Goal: Feedback & Contribution: Submit feedback/report problem

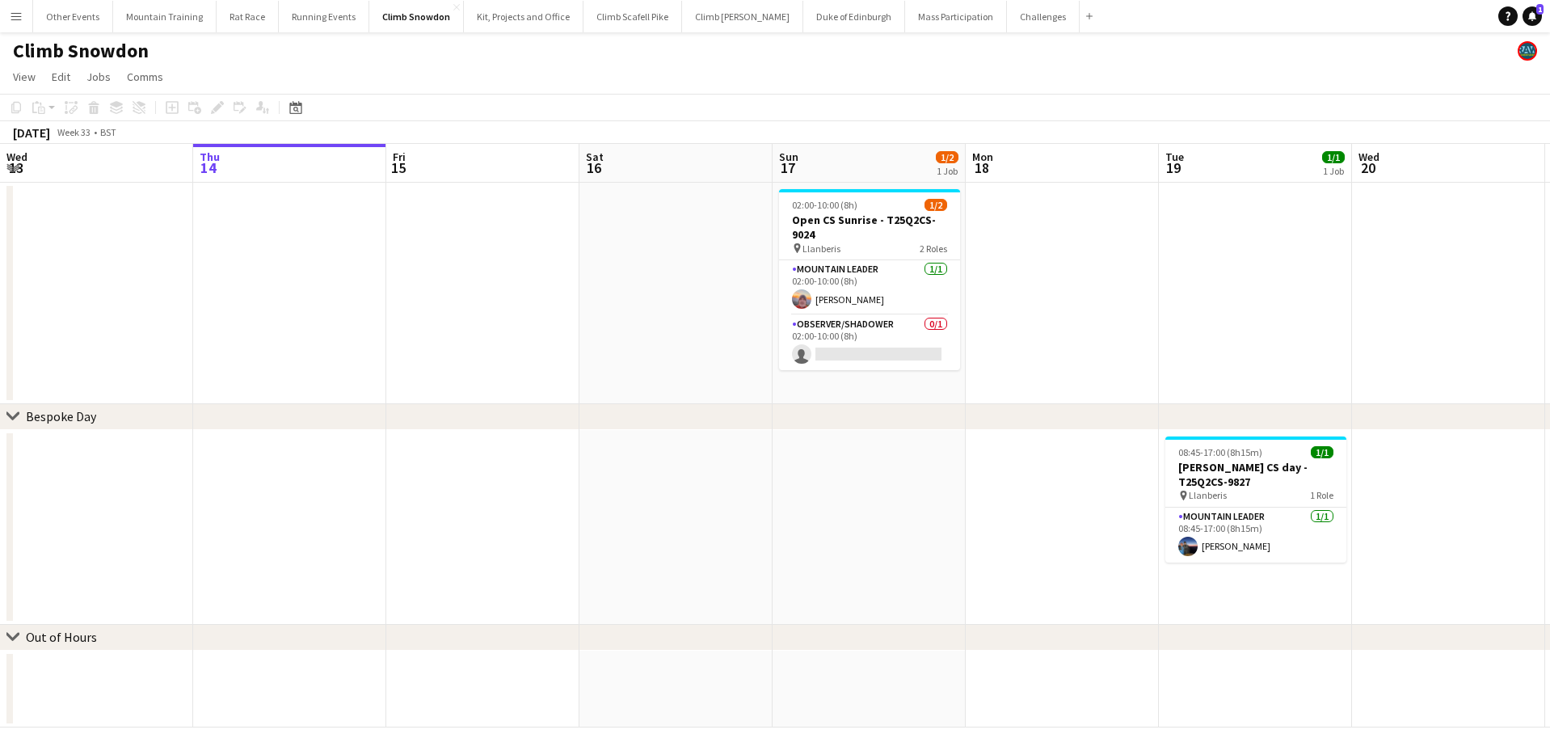
click at [769, 59] on div "Climb Snowdon" at bounding box center [775, 47] width 1550 height 31
click at [803, 19] on button "Duke of Edinburgh Close" at bounding box center [854, 17] width 102 height 32
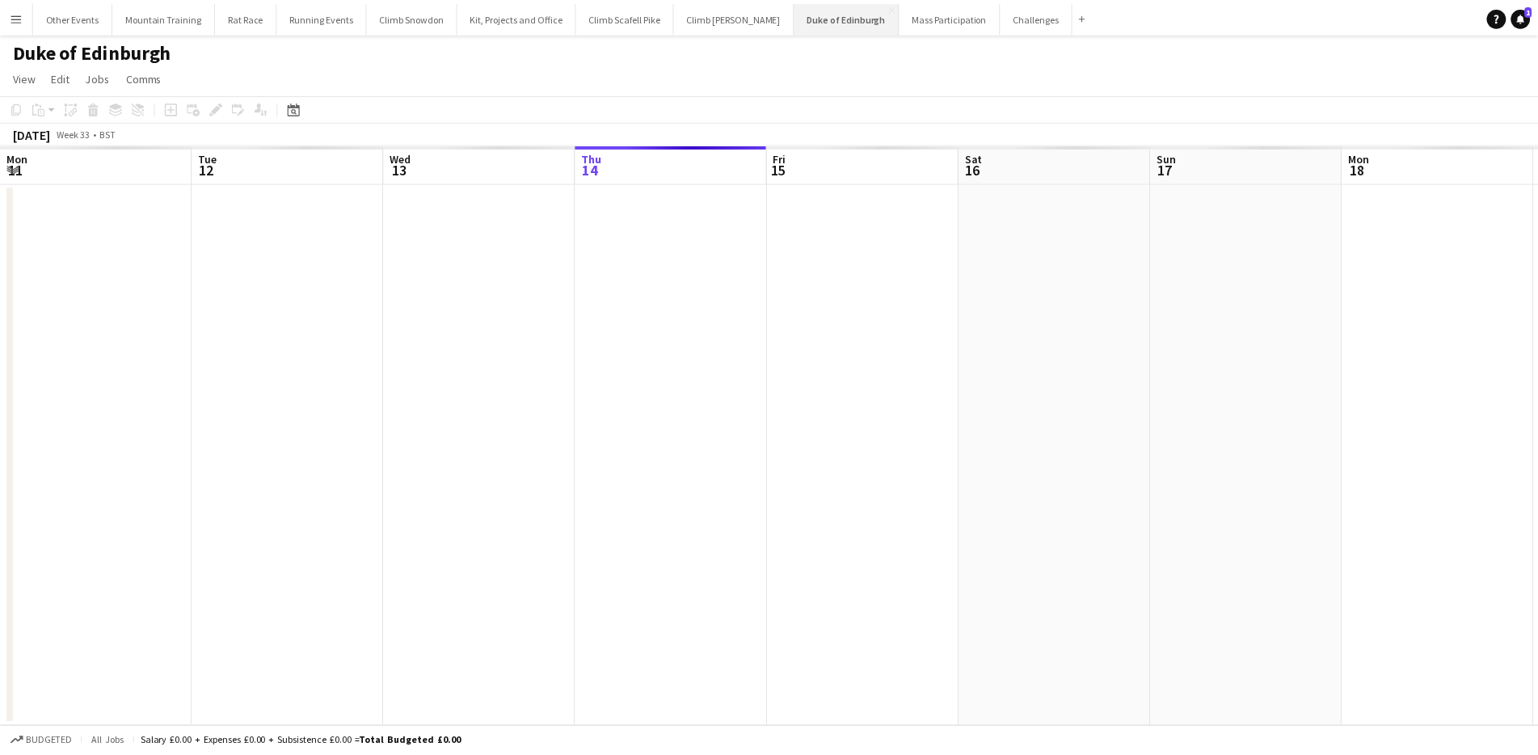
scroll to position [0, 386]
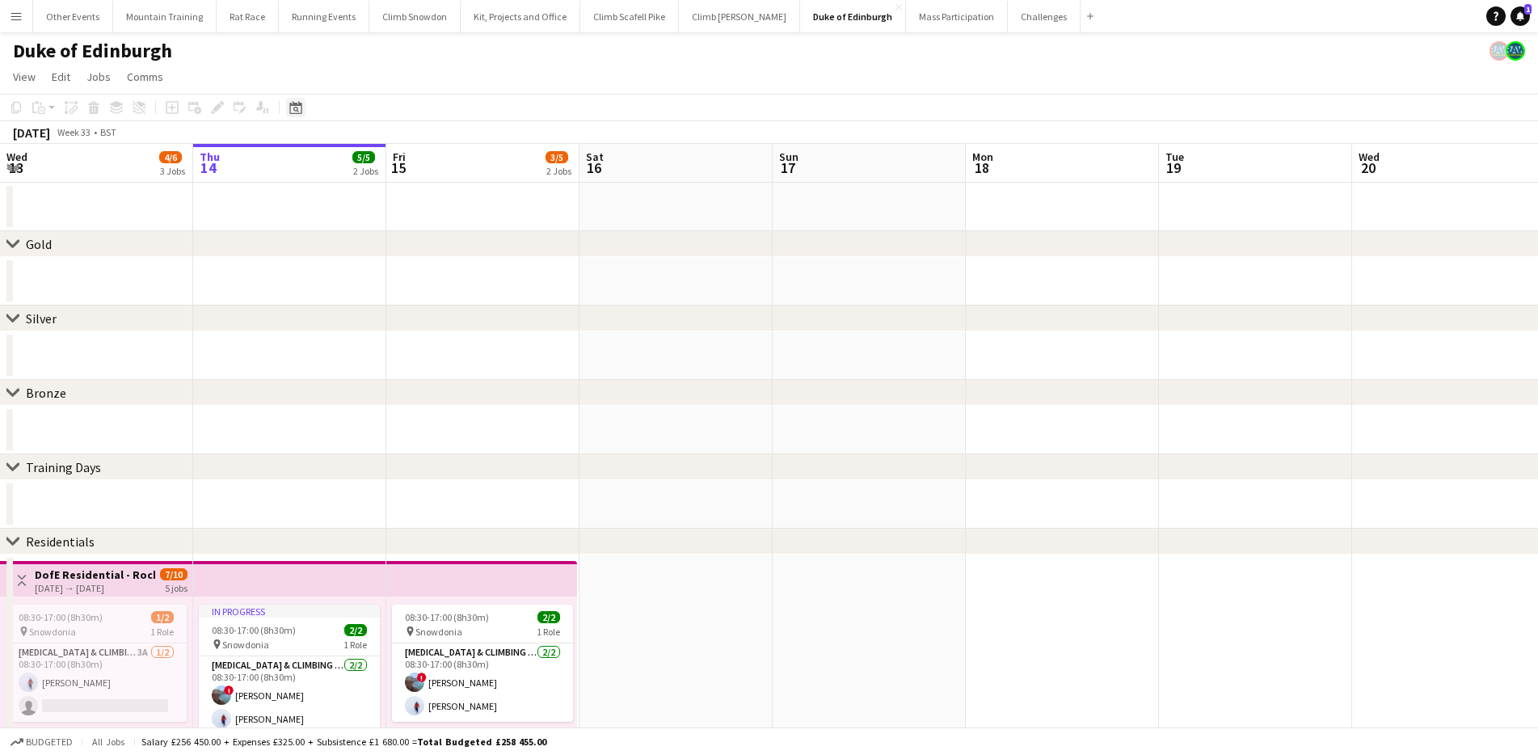
click at [294, 103] on icon at bounding box center [295, 107] width 12 height 13
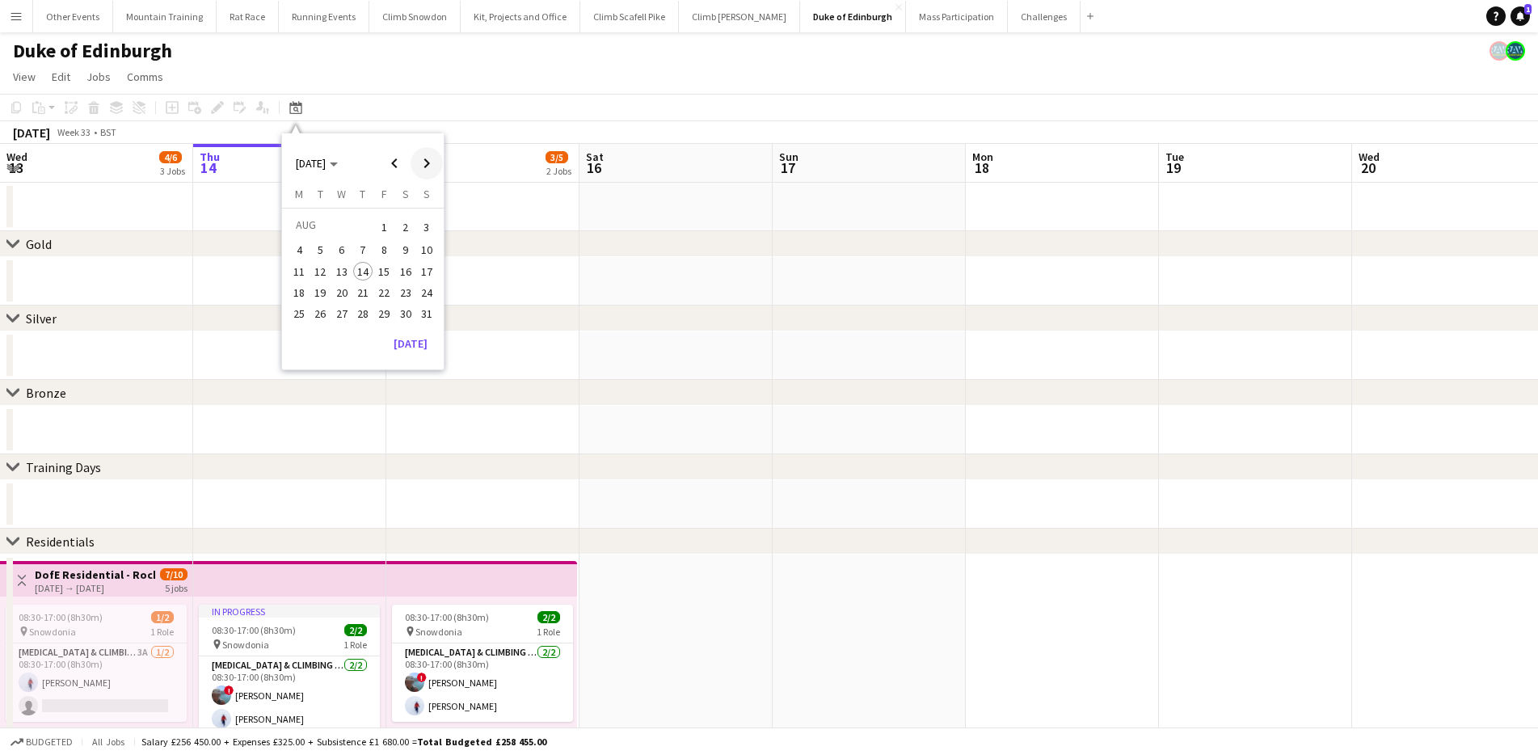
click at [417, 161] on span "Next month" at bounding box center [427, 163] width 32 height 32
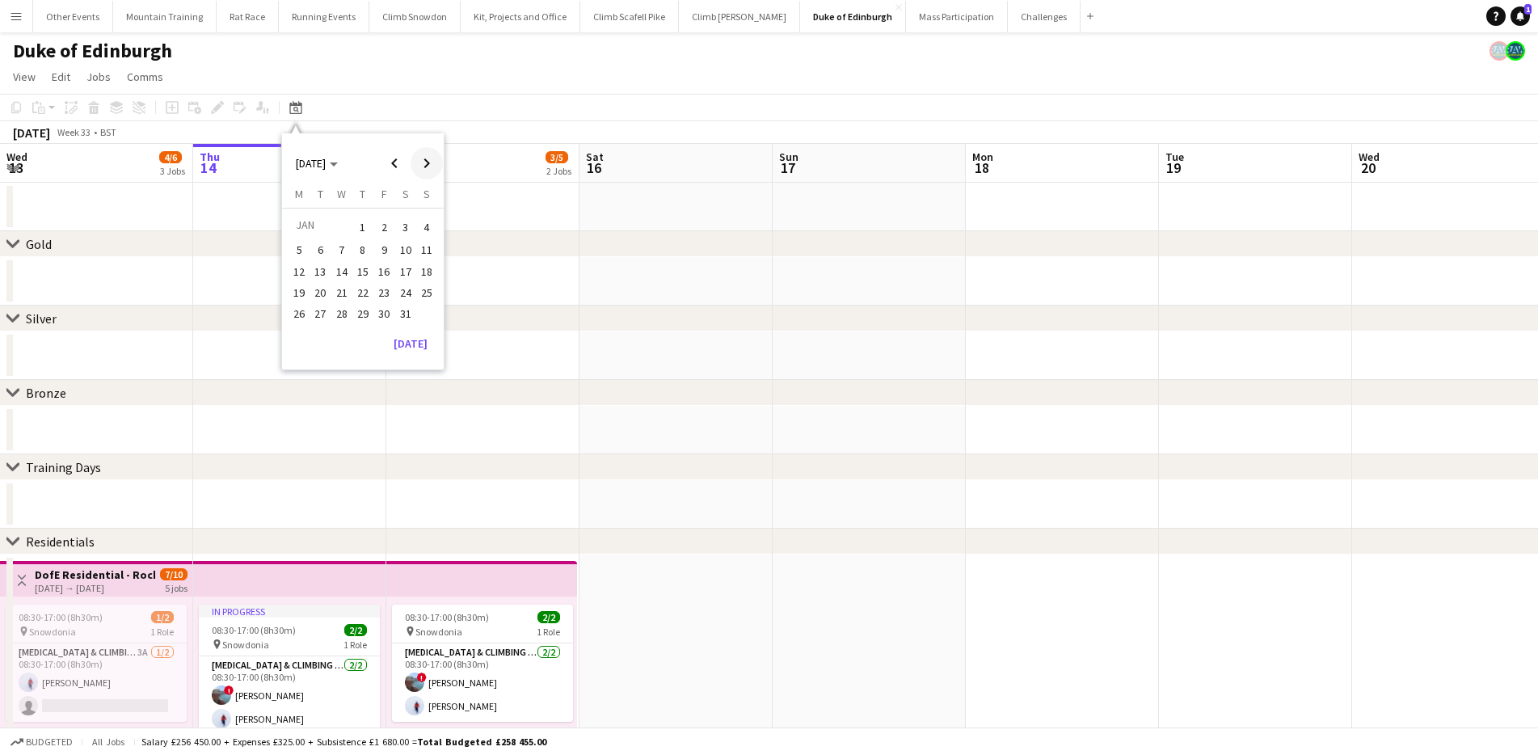
click at [417, 161] on span "Next month" at bounding box center [427, 163] width 32 height 32
click at [400, 248] on span "9" at bounding box center [405, 250] width 19 height 19
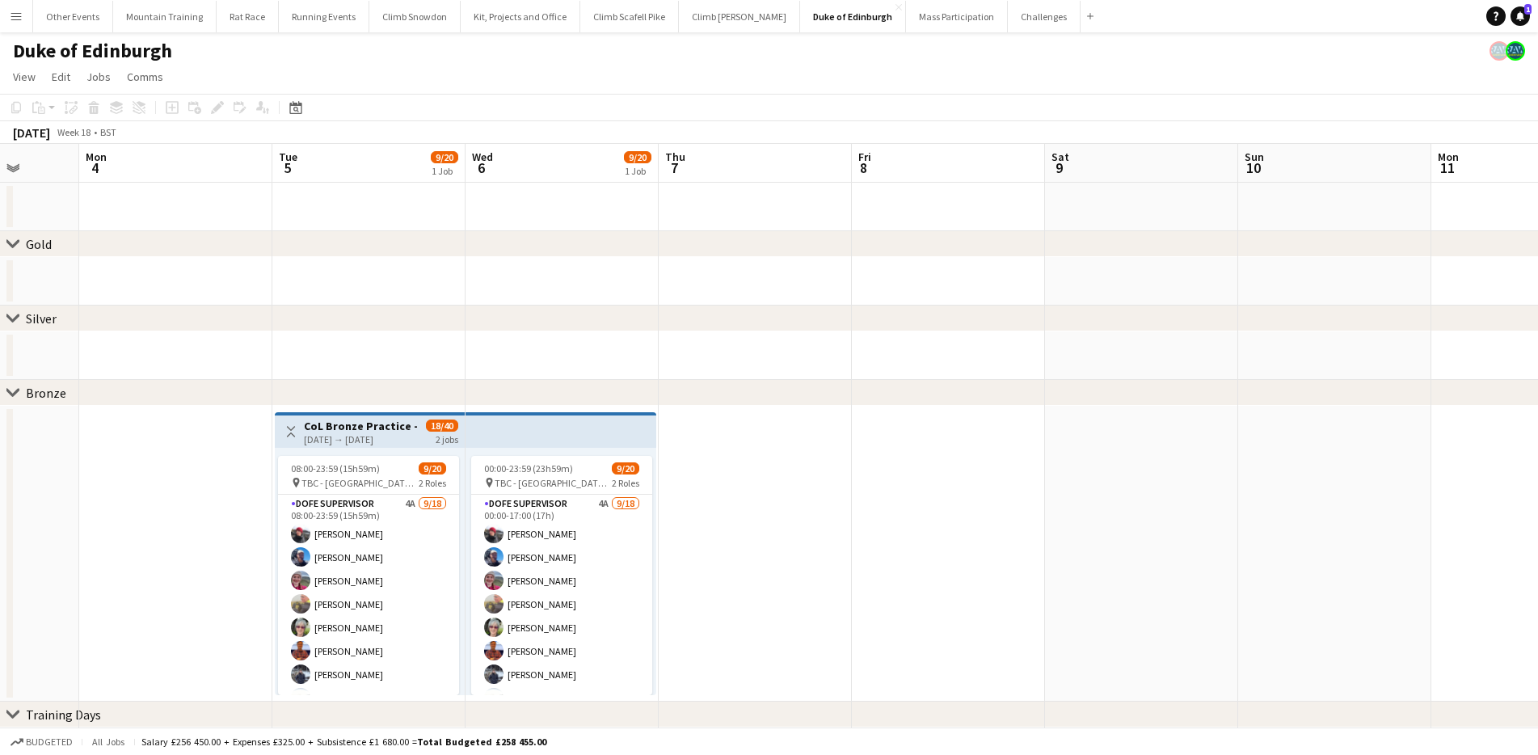
scroll to position [0, 495]
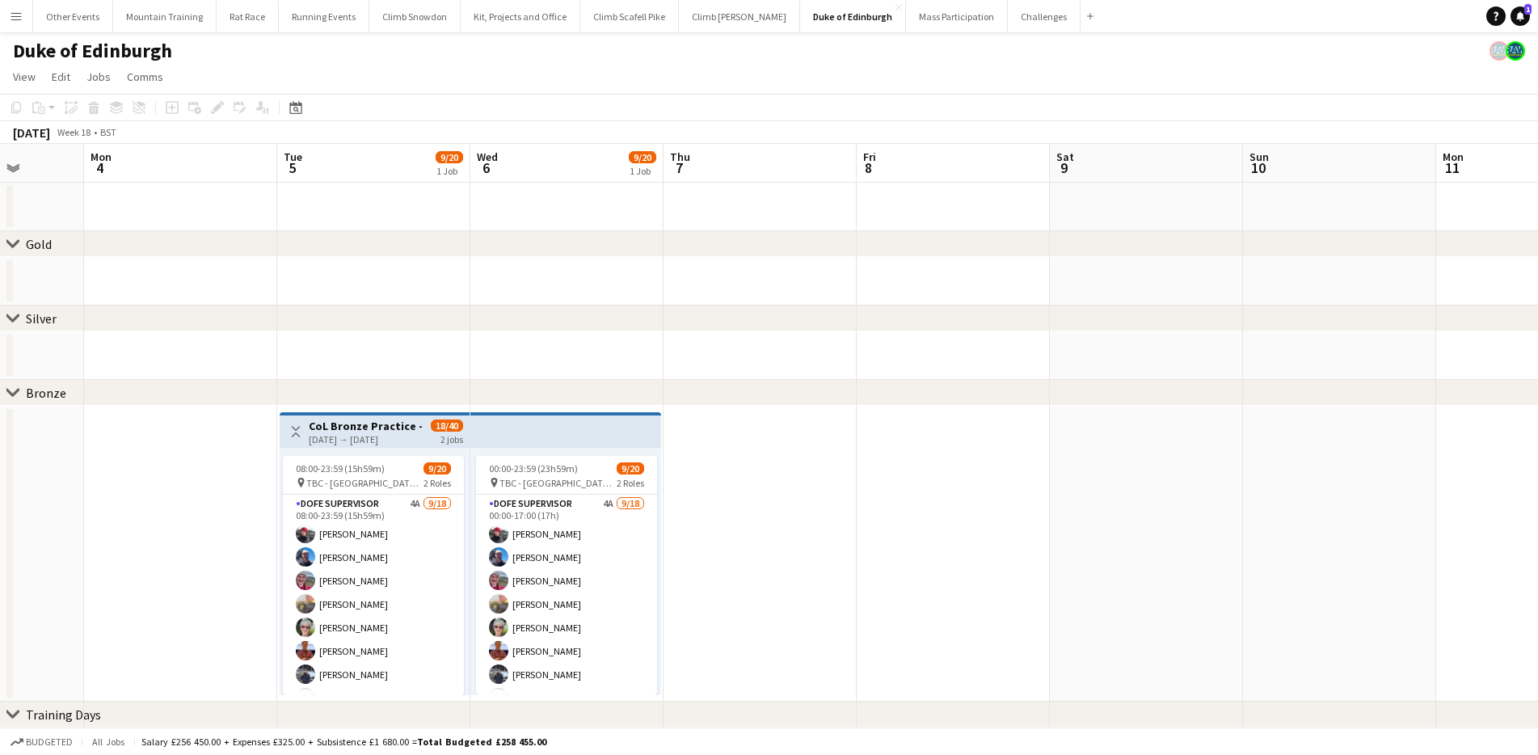
drag, startPoint x: 378, startPoint y: 470, endPoint x: 988, endPoint y: 447, distance: 610.6
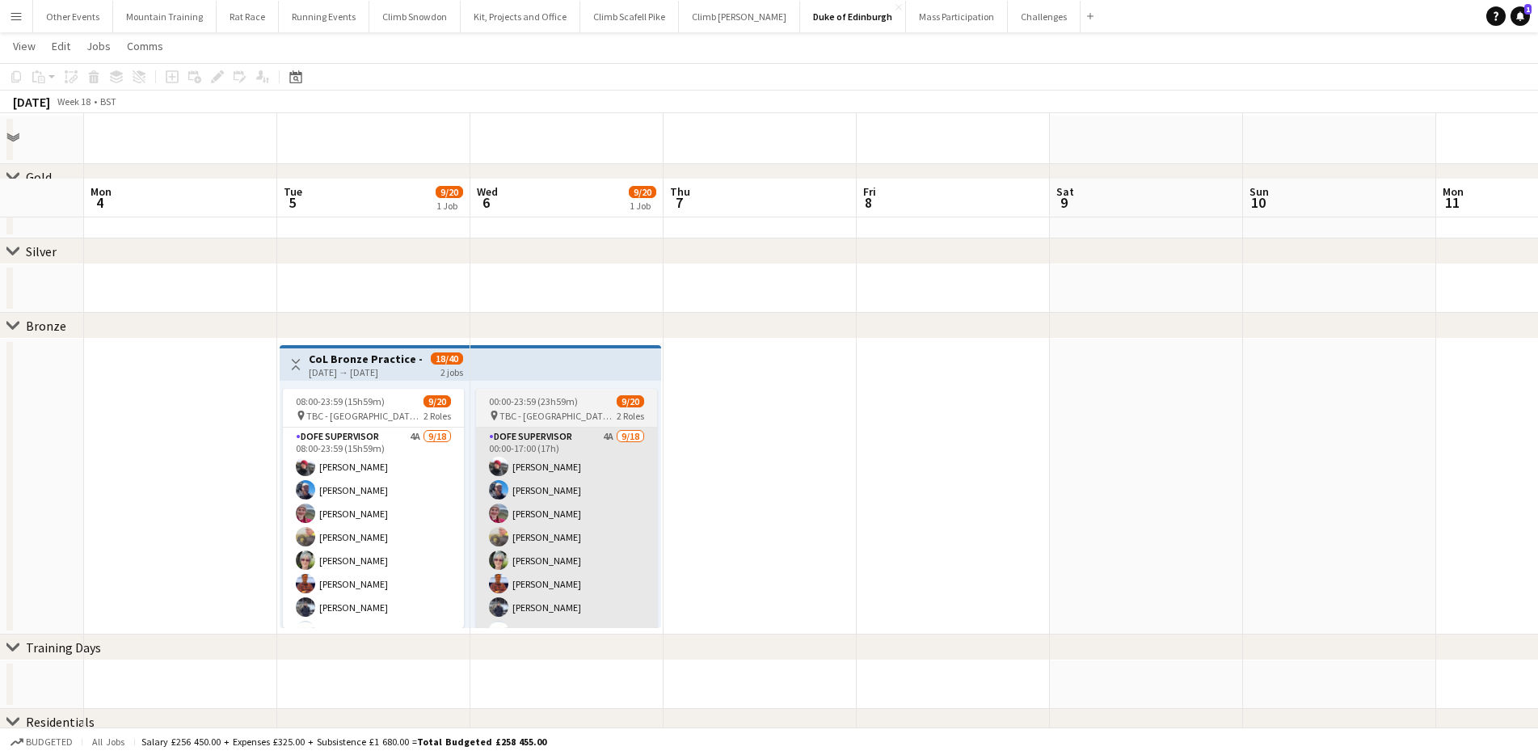
scroll to position [155, 0]
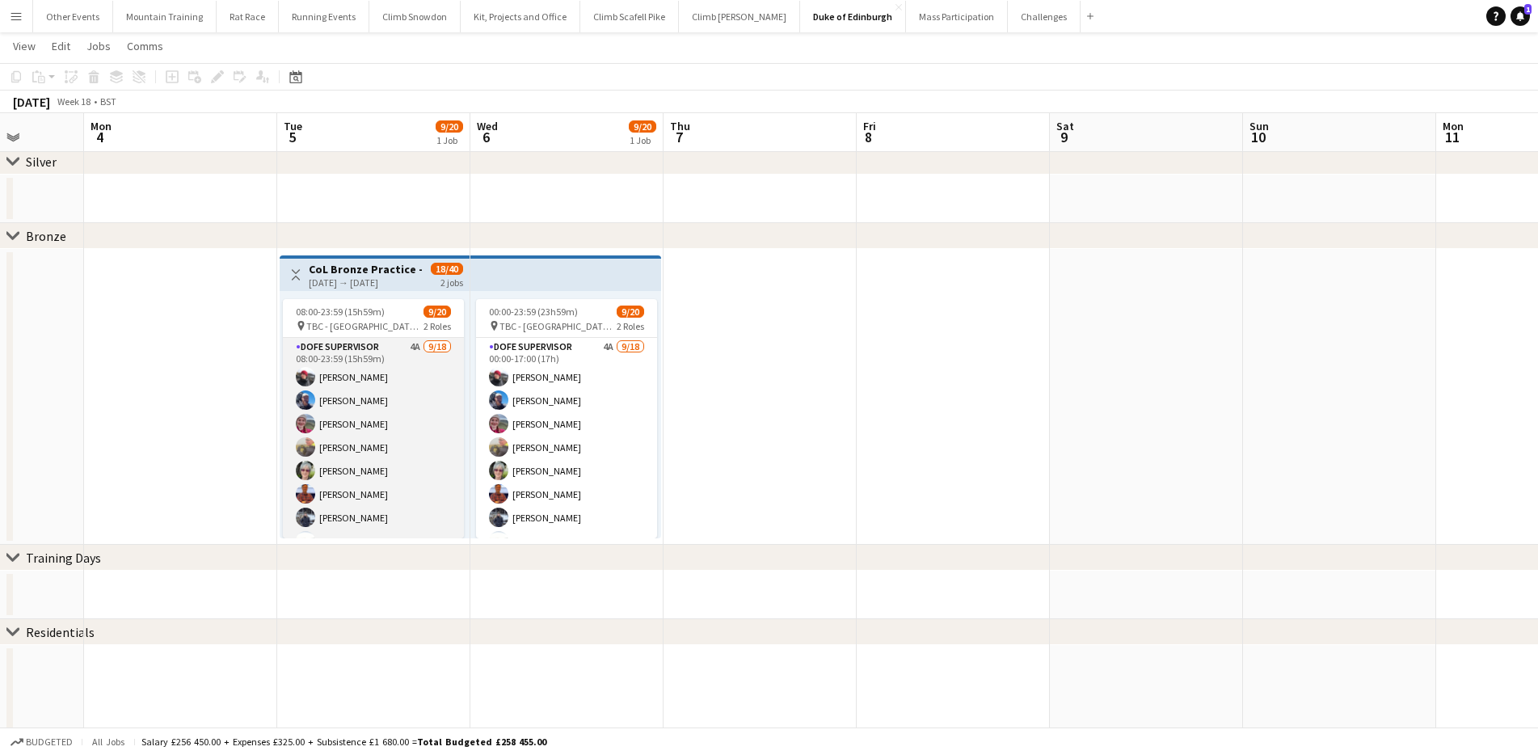
click at [369, 446] on app-card-role "DofE Supervisor 4A [DATE] 08:00-23:59 (15h59m) [PERSON_NAME] [PERSON_NAME] [PER…" at bounding box center [373, 564] width 181 height 453
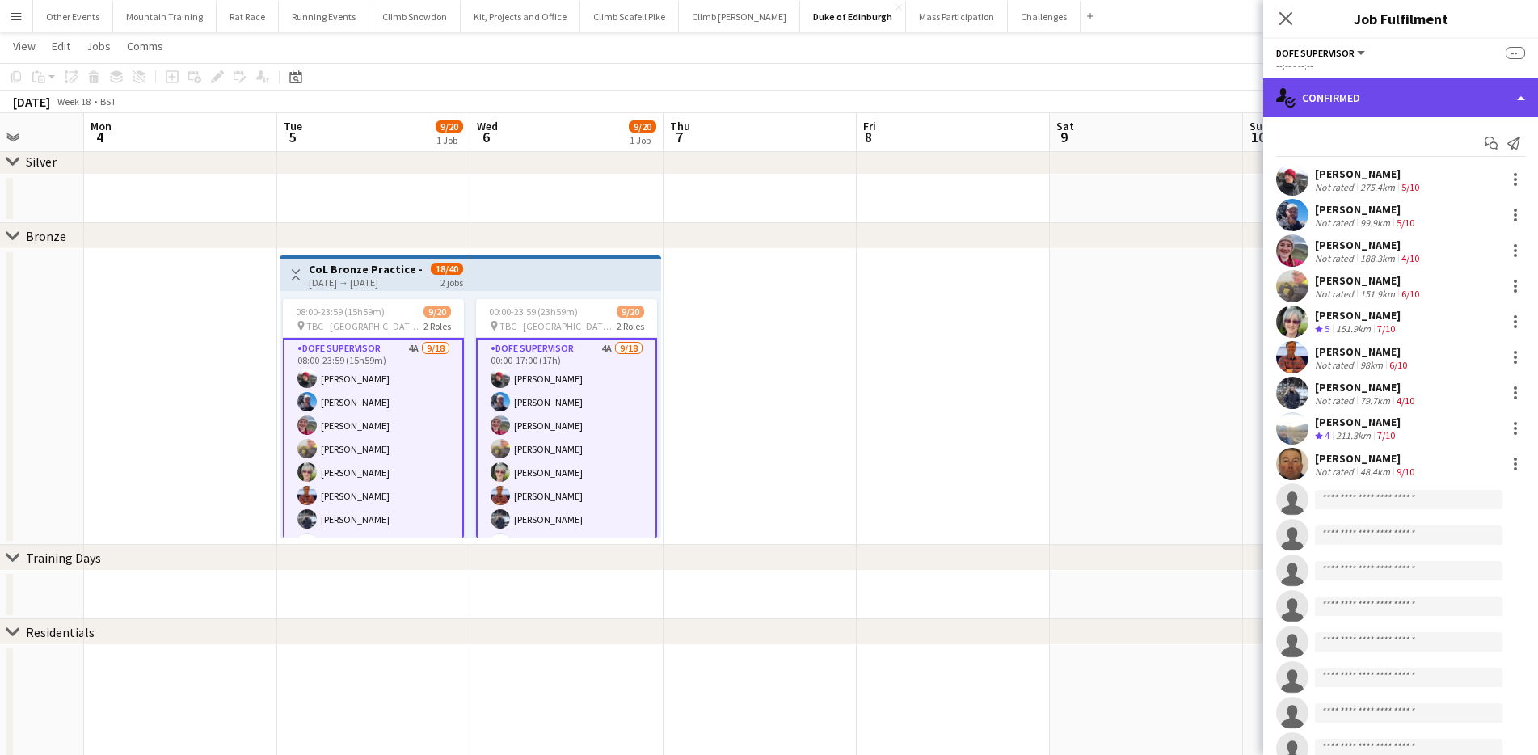
click at [1393, 81] on div "single-neutral-actions-check-2 Confirmed" at bounding box center [1400, 97] width 275 height 39
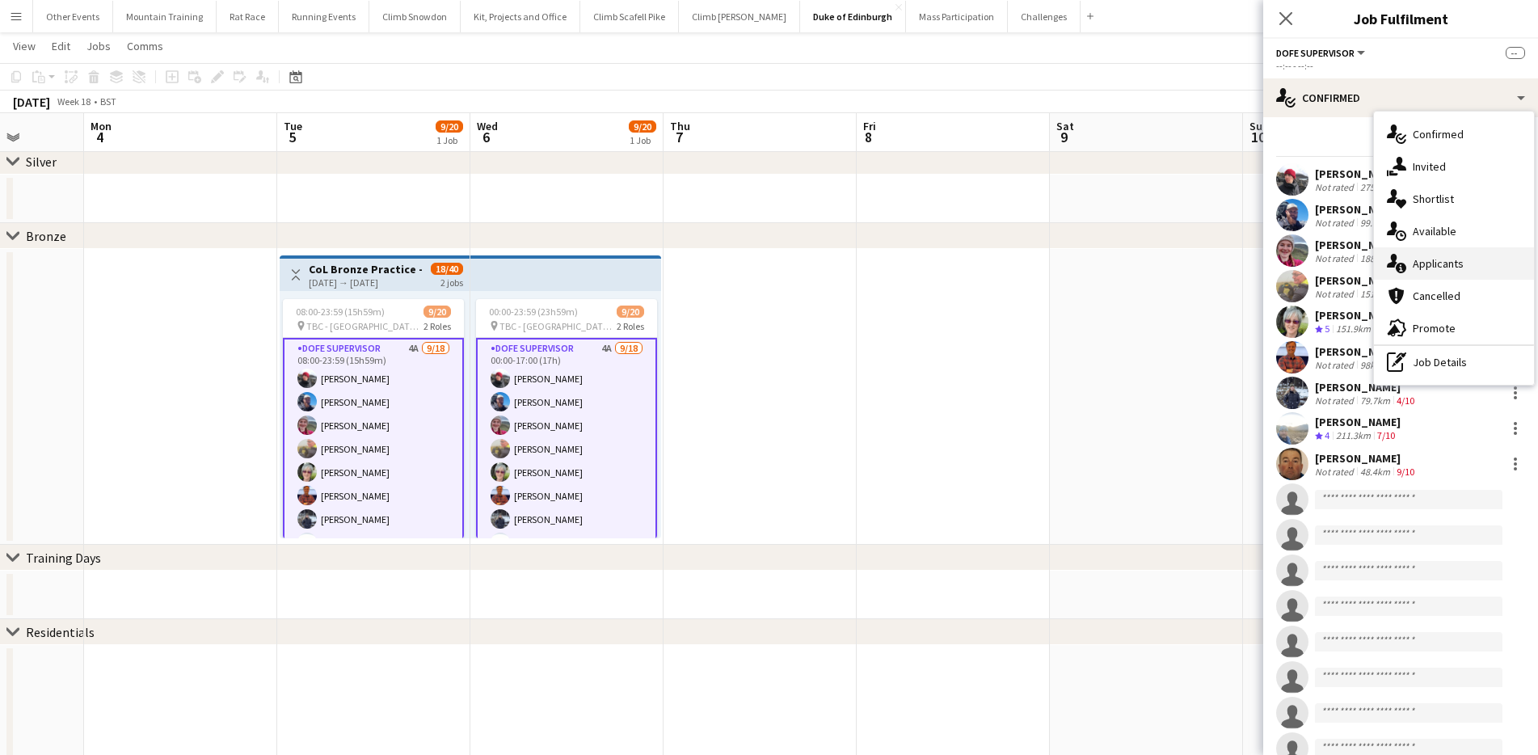
click at [1475, 256] on div "single-neutral-actions-information Applicants" at bounding box center [1454, 263] width 160 height 32
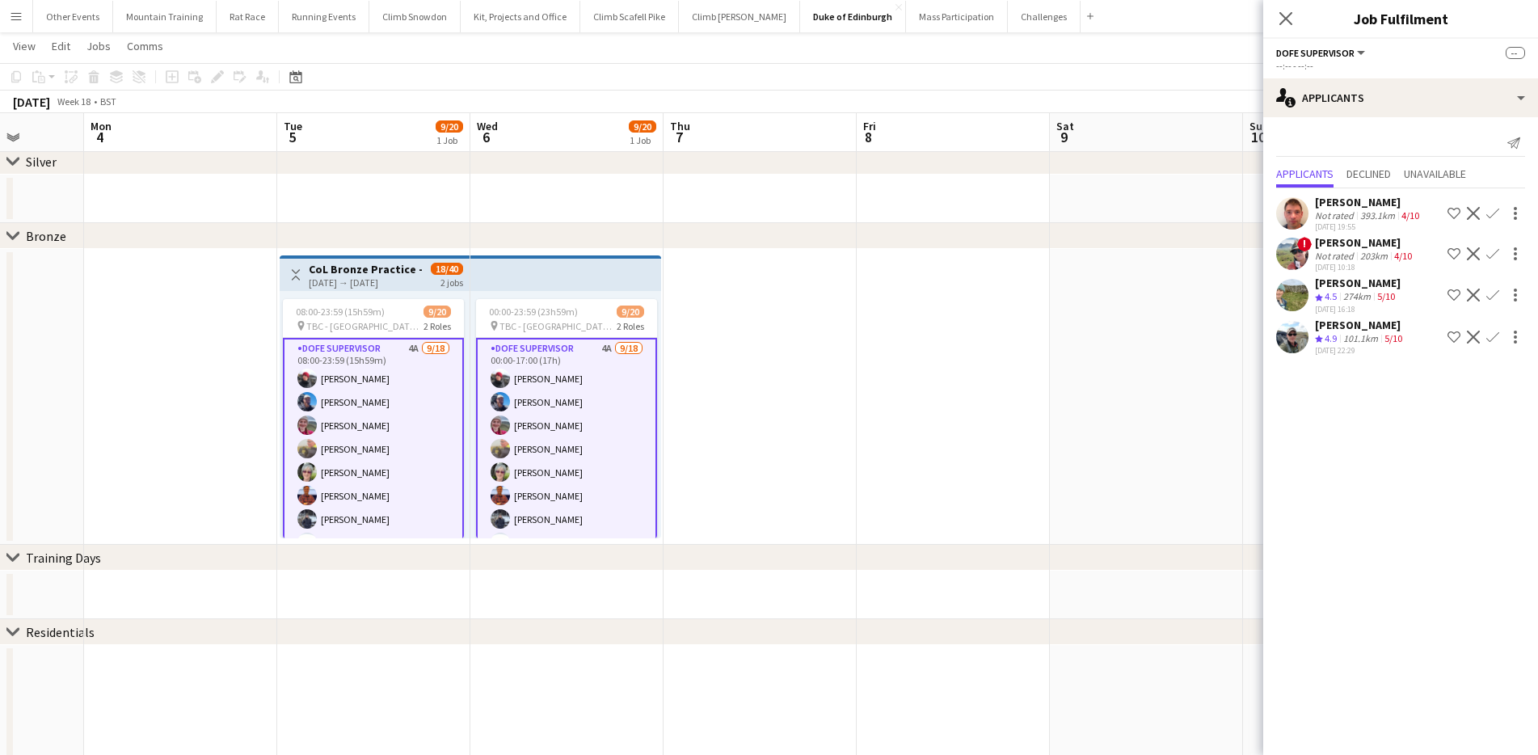
click at [1486, 343] on app-icon "Confirm" at bounding box center [1492, 337] width 13 height 13
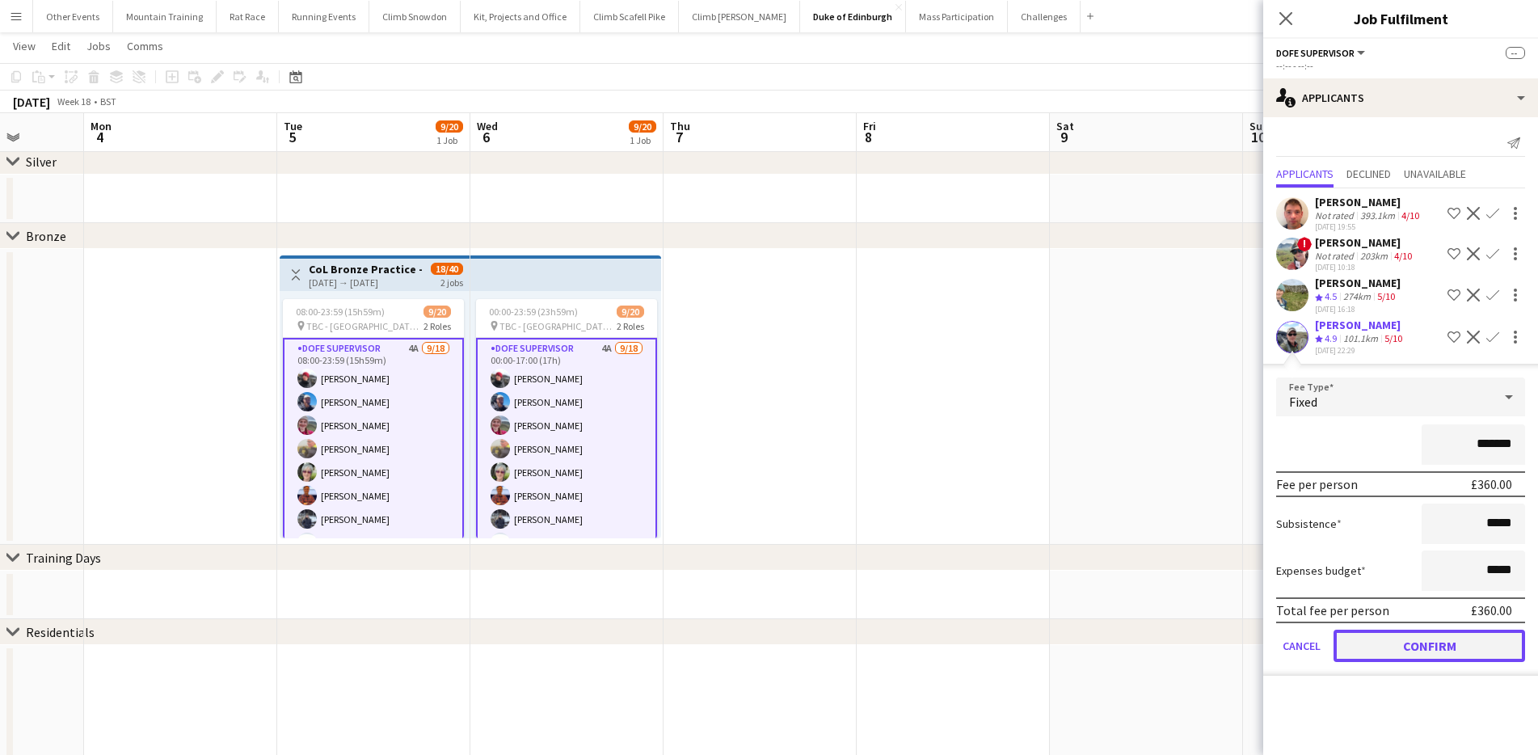
click at [1447, 651] on button "Confirm" at bounding box center [1430, 646] width 192 height 32
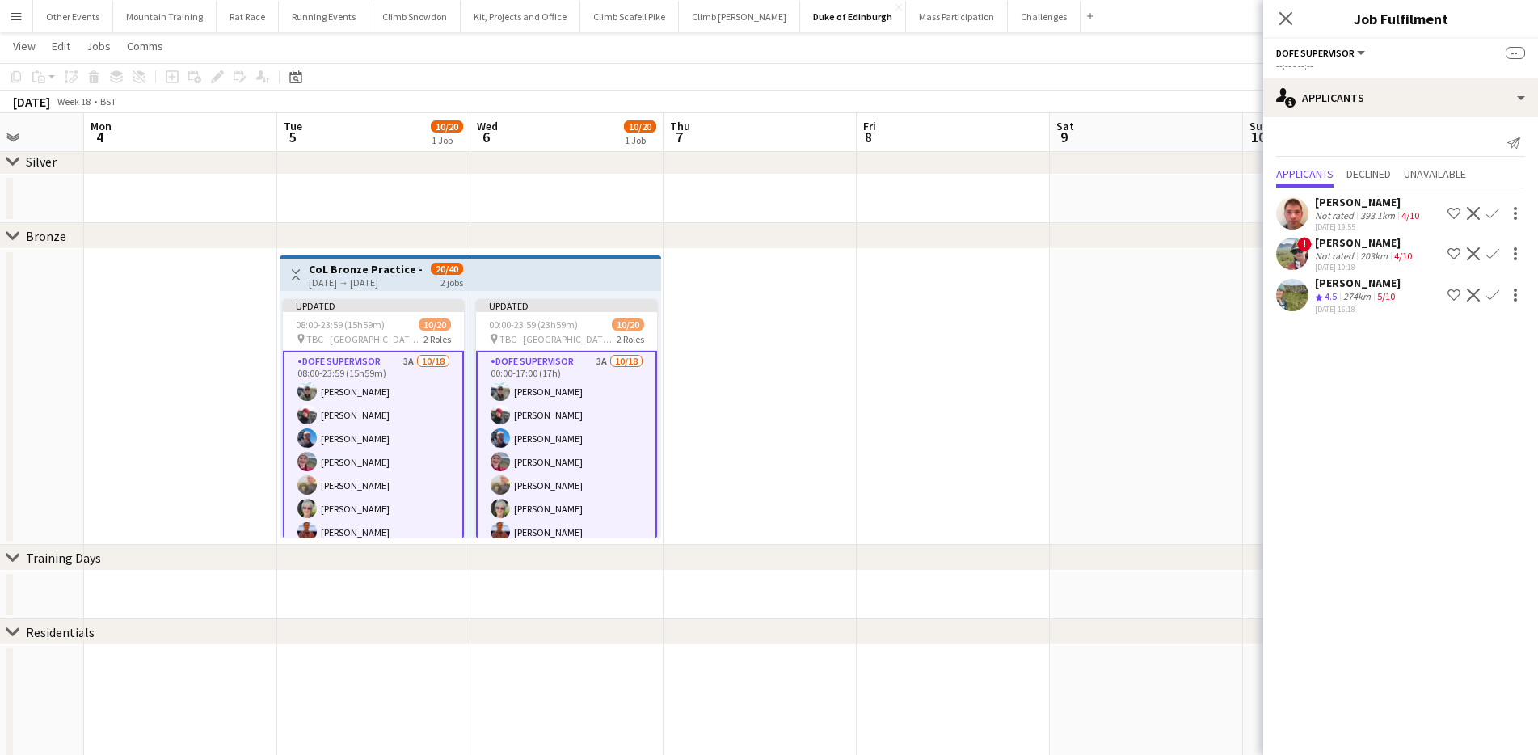
click at [1492, 287] on button "Confirm" at bounding box center [1492, 294] width 19 height 19
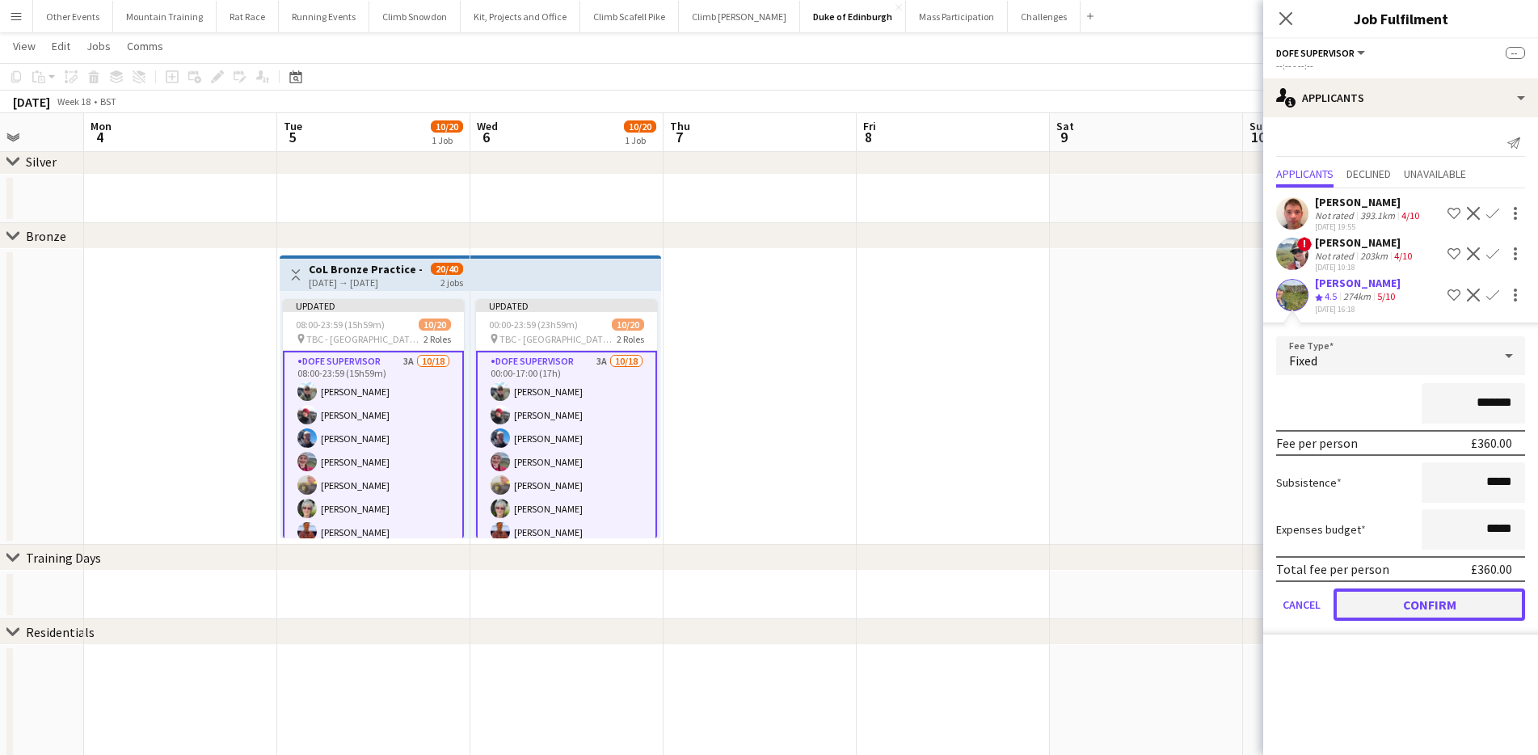
click at [1464, 591] on button "Confirm" at bounding box center [1430, 604] width 192 height 32
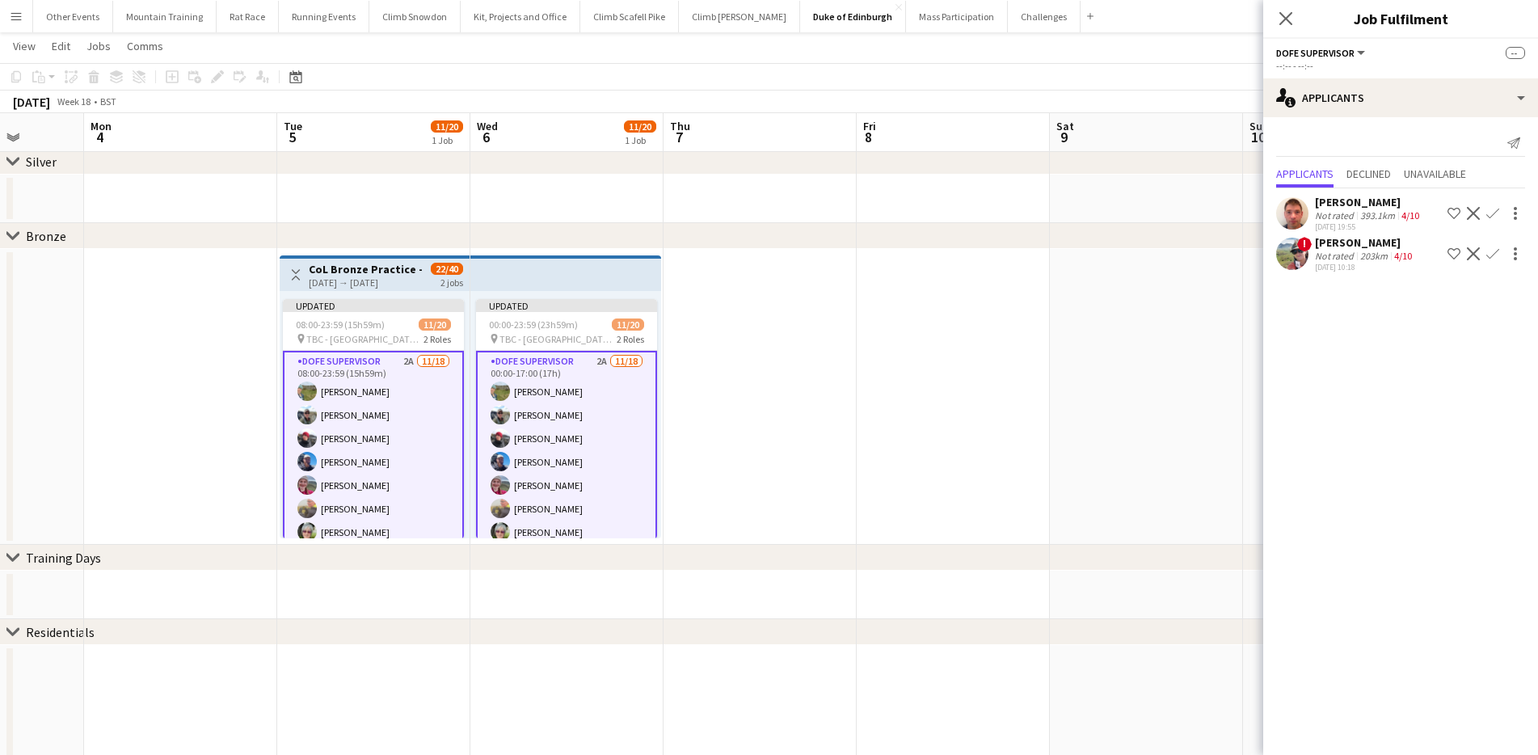
click at [1094, 78] on app-toolbar "Copy Paste Paste Command V Paste with crew Command Shift V Paste linked Job [GE…" at bounding box center [769, 76] width 1538 height 27
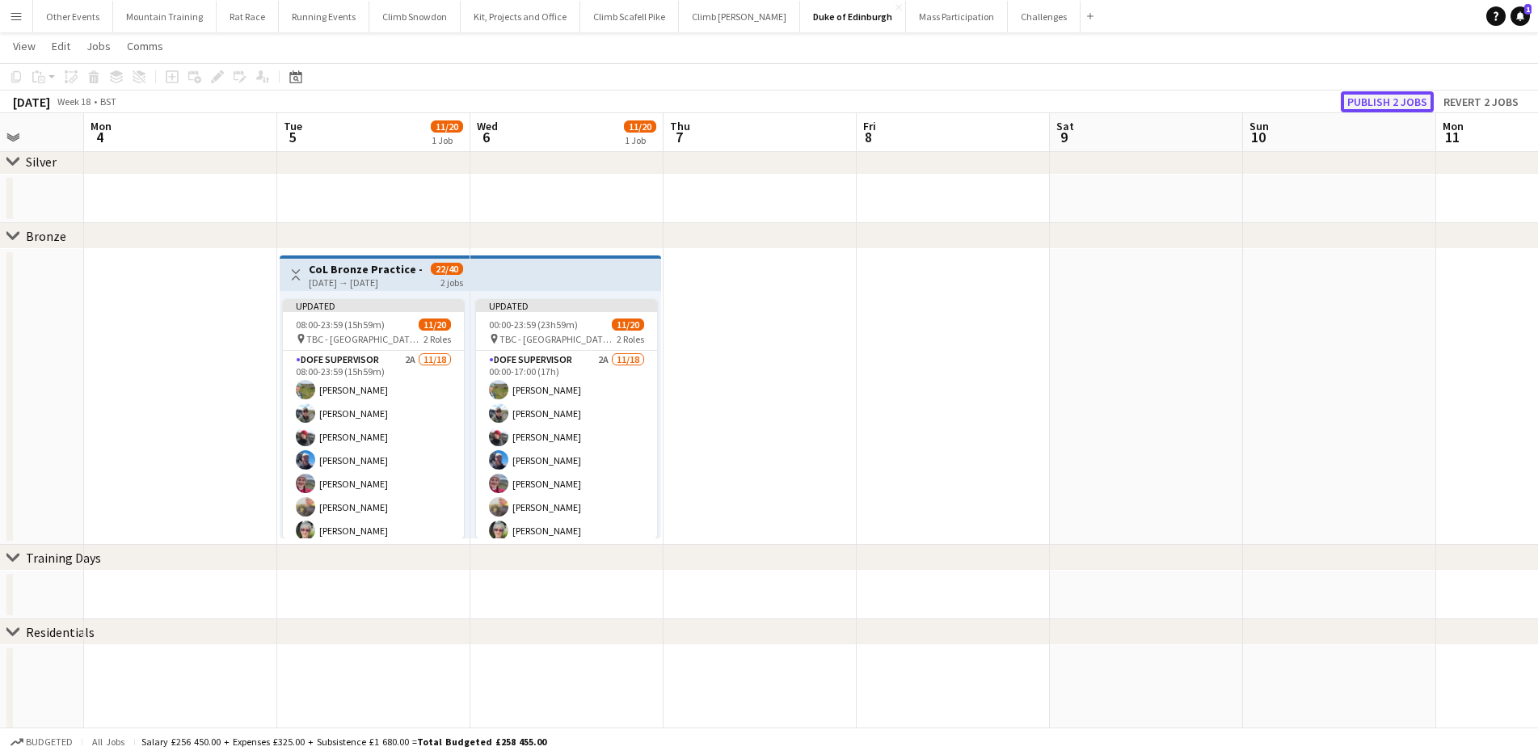
click at [1377, 97] on button "Publish 2 jobs" at bounding box center [1387, 101] width 93 height 21
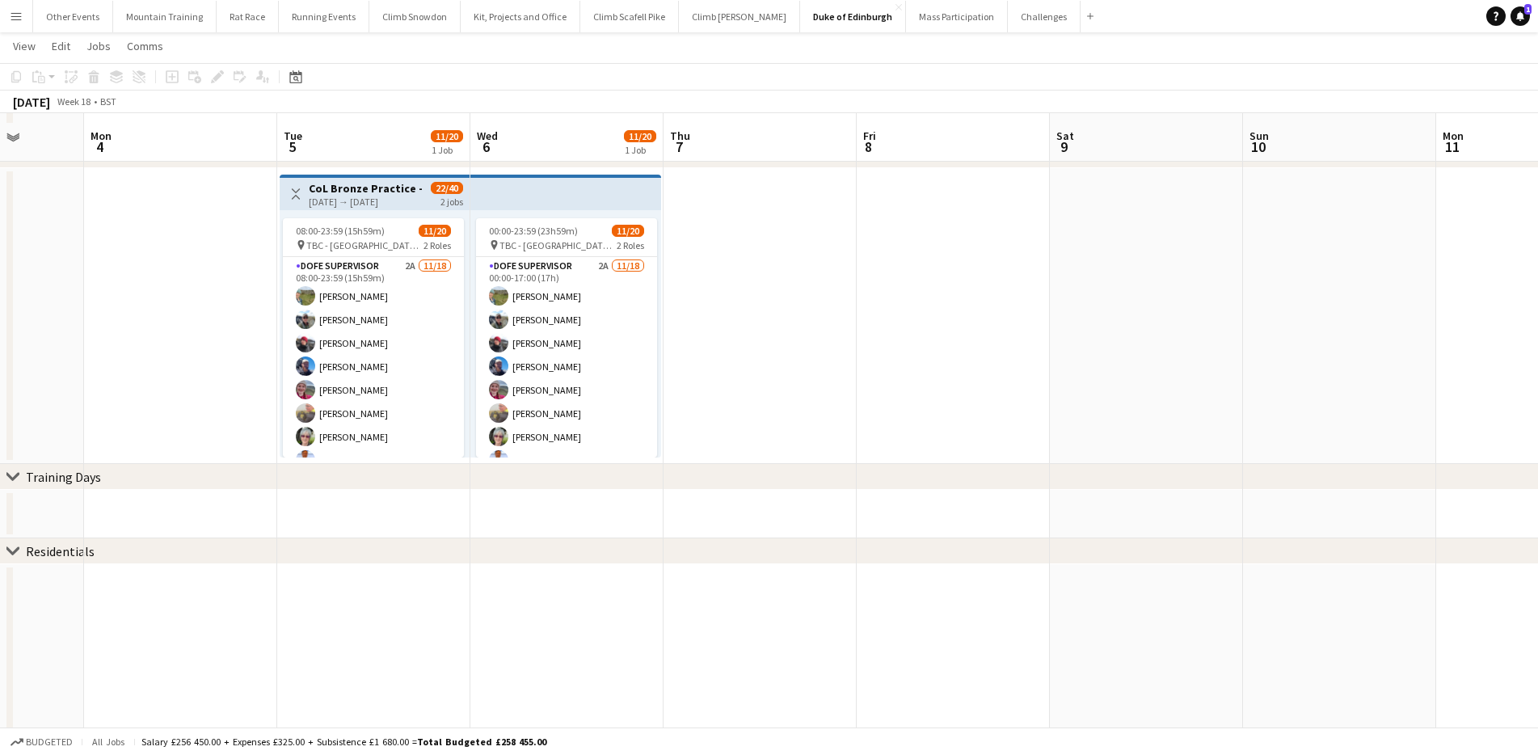
scroll to position [231, 0]
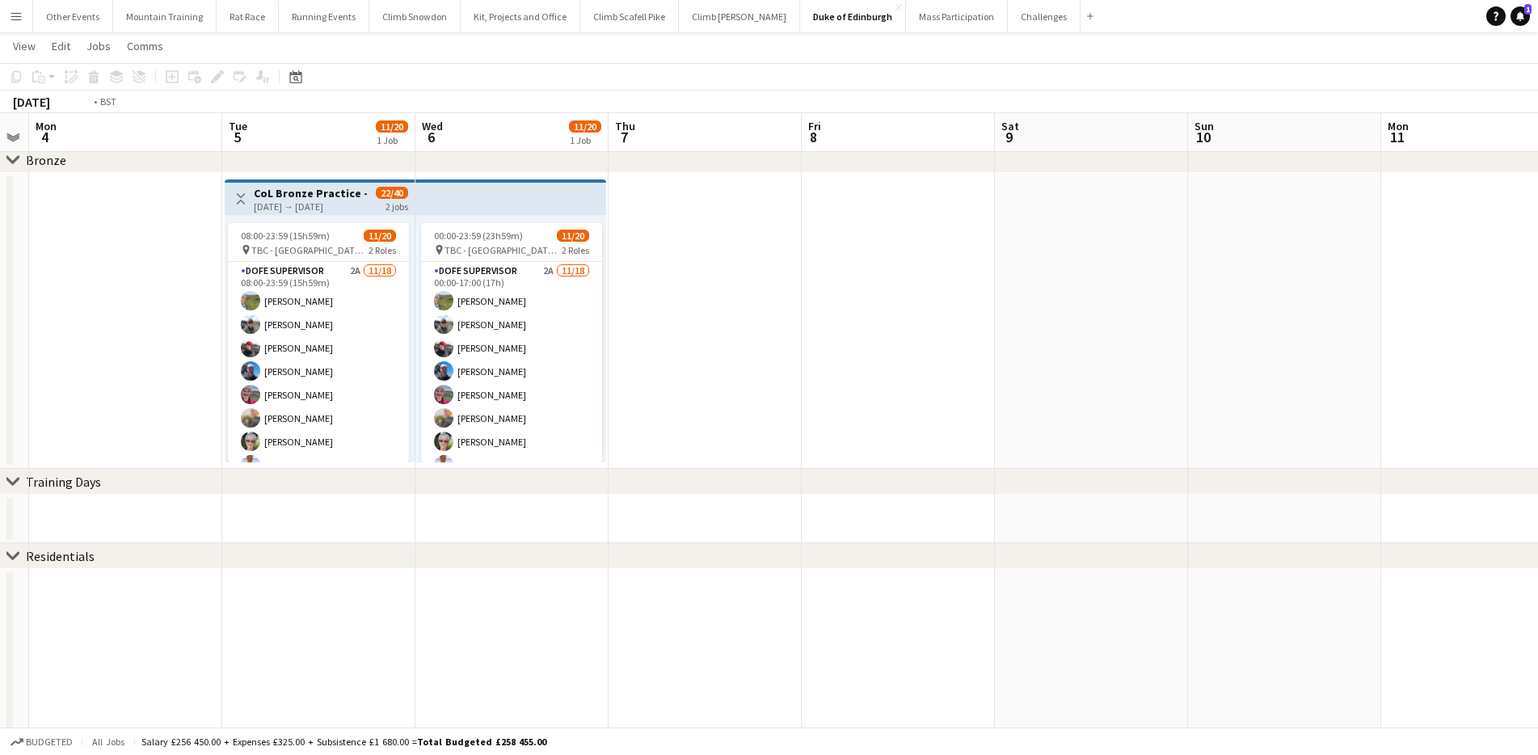
drag, startPoint x: 1034, startPoint y: 304, endPoint x: 588, endPoint y: 314, distance: 446.2
click at [588, 314] on app-calendar-viewport "Fri 1 Sat 2 Sun 3 Mon 4 Tue 5 11/20 1 Job Wed 6 11/20 1 Job Thu 7 Fri 8 Sat 9 S…" at bounding box center [769, 573] width 1538 height 1482
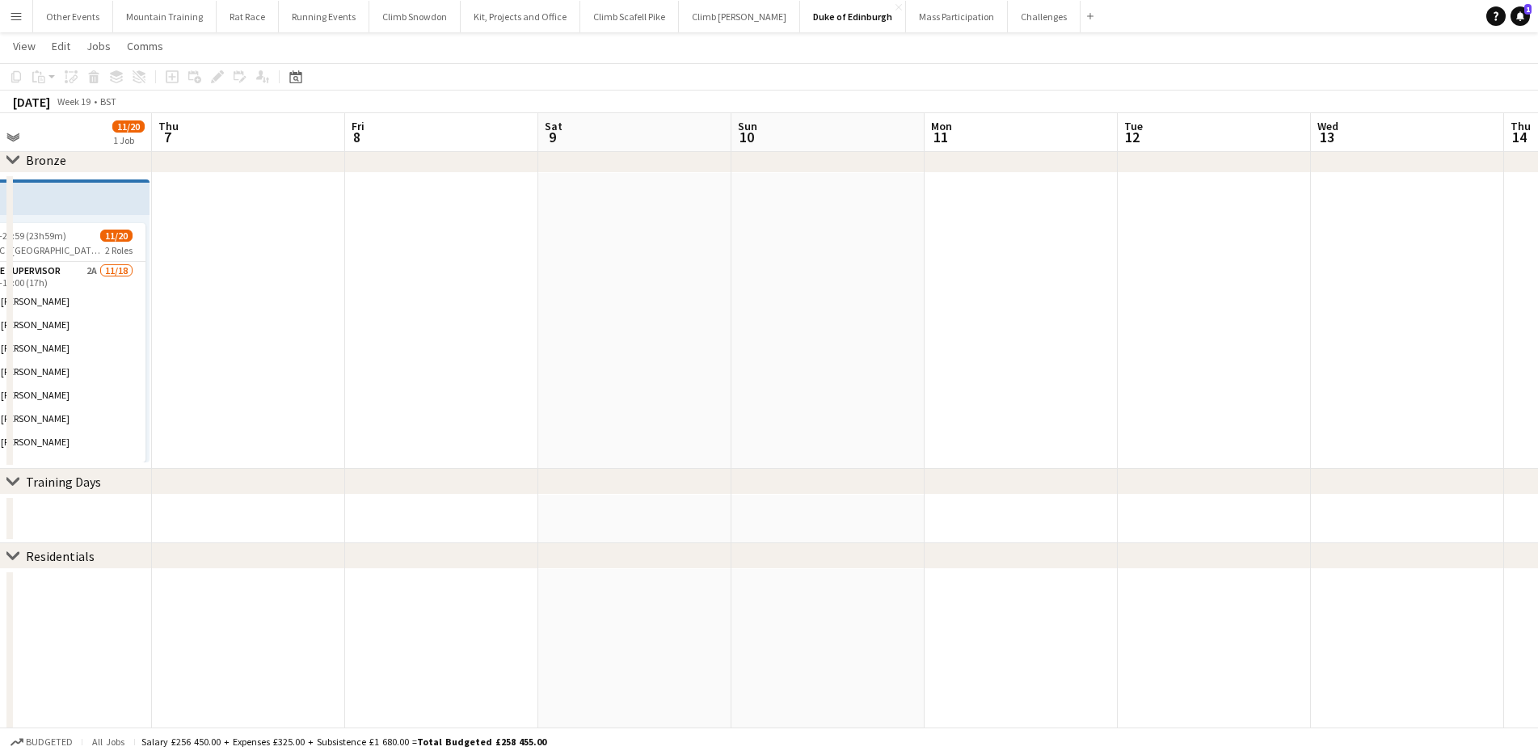
drag, startPoint x: 1000, startPoint y: 269, endPoint x: 572, endPoint y: 261, distance: 427.6
click at [569, 262] on app-calendar-viewport "Sun 3 Mon 4 Tue 5 11/20 1 Job Wed 6 11/20 1 Job Thu 7 Fri 8 Sat 9 Sun 10 Mon 11…" at bounding box center [769, 573] width 1538 height 1482
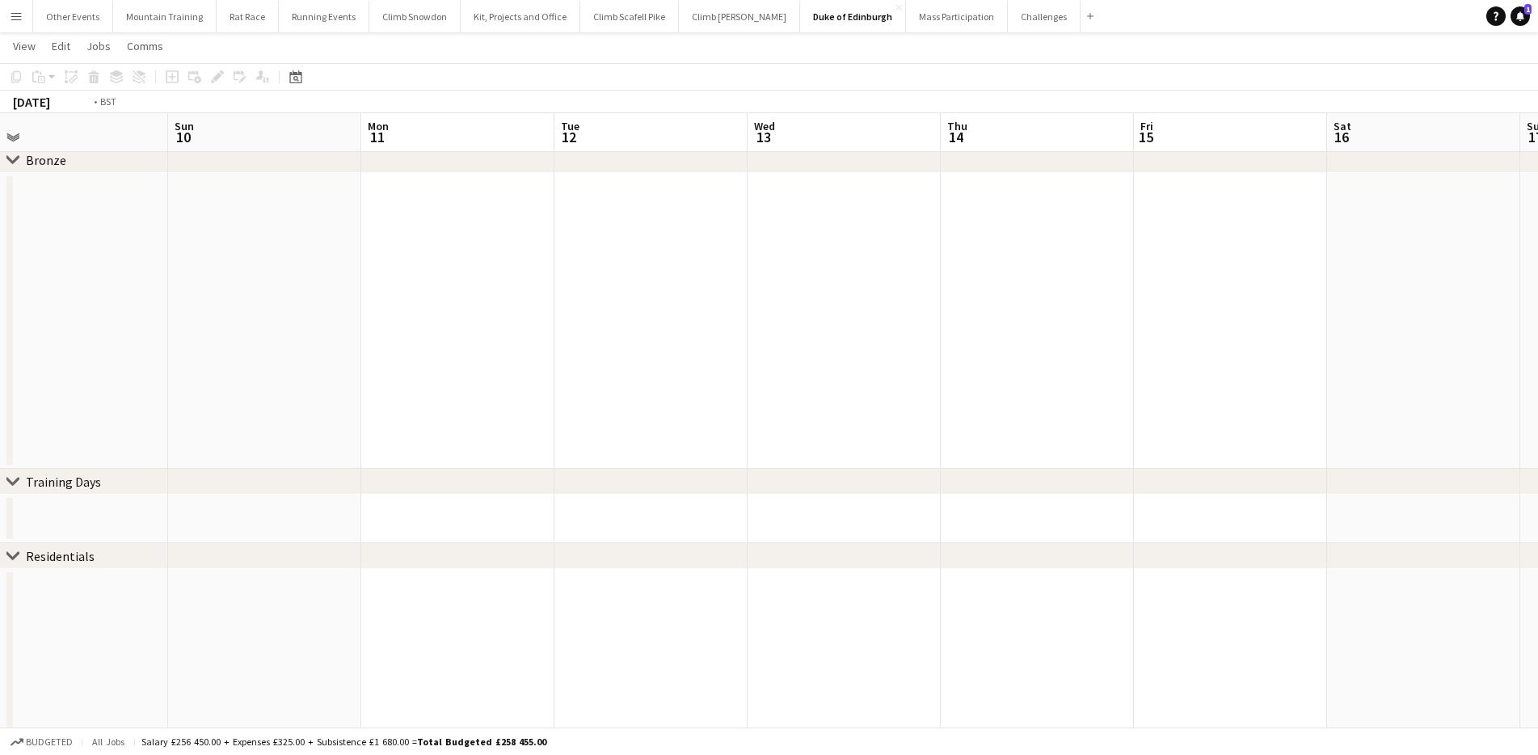
drag, startPoint x: 1096, startPoint y: 268, endPoint x: 646, endPoint y: 237, distance: 451.3
click at [613, 239] on app-calendar-viewport "Thu 7 Fri 8 Sat 9 Sun 10 Mon 11 Tue 12 Wed 13 Thu 14 Fri 15 Sat 16 Sun 17 Mon 1…" at bounding box center [769, 573] width 1538 height 1482
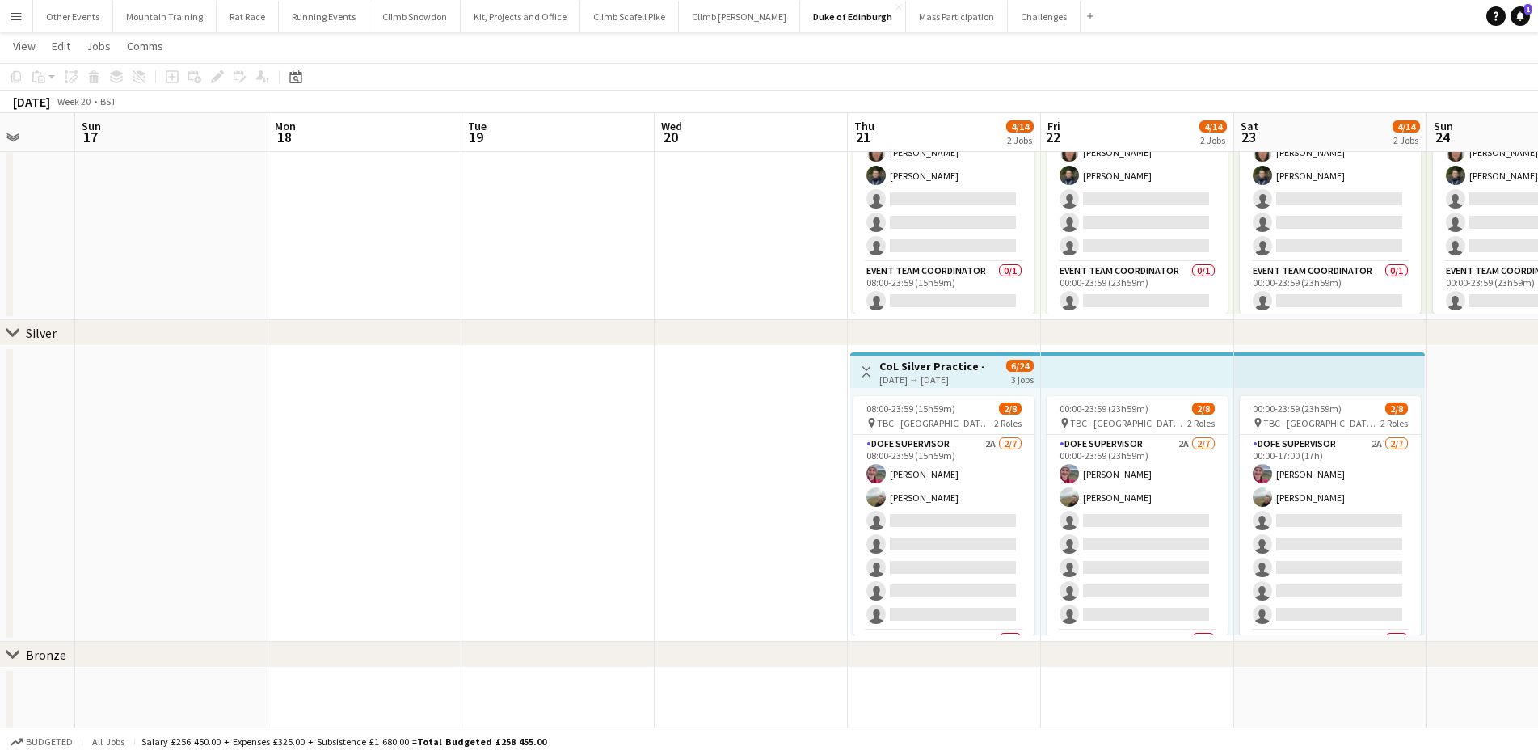
scroll to position [0, 542]
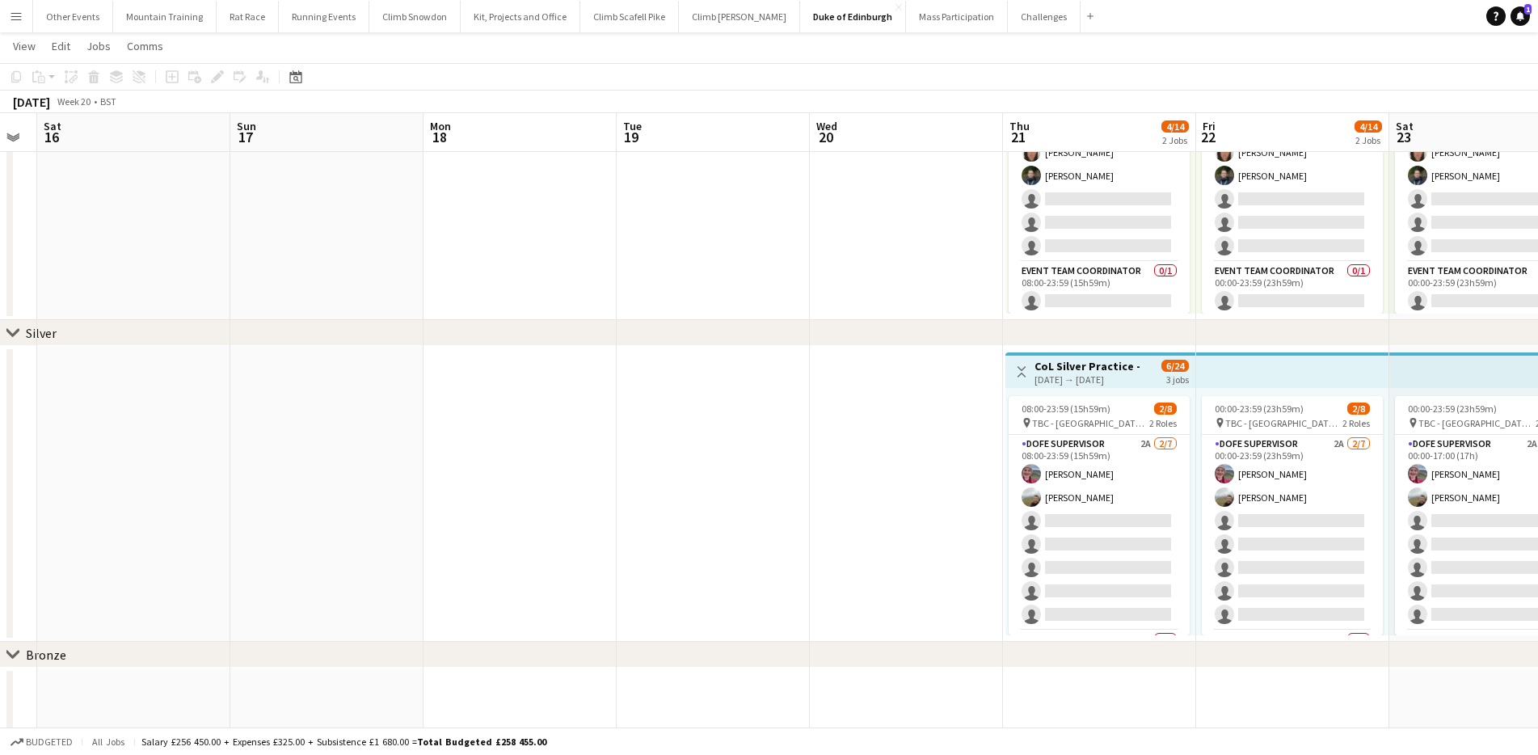
drag, startPoint x: 832, startPoint y: 257, endPoint x: 516, endPoint y: 276, distance: 315.8
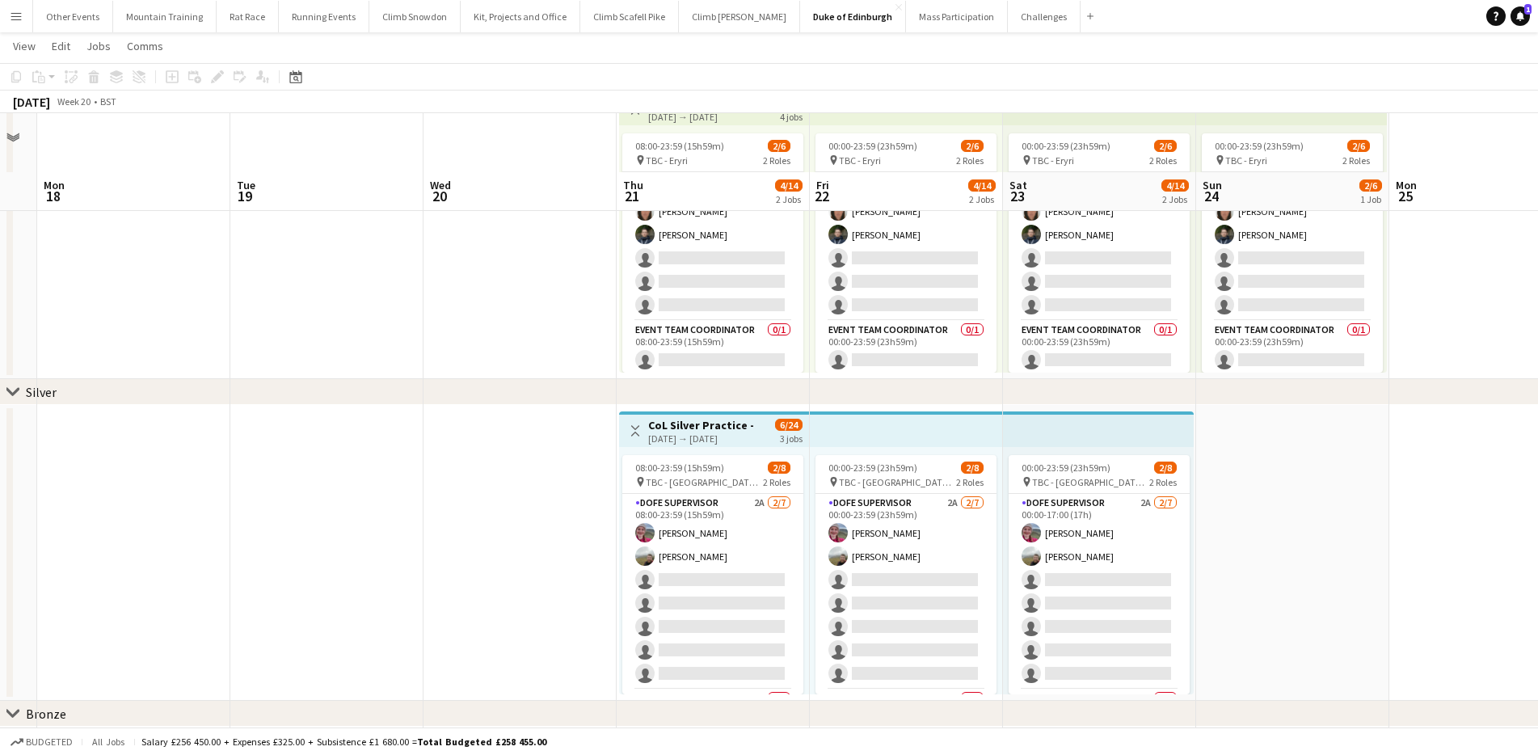
scroll to position [104, 0]
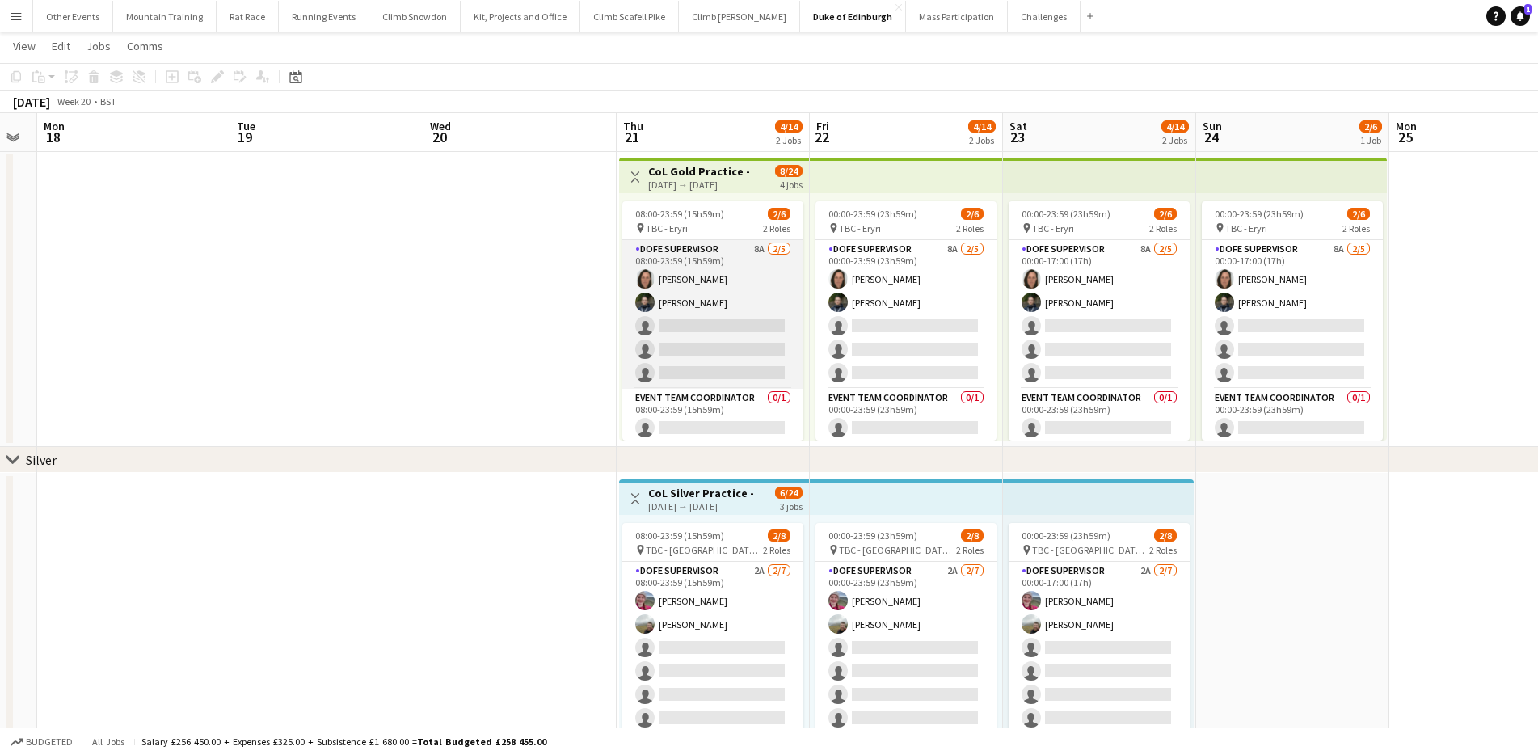
click at [668, 343] on app-card-role "DofE Supervisor 8A [DATE] 08:00-23:59 (15h59m) [PERSON_NAME] [PERSON_NAME] sing…" at bounding box center [712, 314] width 181 height 149
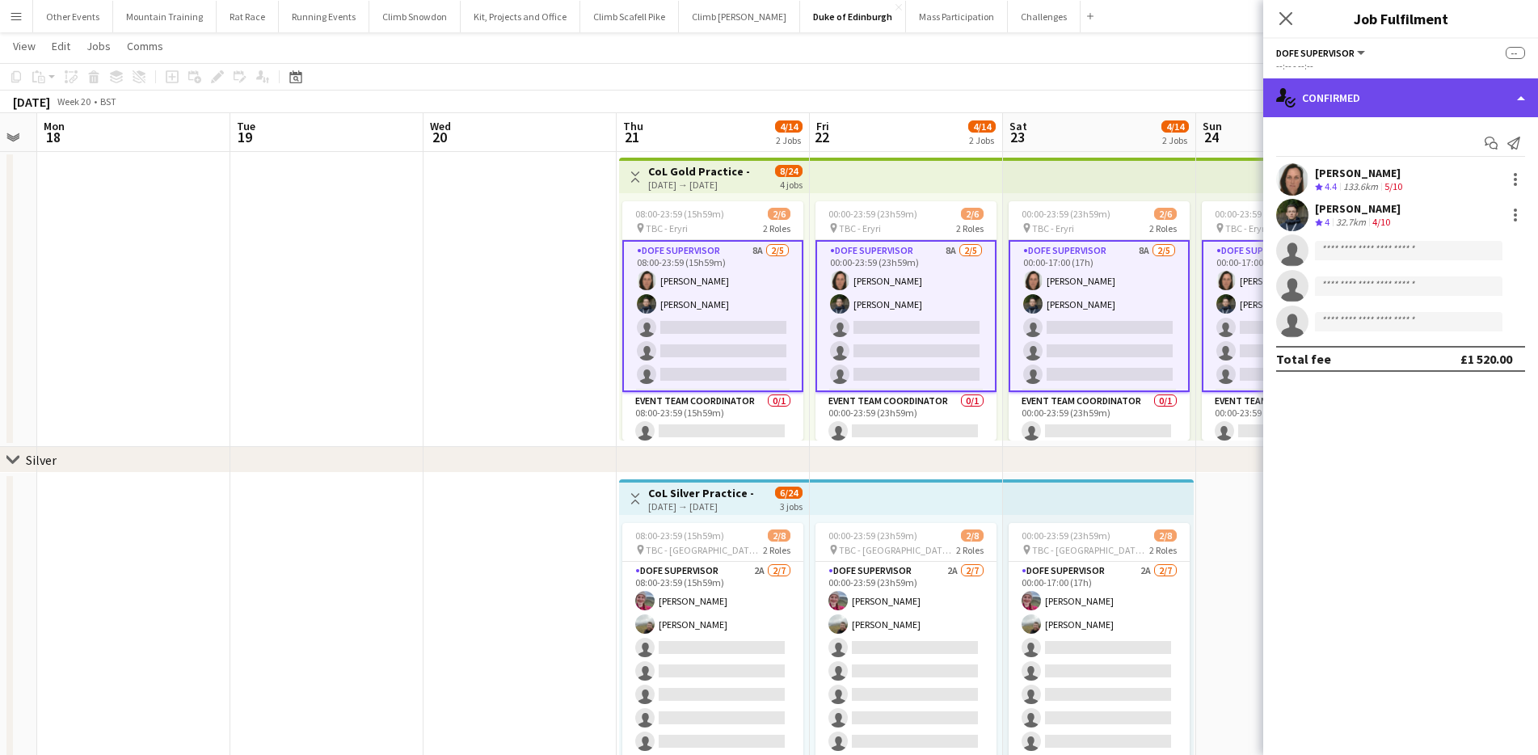
click at [1418, 103] on div "single-neutral-actions-check-2 Confirmed" at bounding box center [1400, 97] width 275 height 39
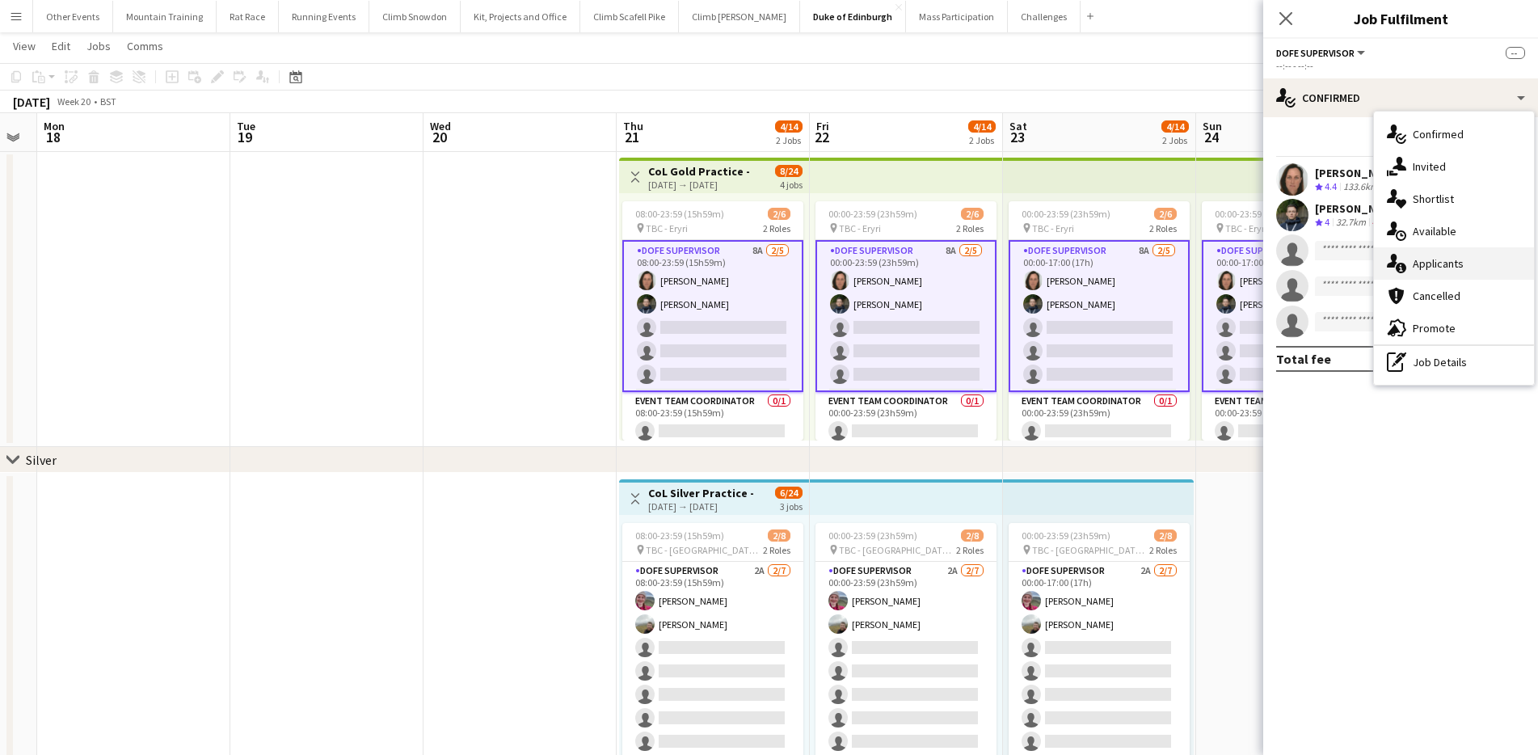
click at [1470, 266] on div "single-neutral-actions-information Applicants" at bounding box center [1454, 263] width 160 height 32
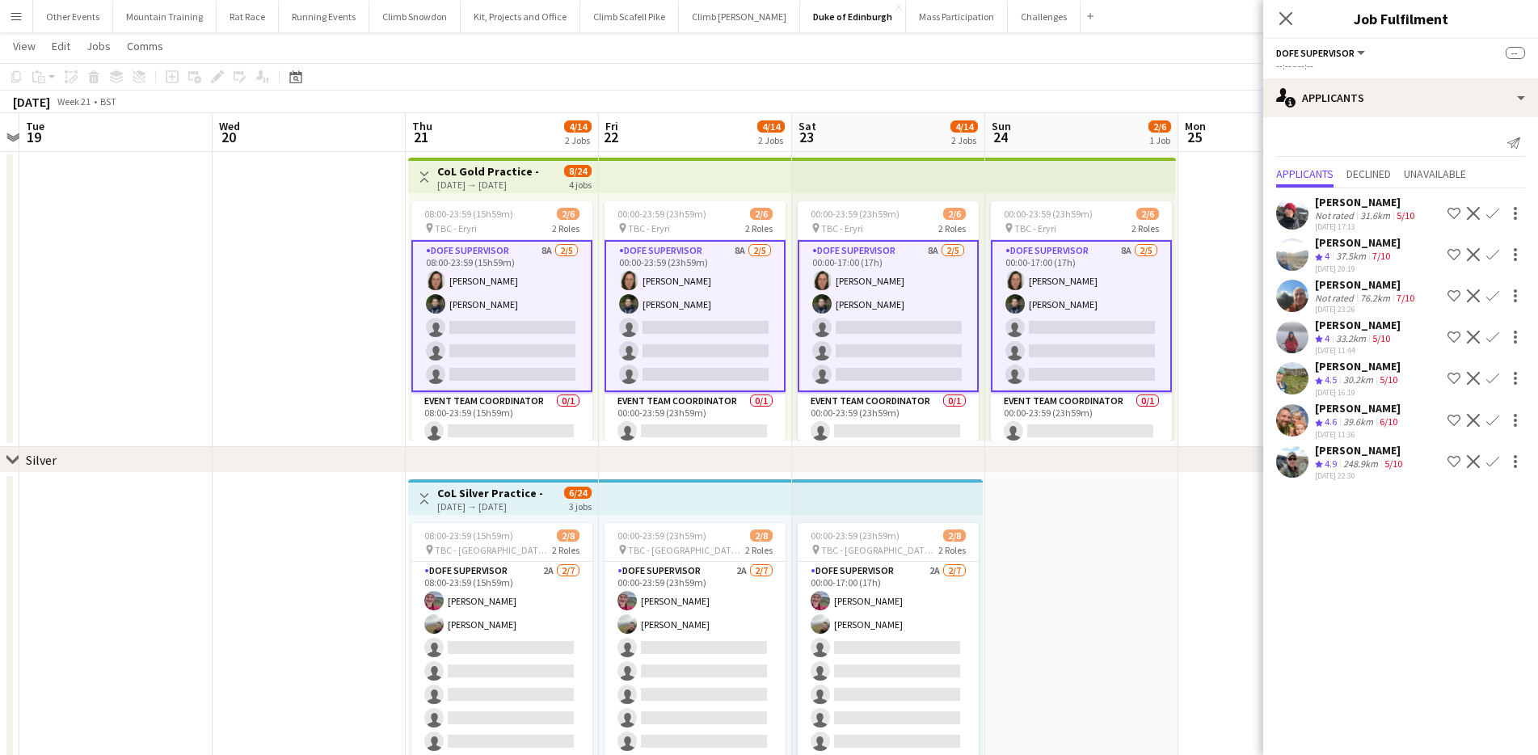
scroll to position [0, 579]
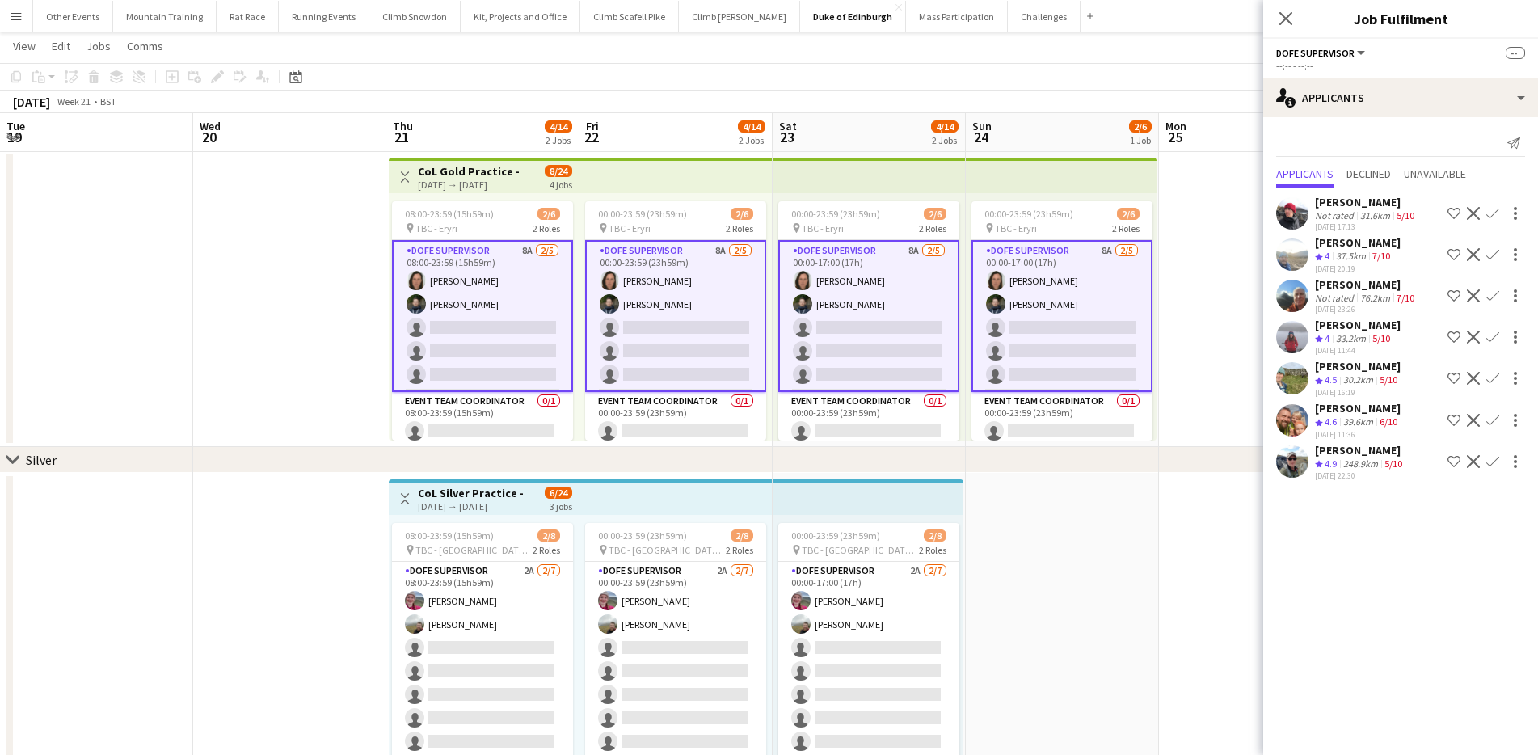
drag, startPoint x: 512, startPoint y: 575, endPoint x: 298, endPoint y: 574, distance: 214.2
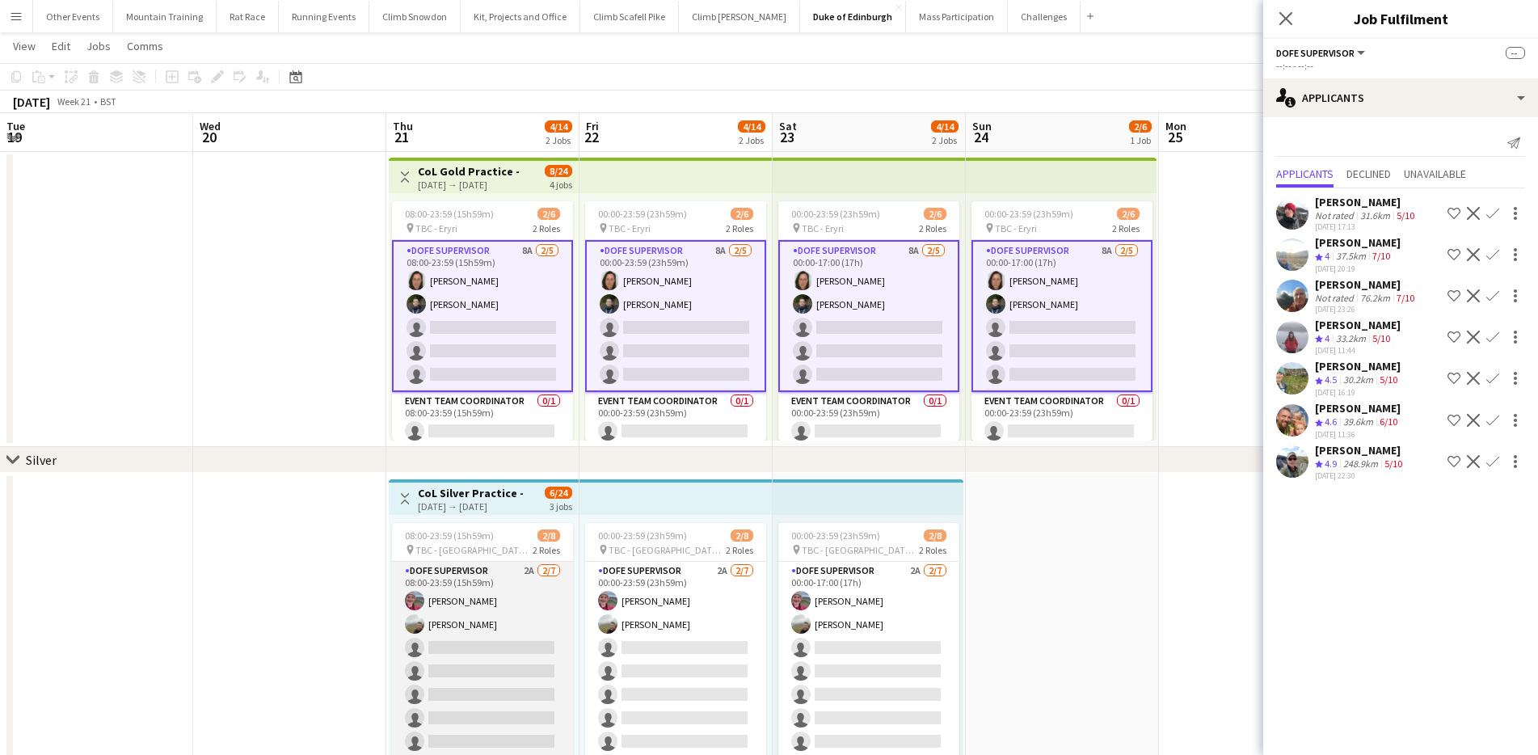
click at [450, 609] on app-card-role "DofE Supervisor 2A [DATE] 08:00-23:59 (15h59m) [PERSON_NAME] [PERSON_NAME] sing…" at bounding box center [482, 660] width 181 height 196
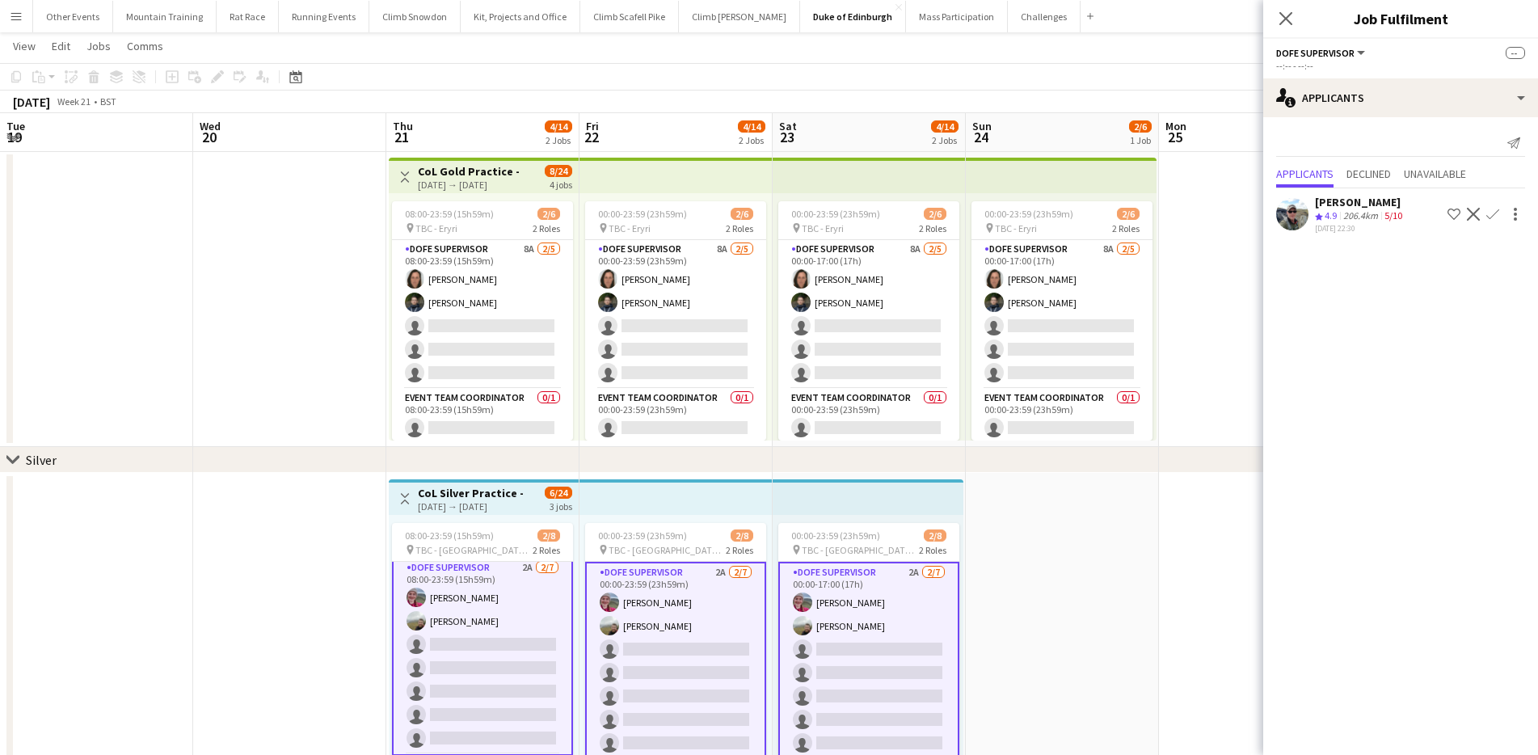
scroll to position [0, 0]
click at [1494, 213] on app-icon "Confirm" at bounding box center [1492, 214] width 13 height 13
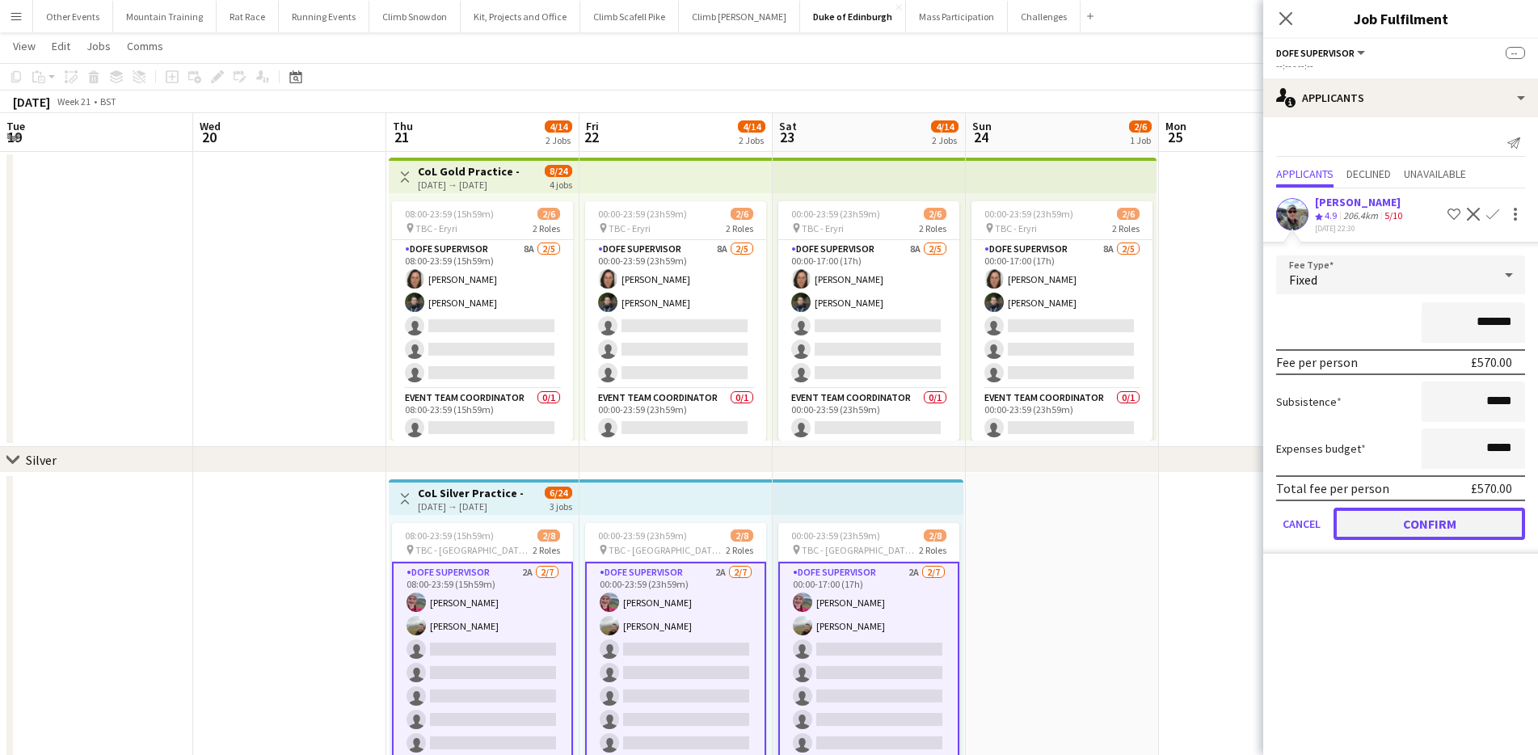
click at [1502, 522] on button "Confirm" at bounding box center [1430, 524] width 192 height 32
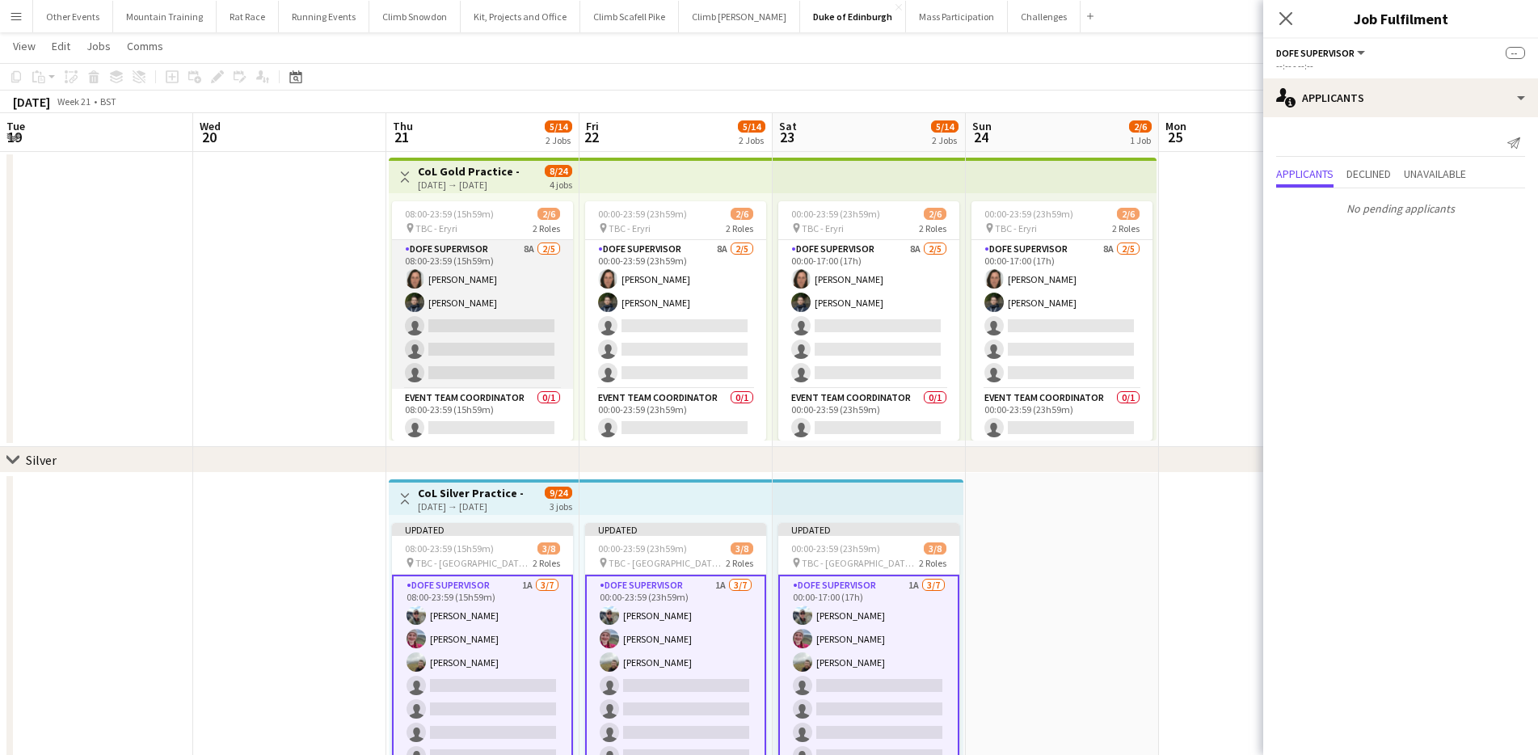
click at [448, 312] on app-card-role "DofE Supervisor 8A [DATE] 08:00-23:59 (15h59m) [PERSON_NAME] [PERSON_NAME] sing…" at bounding box center [482, 314] width 181 height 149
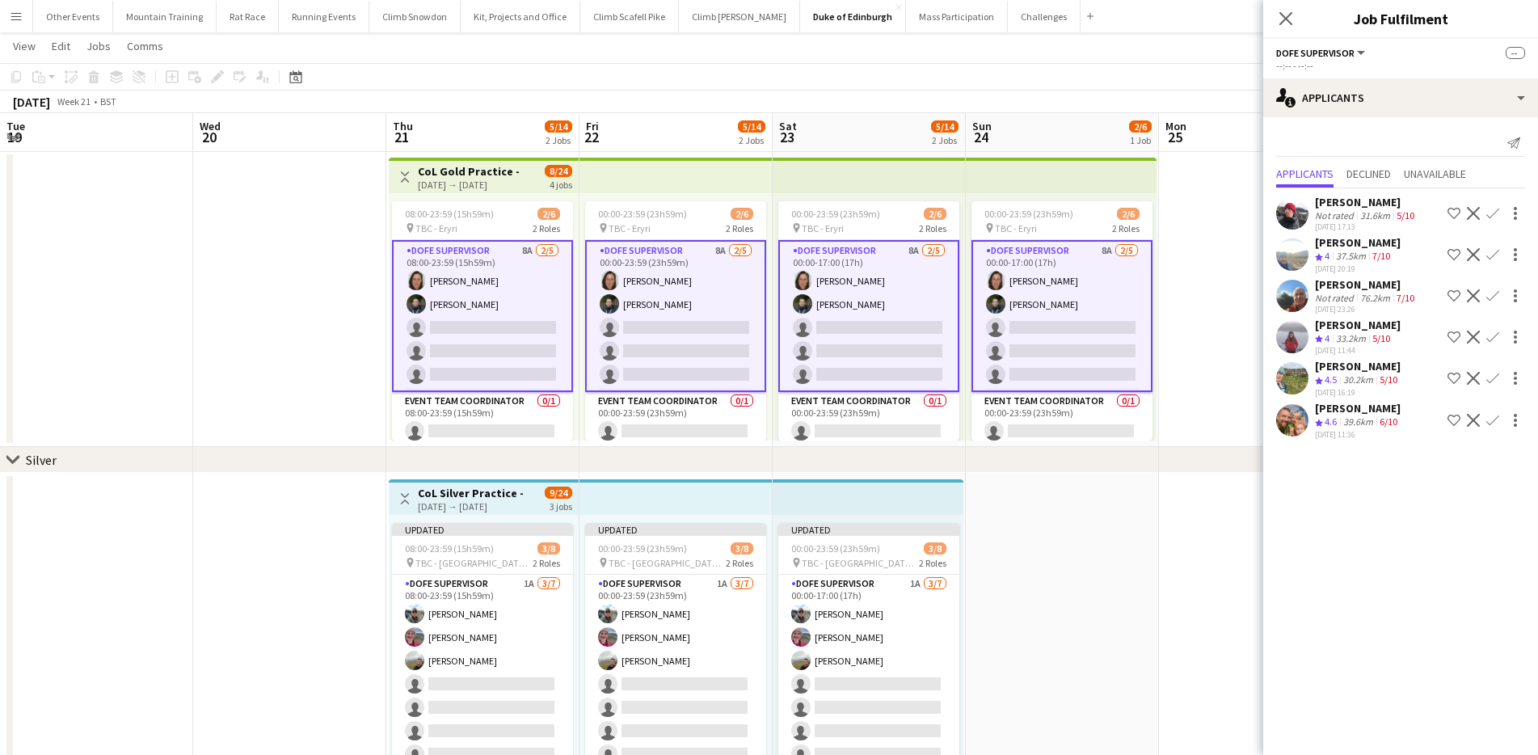
click at [1494, 421] on app-icon "Confirm" at bounding box center [1492, 420] width 13 height 13
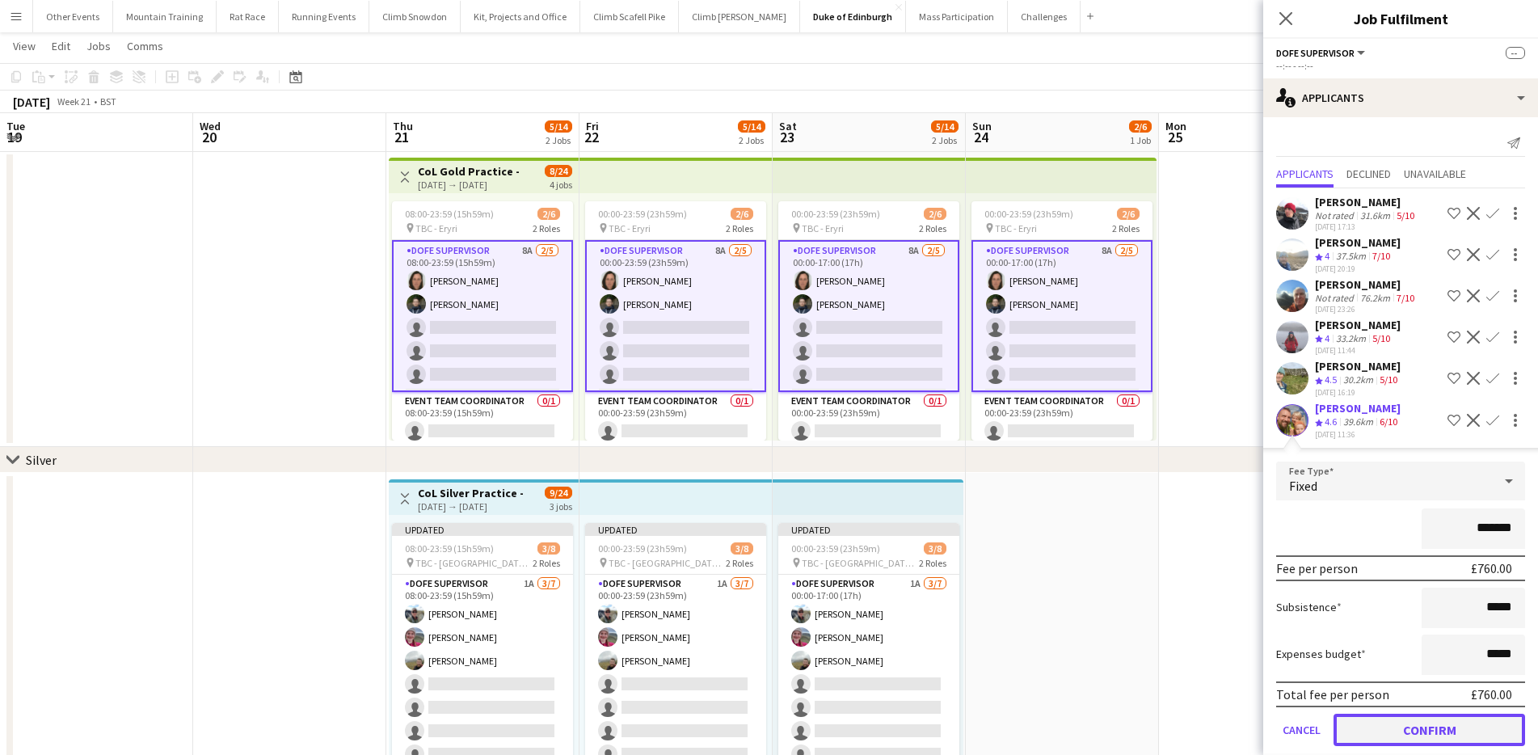
click at [1490, 731] on button "Confirm" at bounding box center [1430, 730] width 192 height 32
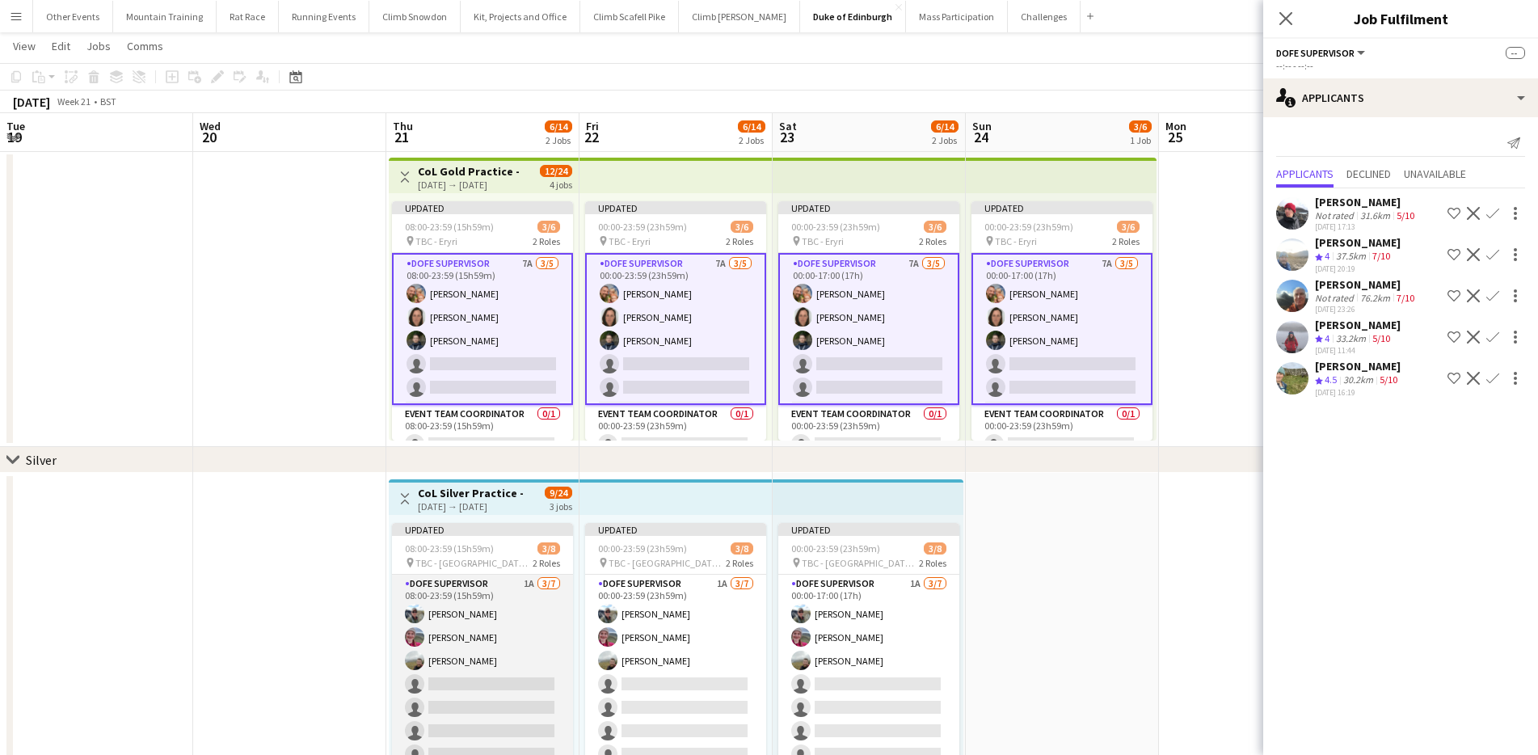
click at [520, 657] on app-card-role "DofE Supervisor 1A [DATE] 08:00-23:59 (15h59m) [PERSON_NAME] [PERSON_NAME] [PER…" at bounding box center [482, 673] width 181 height 196
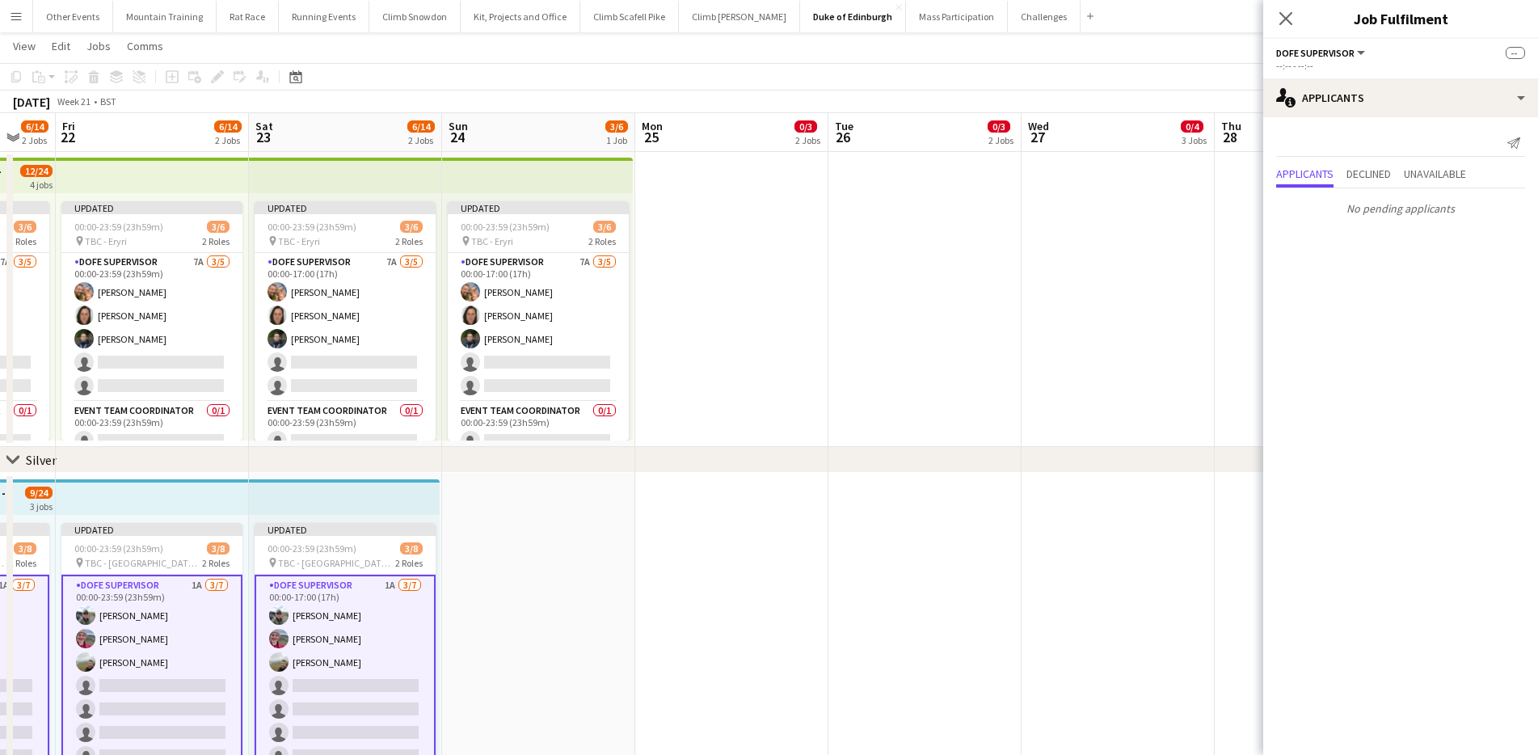
scroll to position [0, 529]
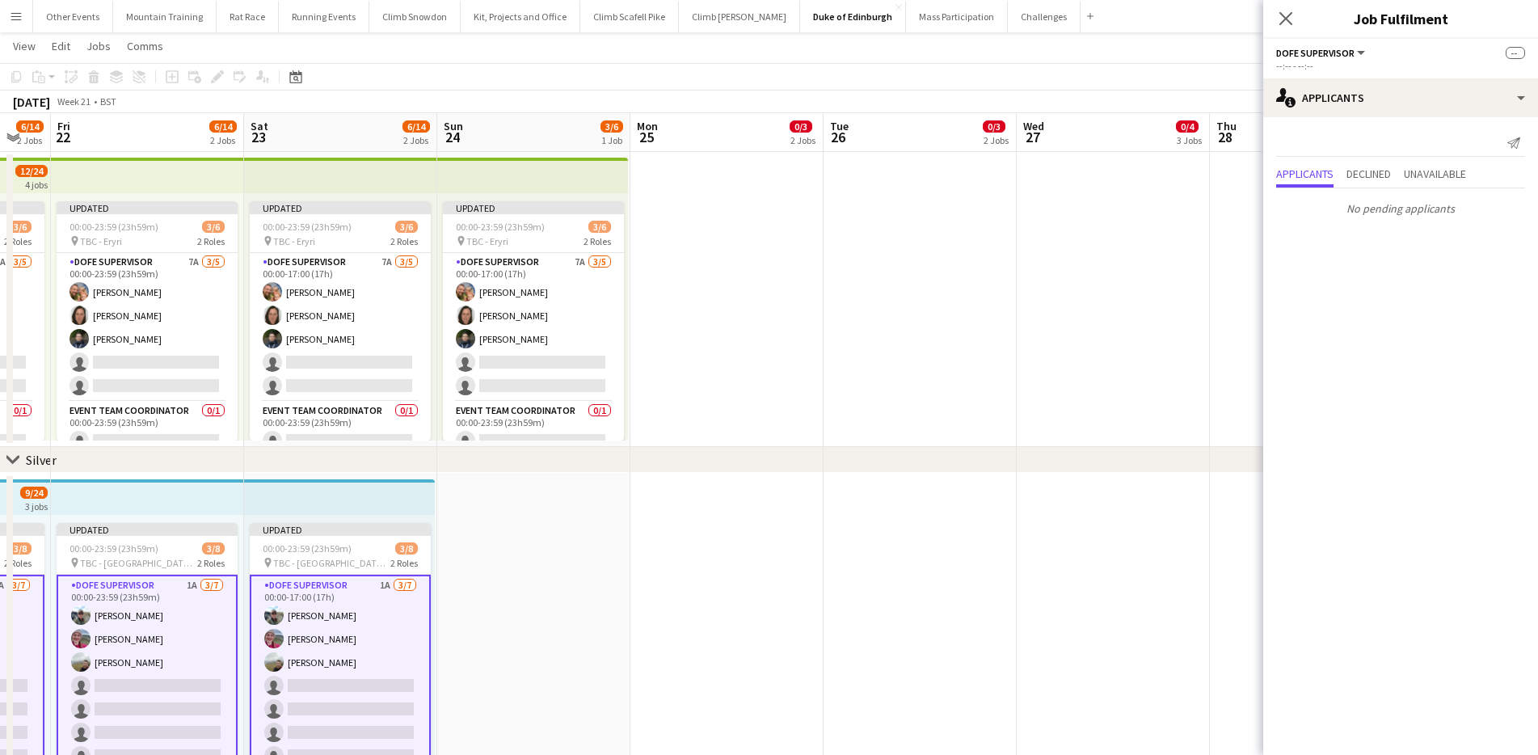
drag, startPoint x: 1229, startPoint y: 310, endPoint x: 701, endPoint y: 296, distance: 528.8
click at [1075, 76] on app-toolbar "Copy Paste Paste Command V Paste with crew Command Shift V Paste linked Job [GE…" at bounding box center [769, 76] width 1538 height 27
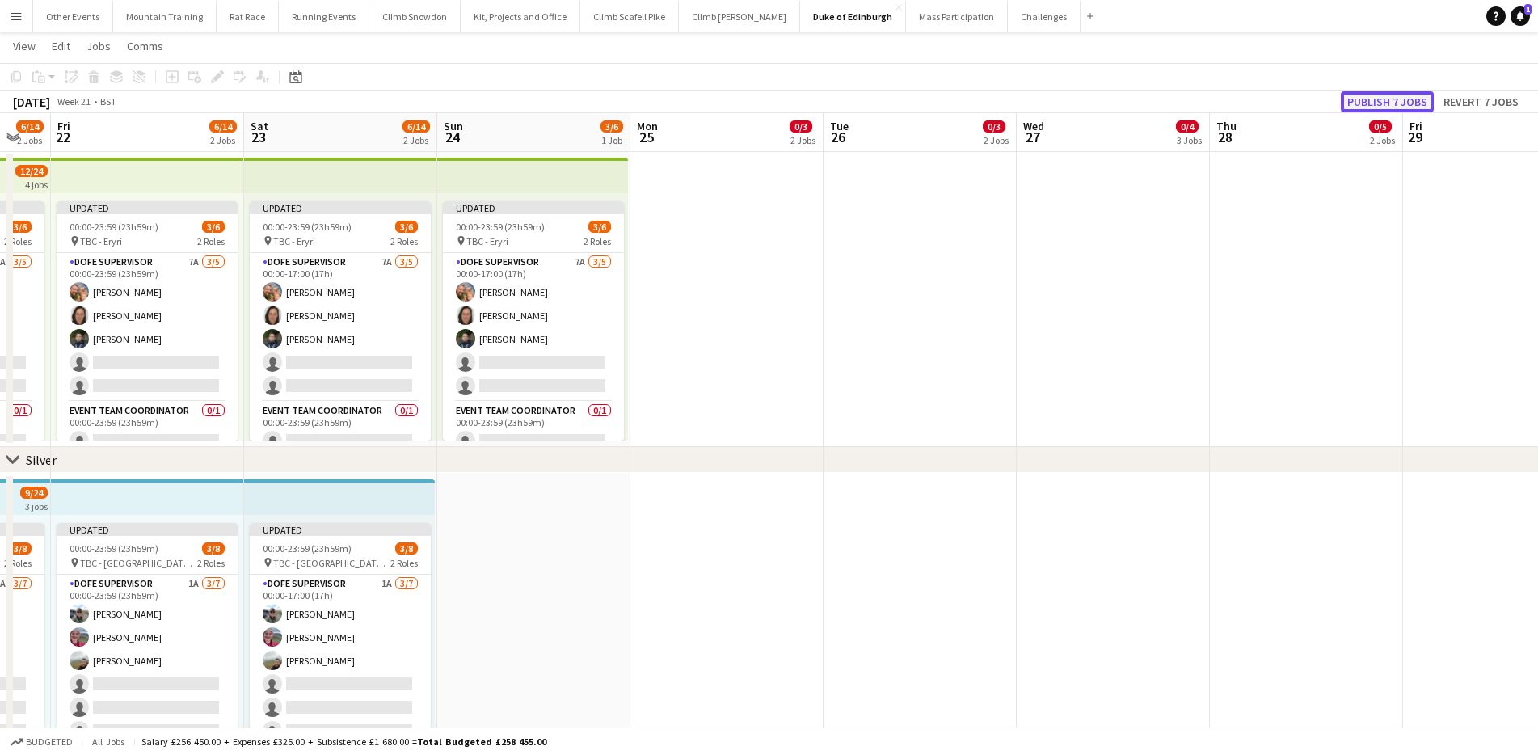
click at [1418, 99] on button "Publish 7 jobs" at bounding box center [1387, 101] width 93 height 21
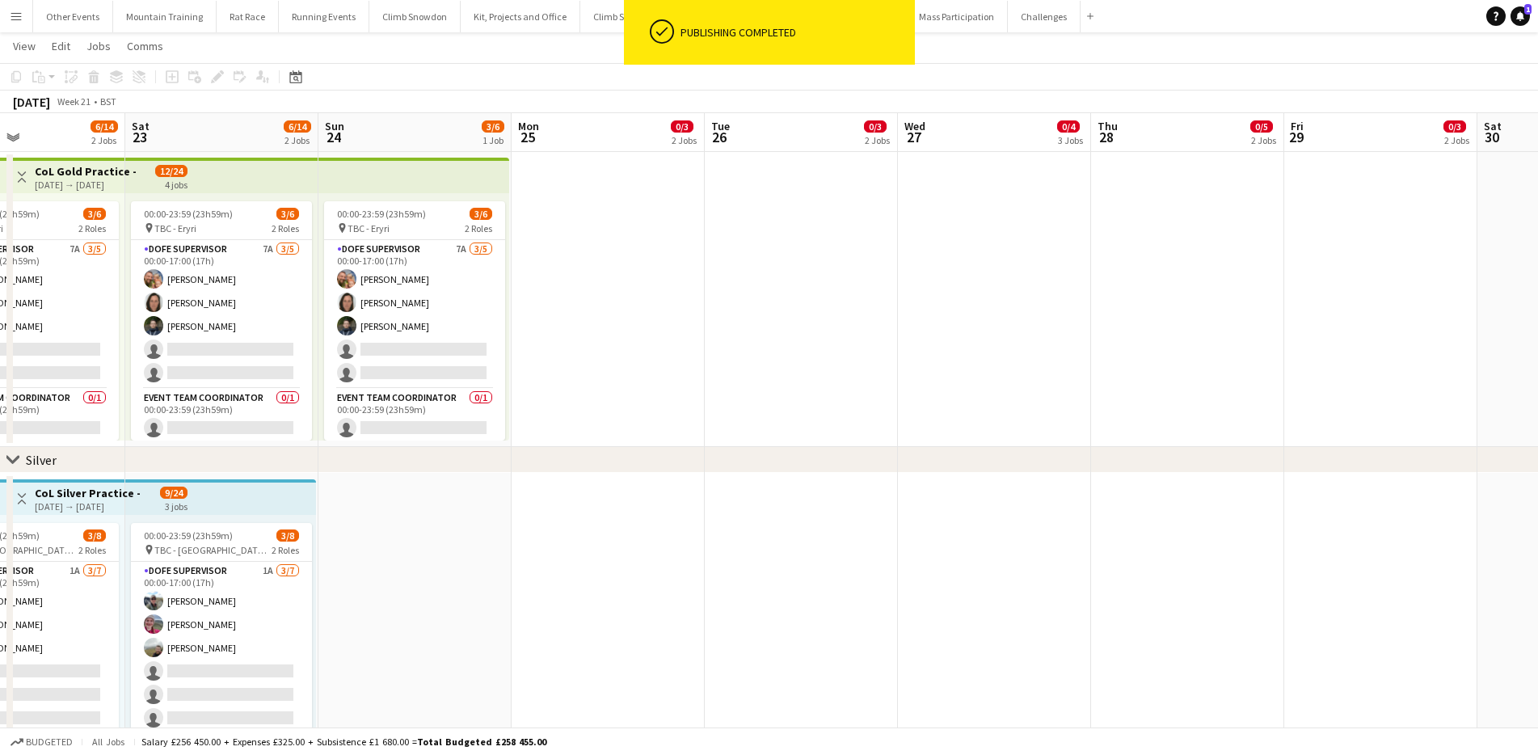
scroll to position [0, 639]
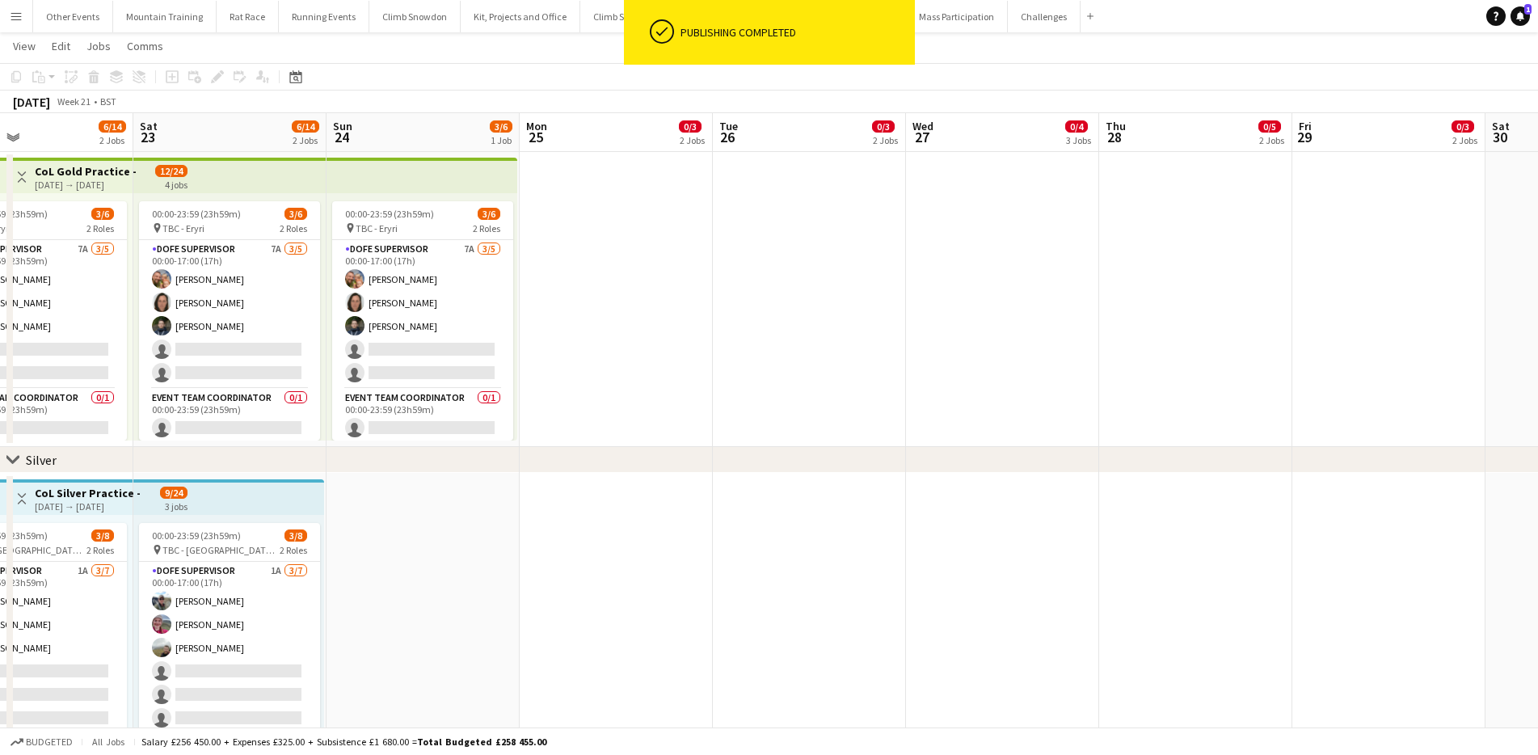
drag, startPoint x: 1390, startPoint y: 252, endPoint x: 997, endPoint y: 282, distance: 394.7
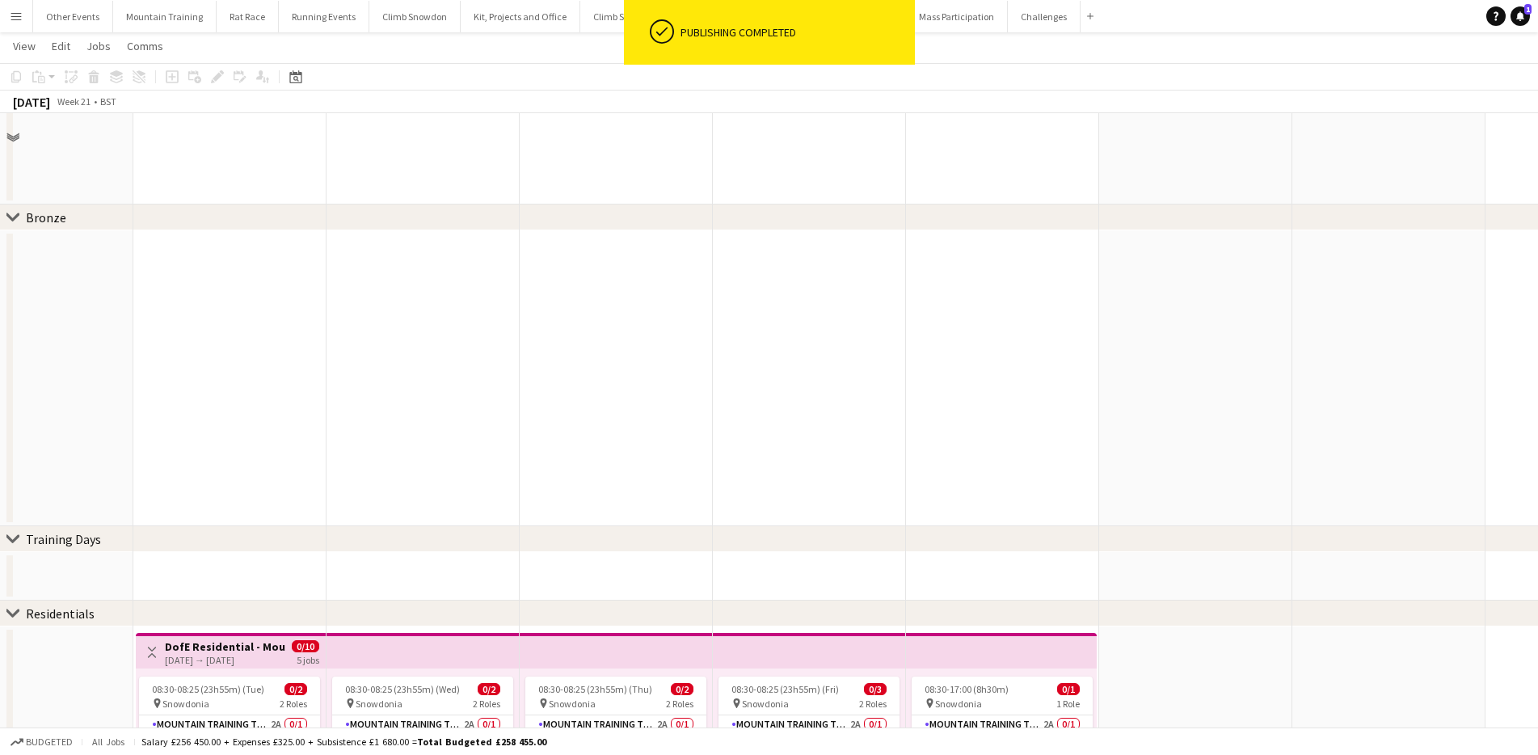
scroll to position [0, 0]
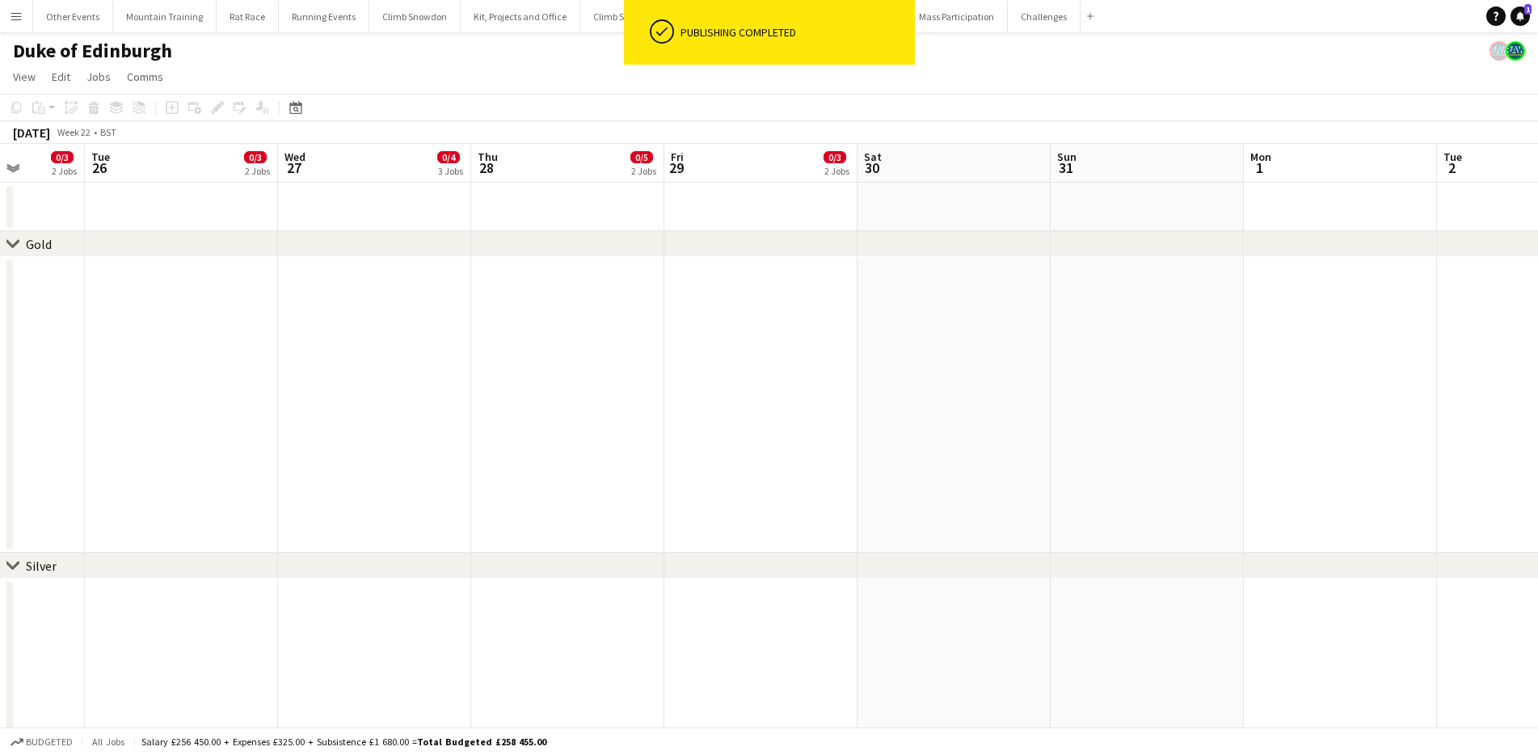
drag, startPoint x: 1208, startPoint y: 279, endPoint x: 655, endPoint y: 271, distance: 552.9
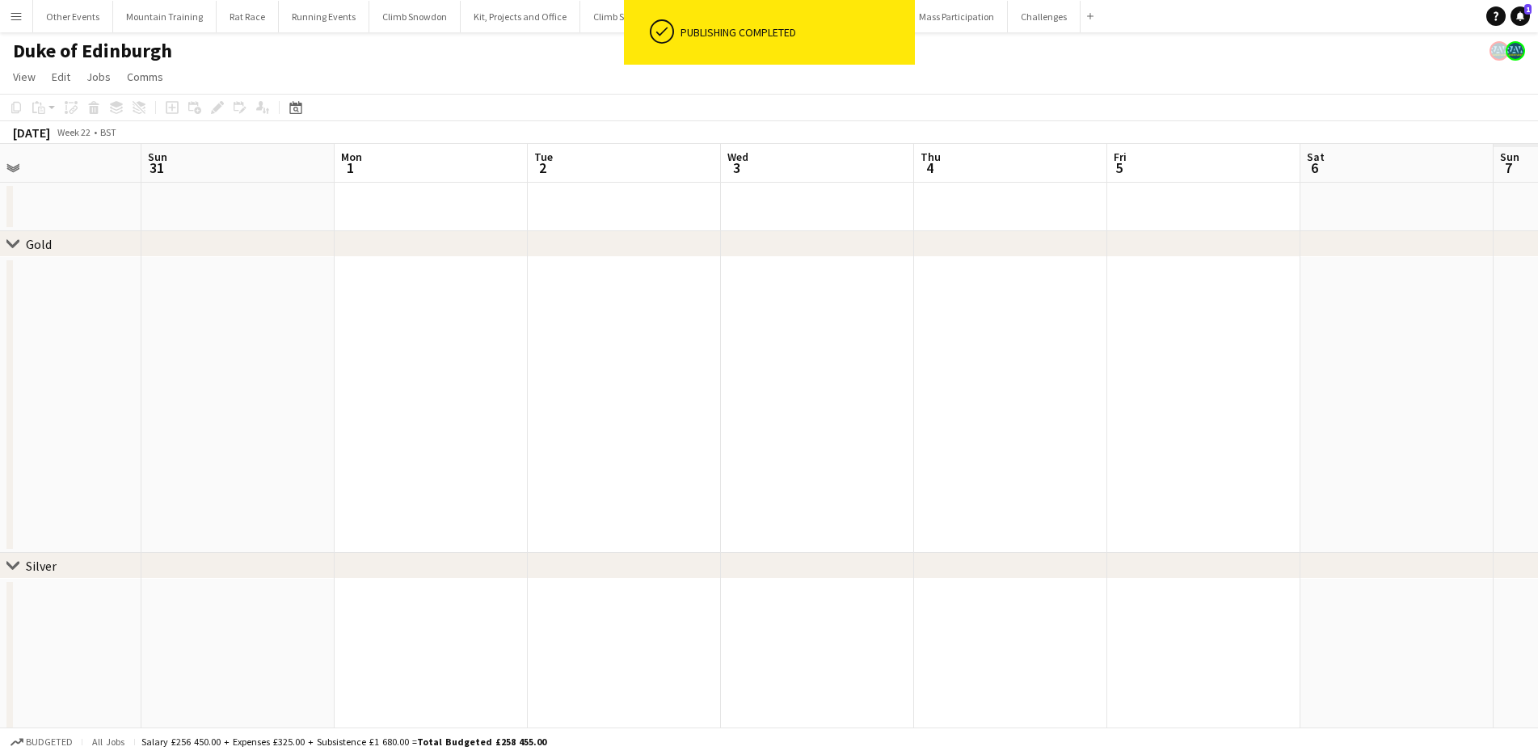
drag, startPoint x: 955, startPoint y: 297, endPoint x: 605, endPoint y: 287, distance: 350.1
drag, startPoint x: 906, startPoint y: 316, endPoint x: 759, endPoint y: 313, distance: 147.1
drag, startPoint x: 1240, startPoint y: 326, endPoint x: 1004, endPoint y: 324, distance: 236.0
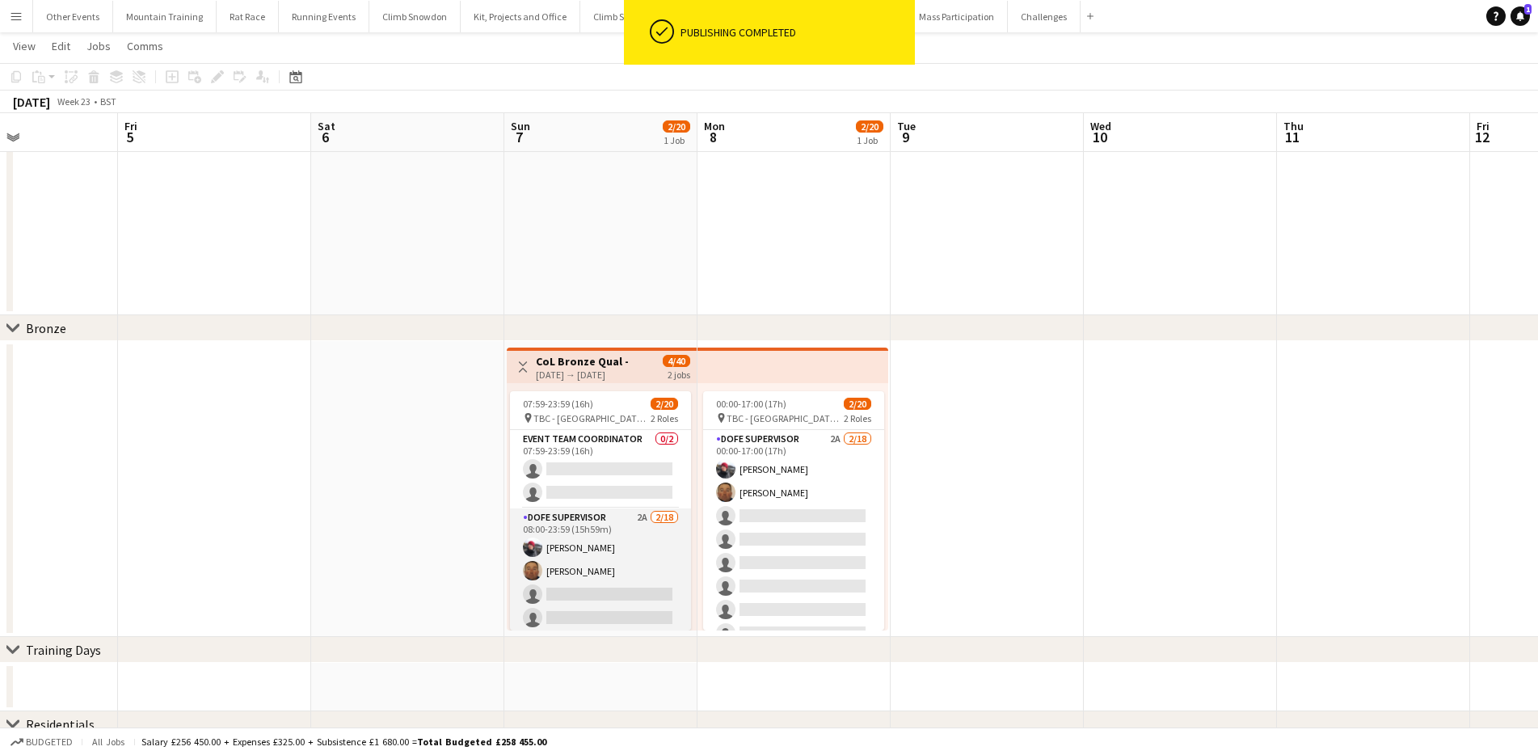
click at [611, 529] on app-card-role "DofE Supervisor 2A [DATE] 08:00-23:59 (15h59m) [PERSON_NAME] [PERSON_NAME] sing…" at bounding box center [600, 734] width 181 height 453
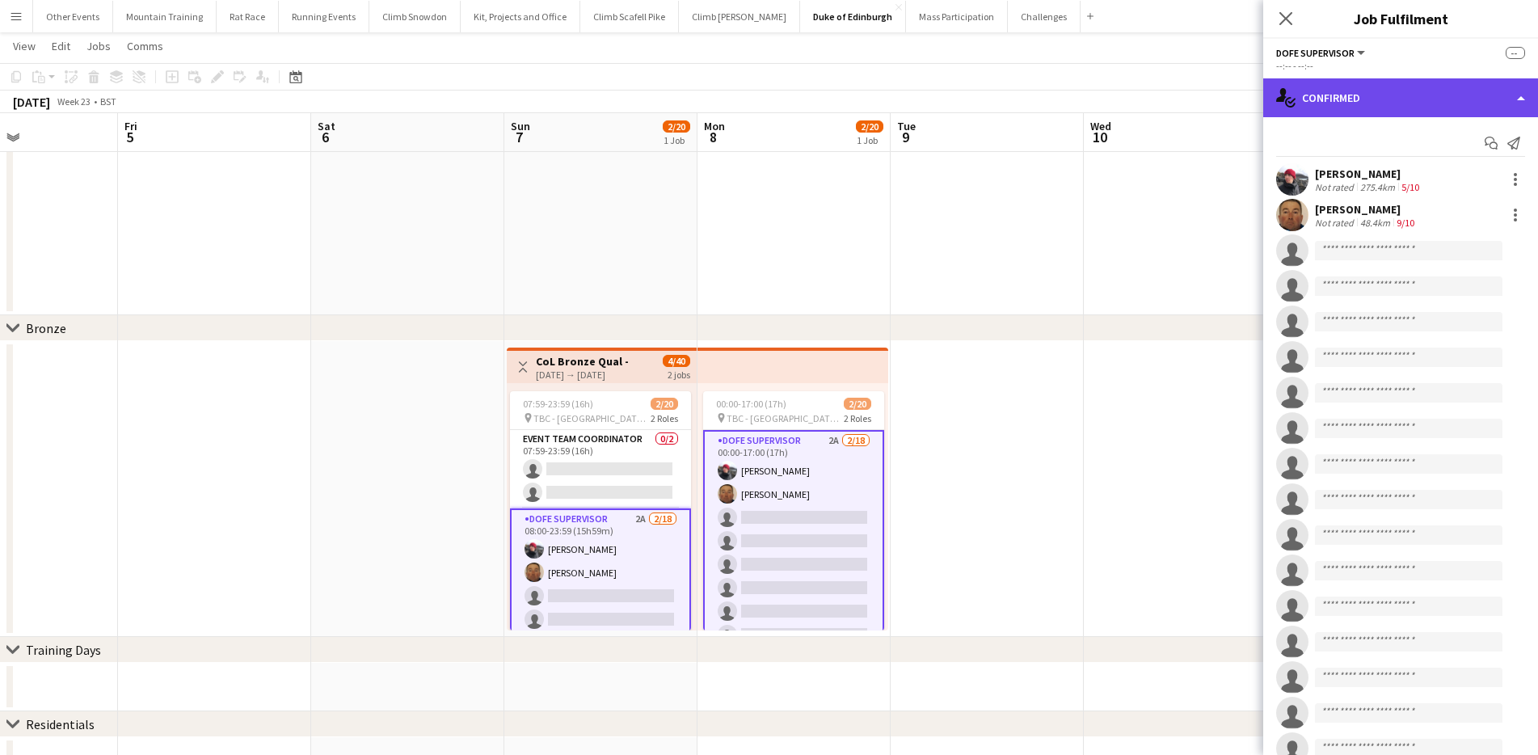
click at [1377, 91] on div "single-neutral-actions-check-2 Confirmed" at bounding box center [1400, 97] width 275 height 39
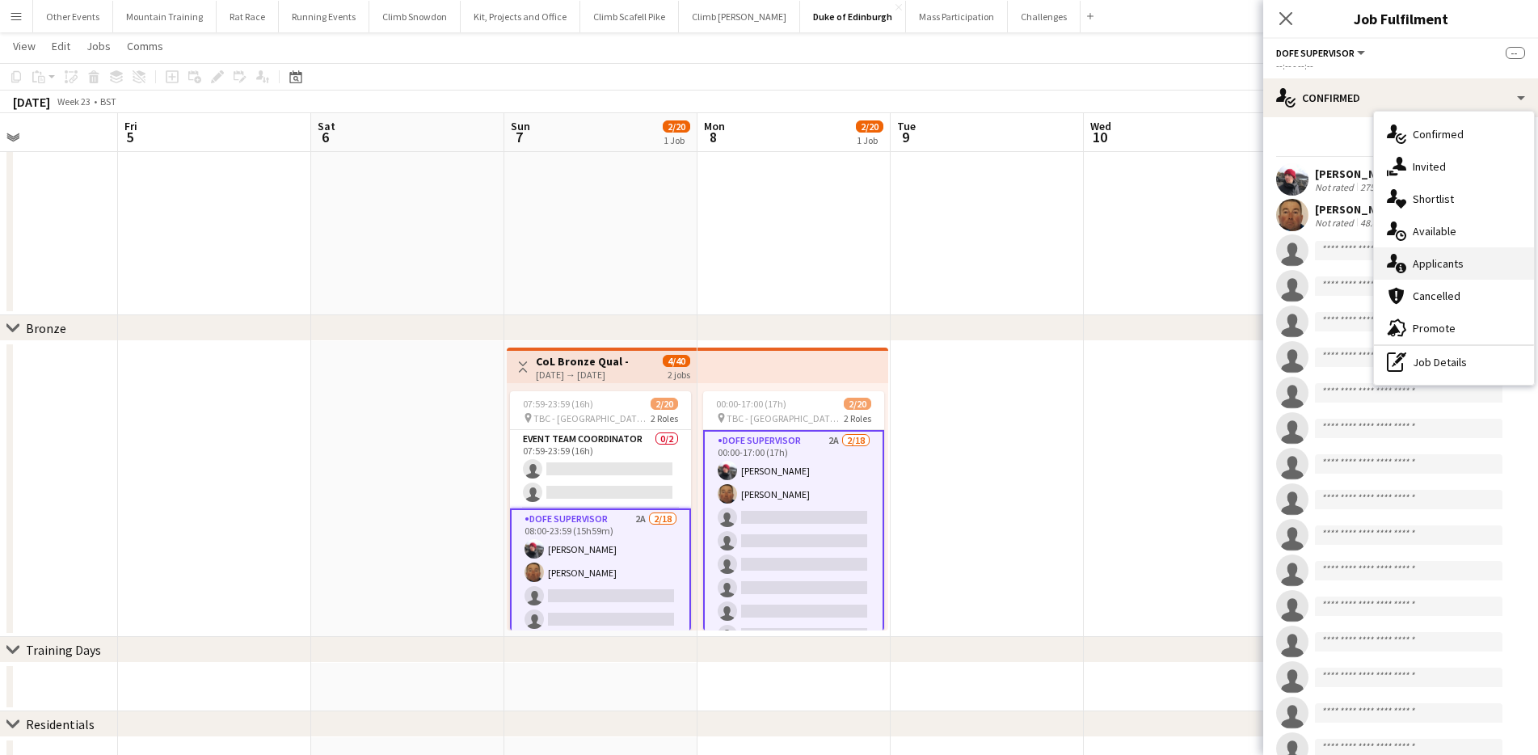
click at [1490, 263] on div "single-neutral-actions-information Applicants" at bounding box center [1454, 263] width 160 height 32
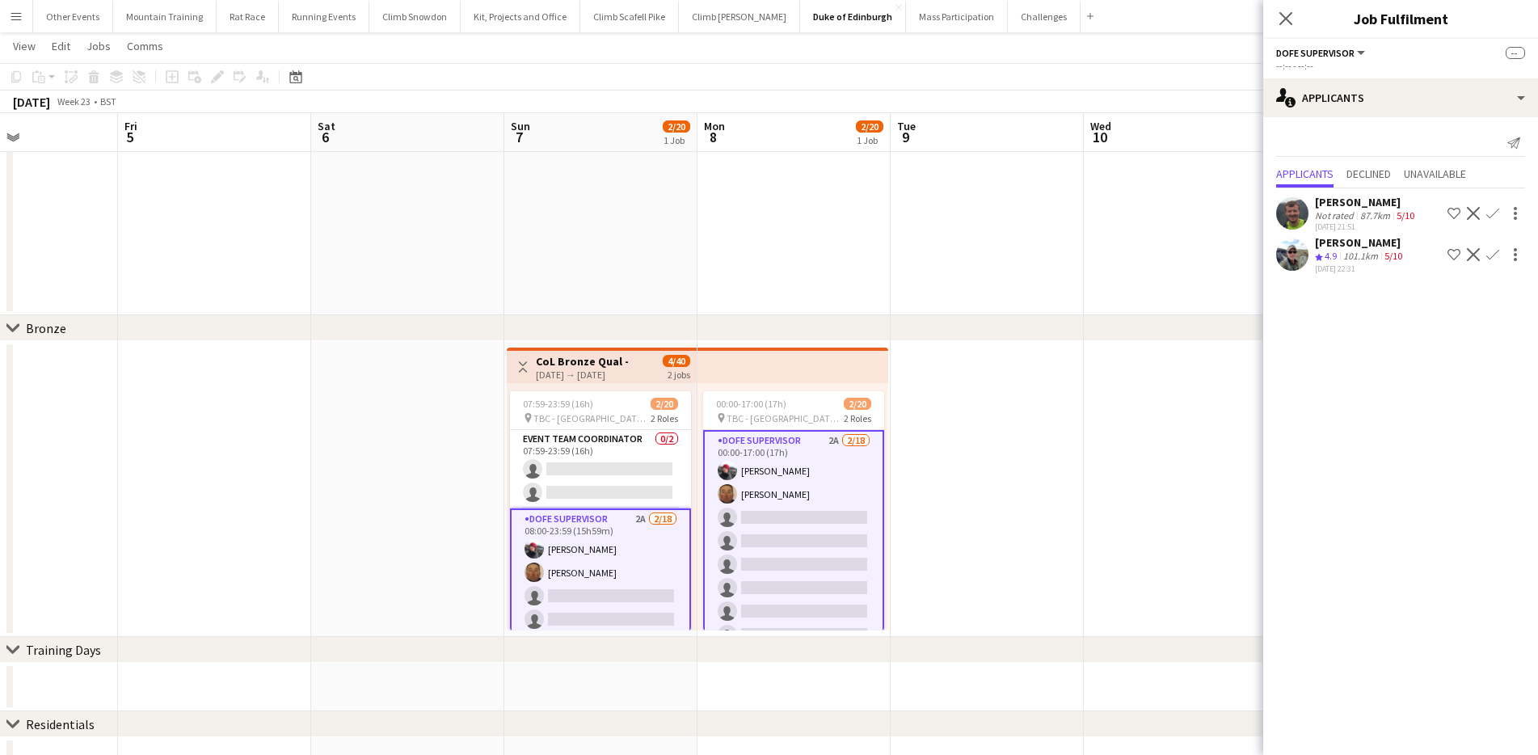
click at [1492, 256] on app-icon "Confirm" at bounding box center [1492, 254] width 13 height 13
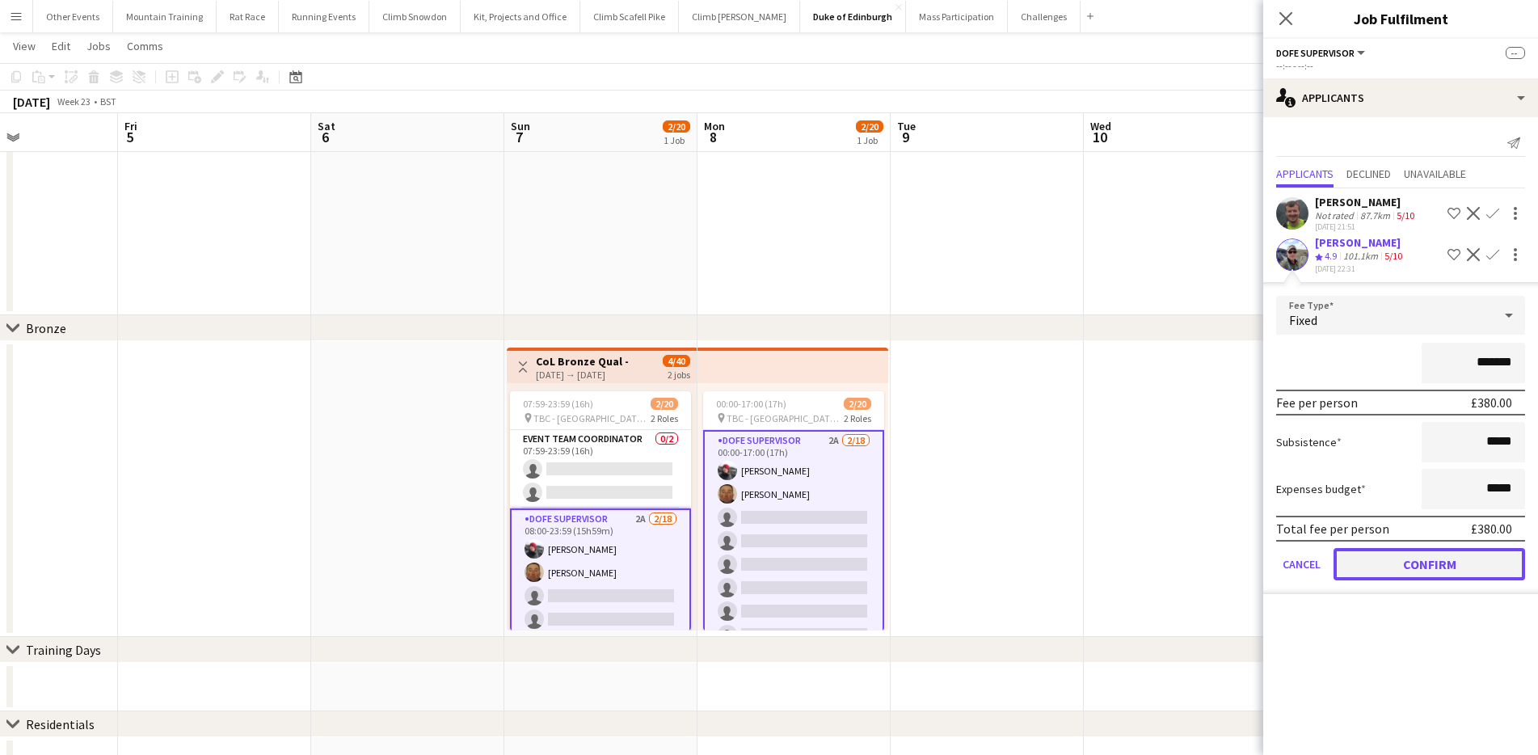
click at [1468, 559] on button "Confirm" at bounding box center [1430, 564] width 192 height 32
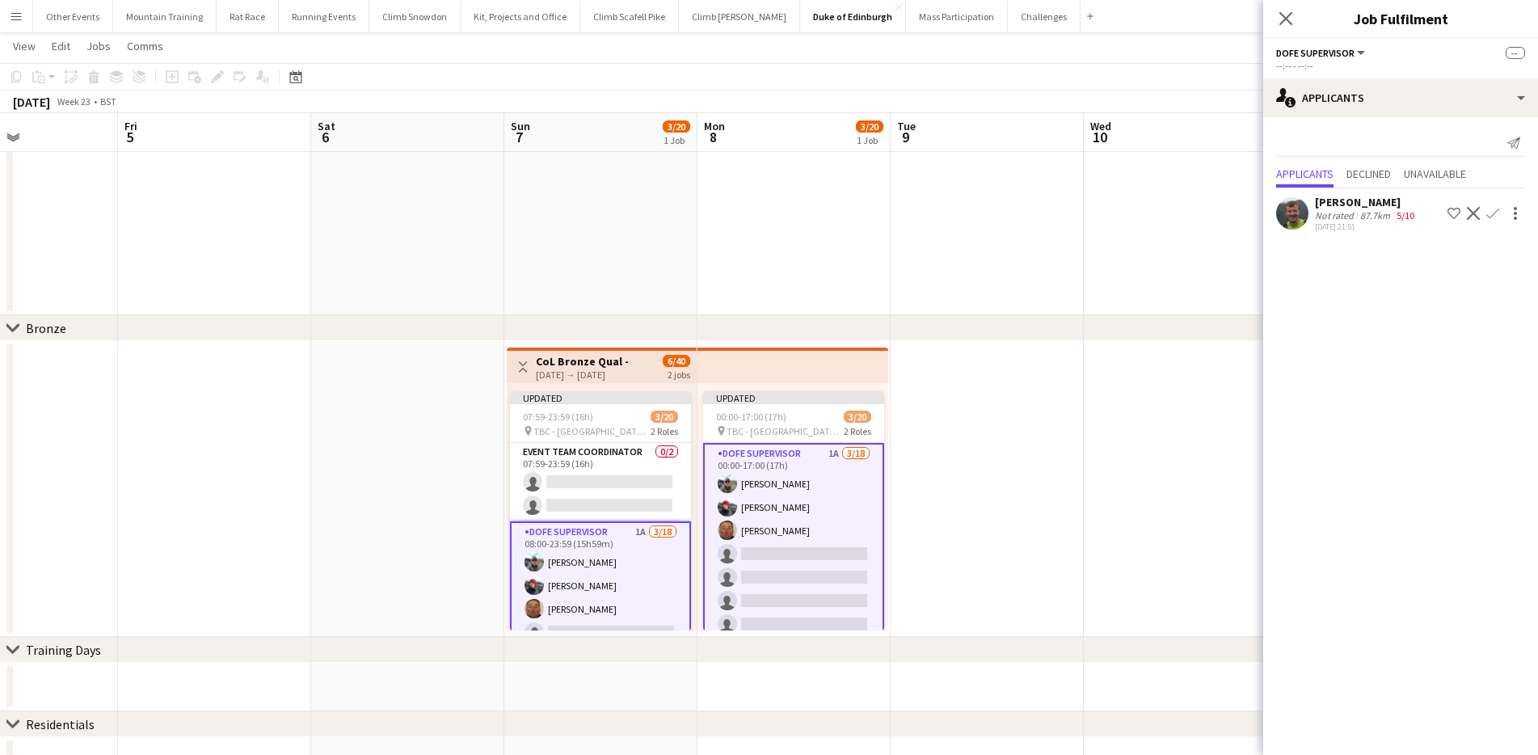
click at [1498, 209] on app-icon "Confirm" at bounding box center [1492, 213] width 13 height 13
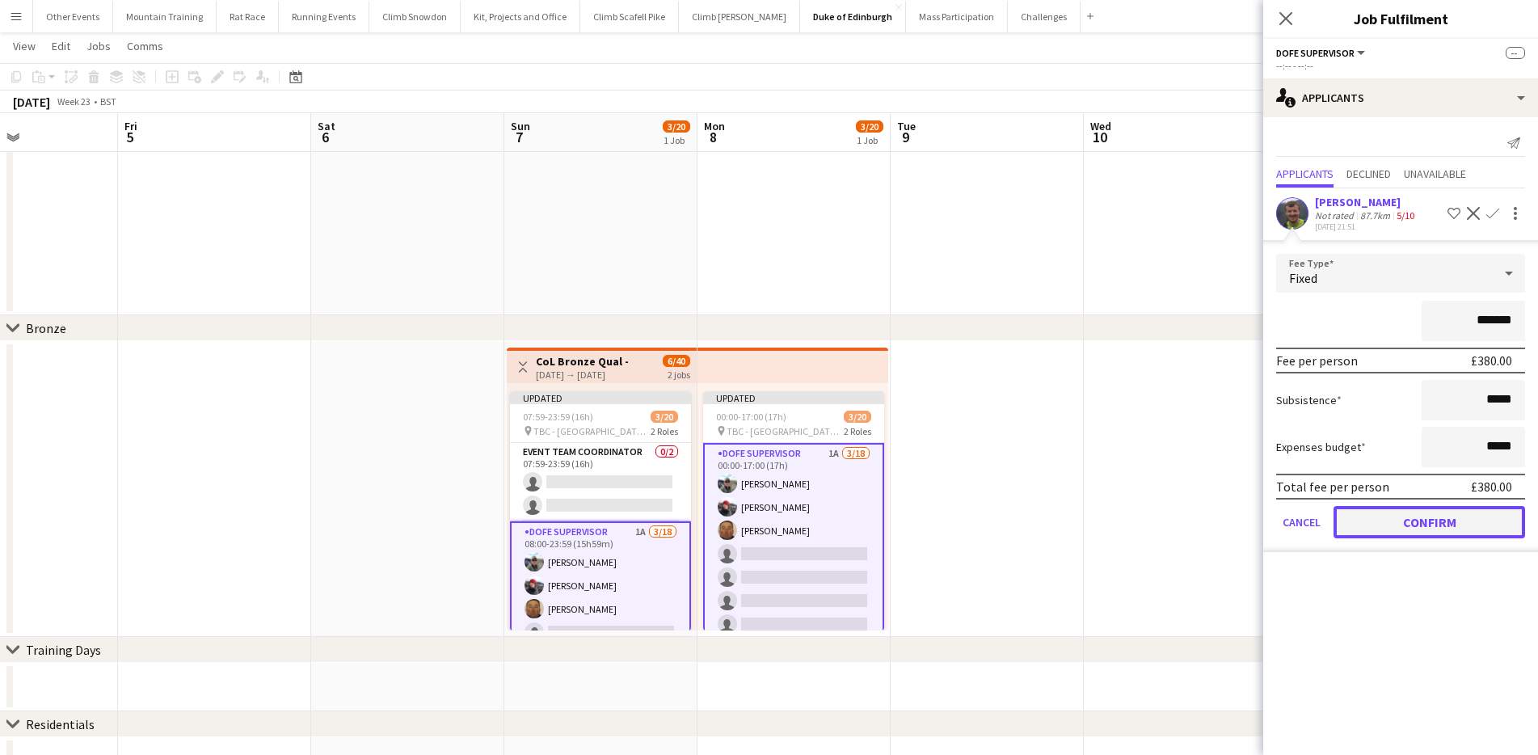
click at [1473, 509] on button "Confirm" at bounding box center [1430, 522] width 192 height 32
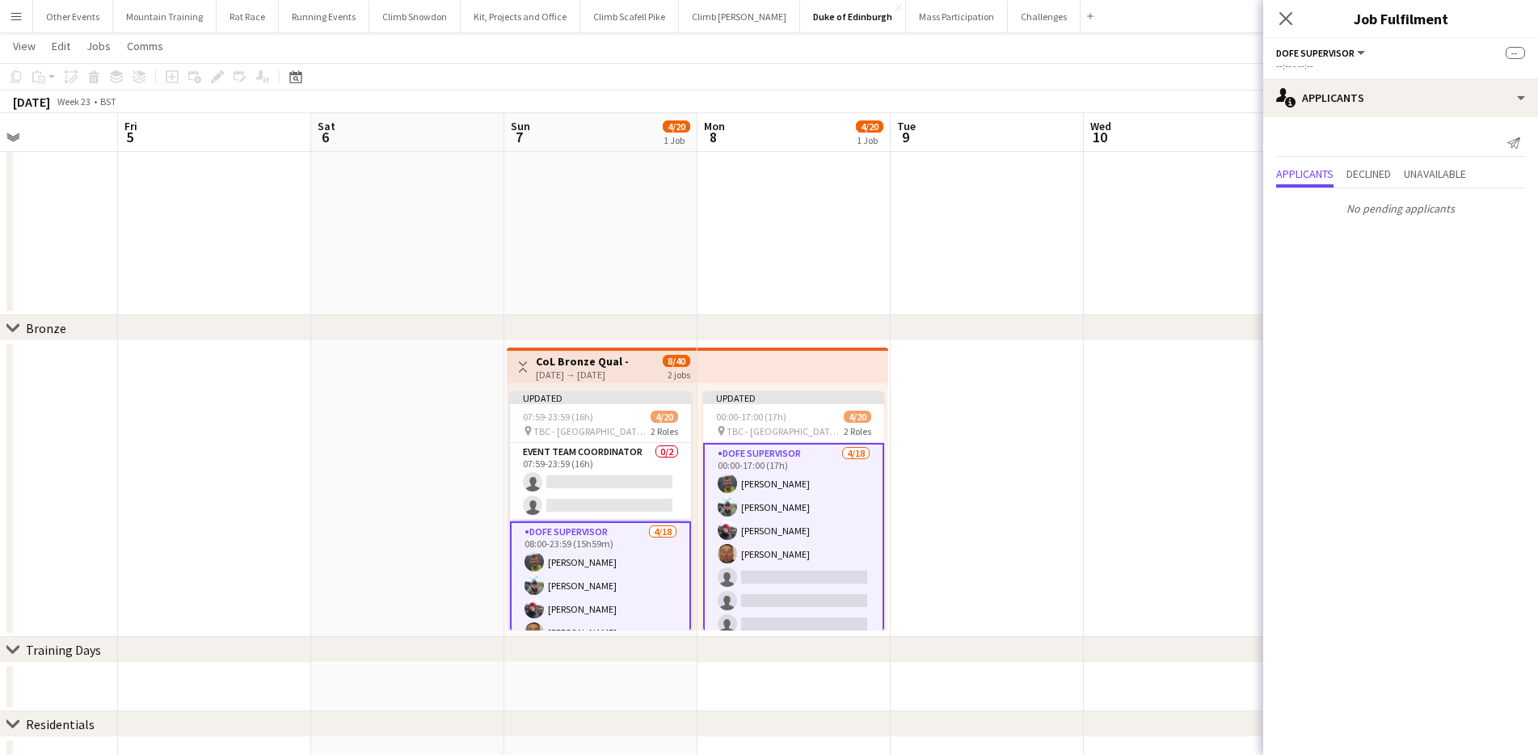
click at [1205, 36] on app-page-menu "View Day view expanded Day view collapsed Month view Date picker Jump to [DATE]…" at bounding box center [769, 47] width 1538 height 31
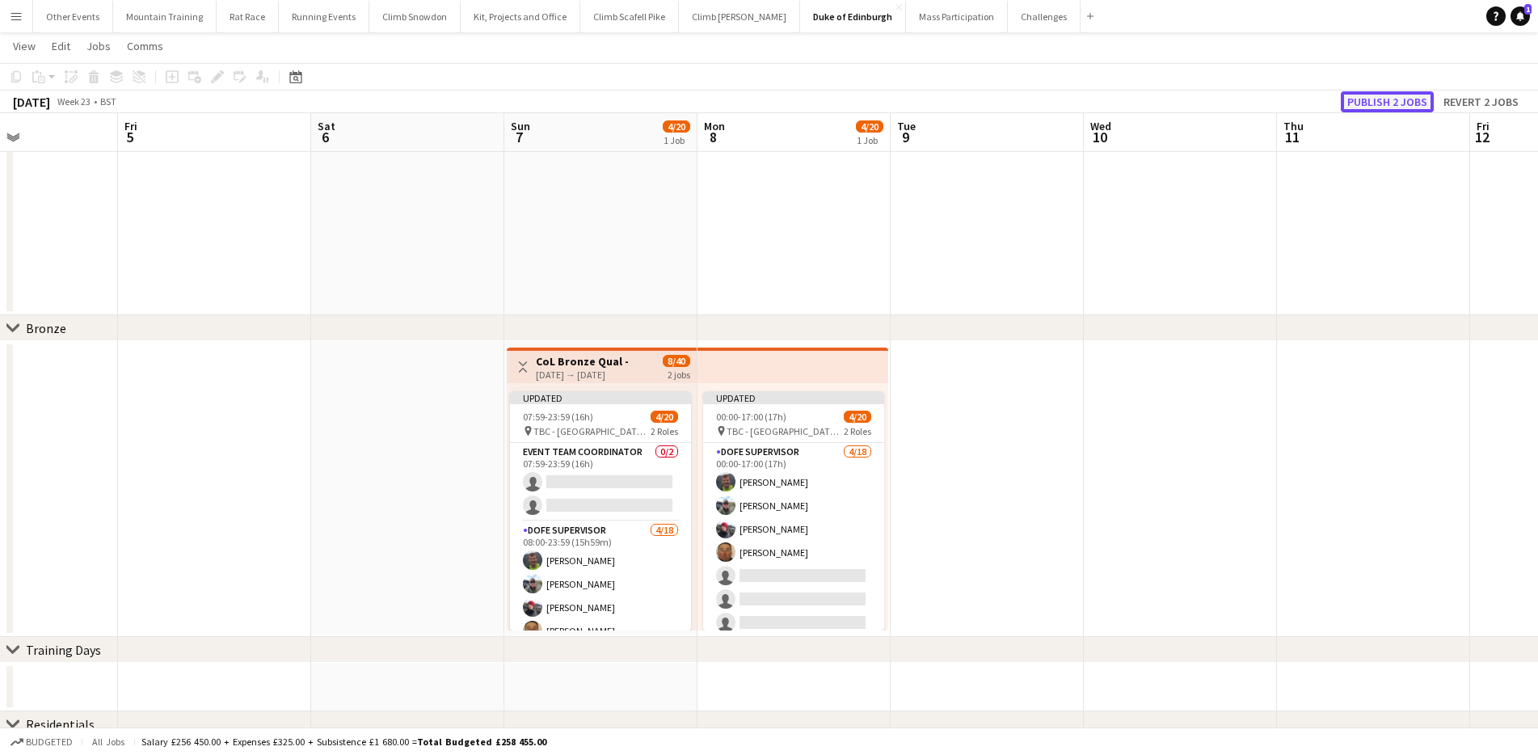
click at [1401, 95] on button "Publish 2 jobs" at bounding box center [1387, 101] width 93 height 21
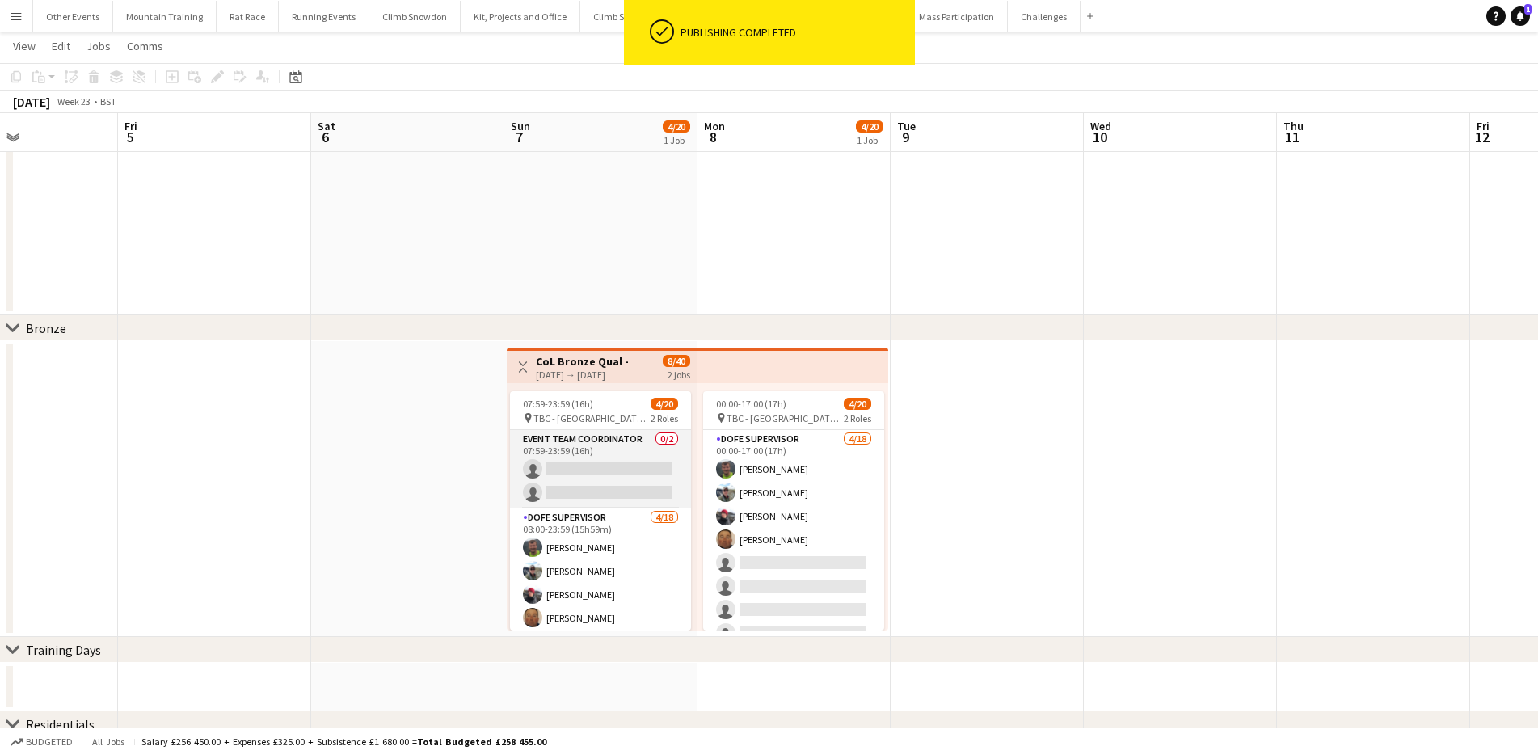
click at [584, 476] on app-card-role "Event Team Coordinator 0/2 07:59-23:59 (16h) single-neutral-actions single-neut…" at bounding box center [600, 469] width 181 height 78
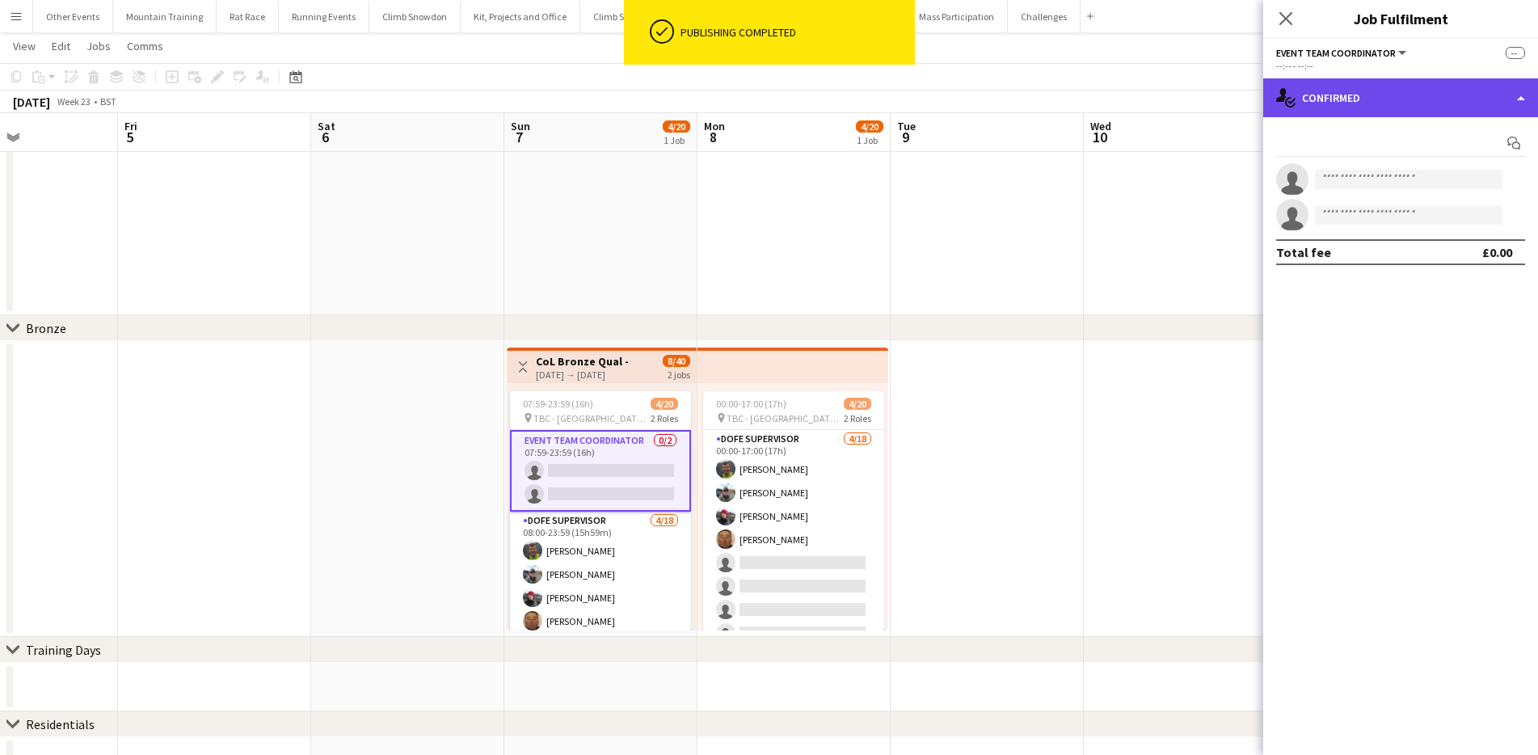
click at [1342, 94] on div "single-neutral-actions-check-2 Confirmed" at bounding box center [1400, 97] width 275 height 39
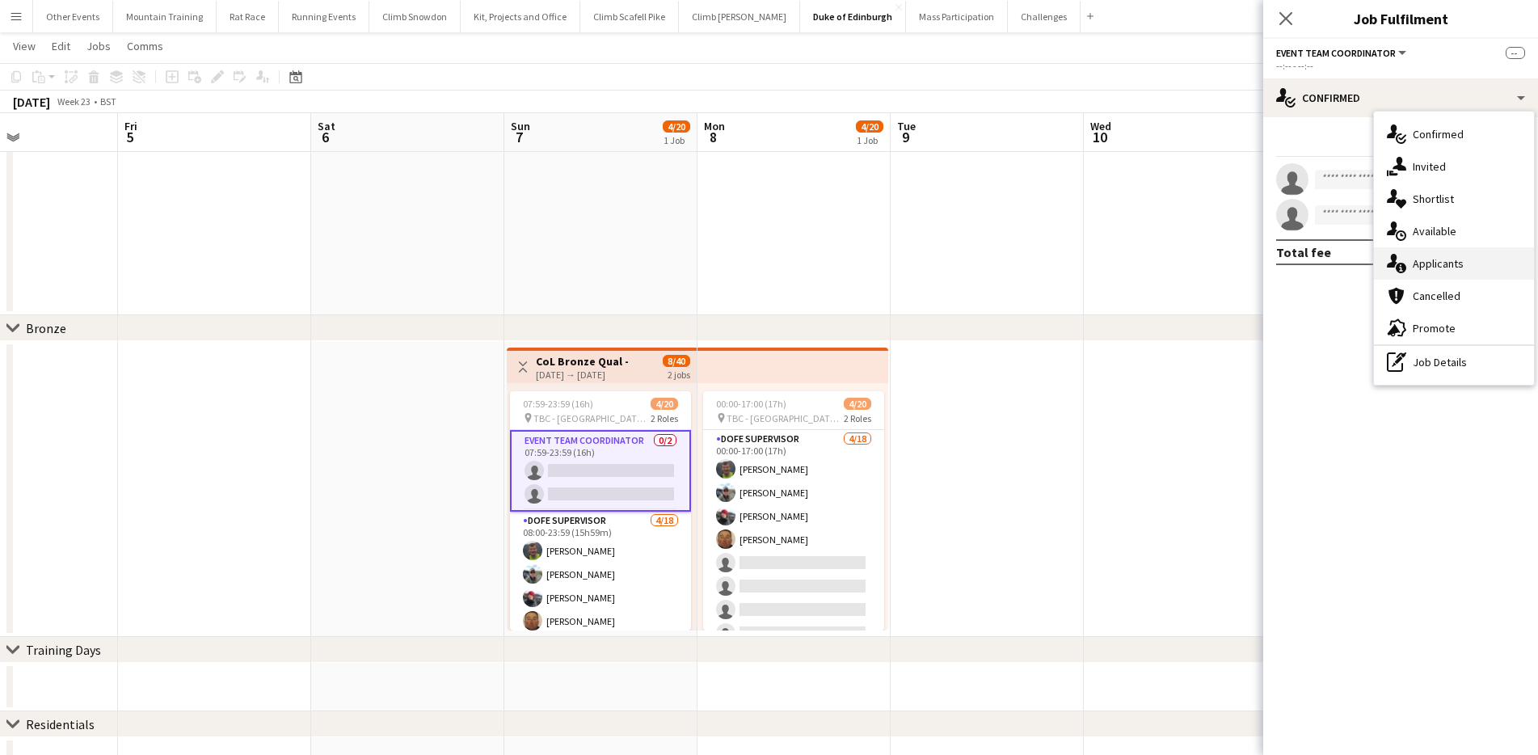
click at [1452, 268] on div "single-neutral-actions-information Applicants" at bounding box center [1454, 263] width 160 height 32
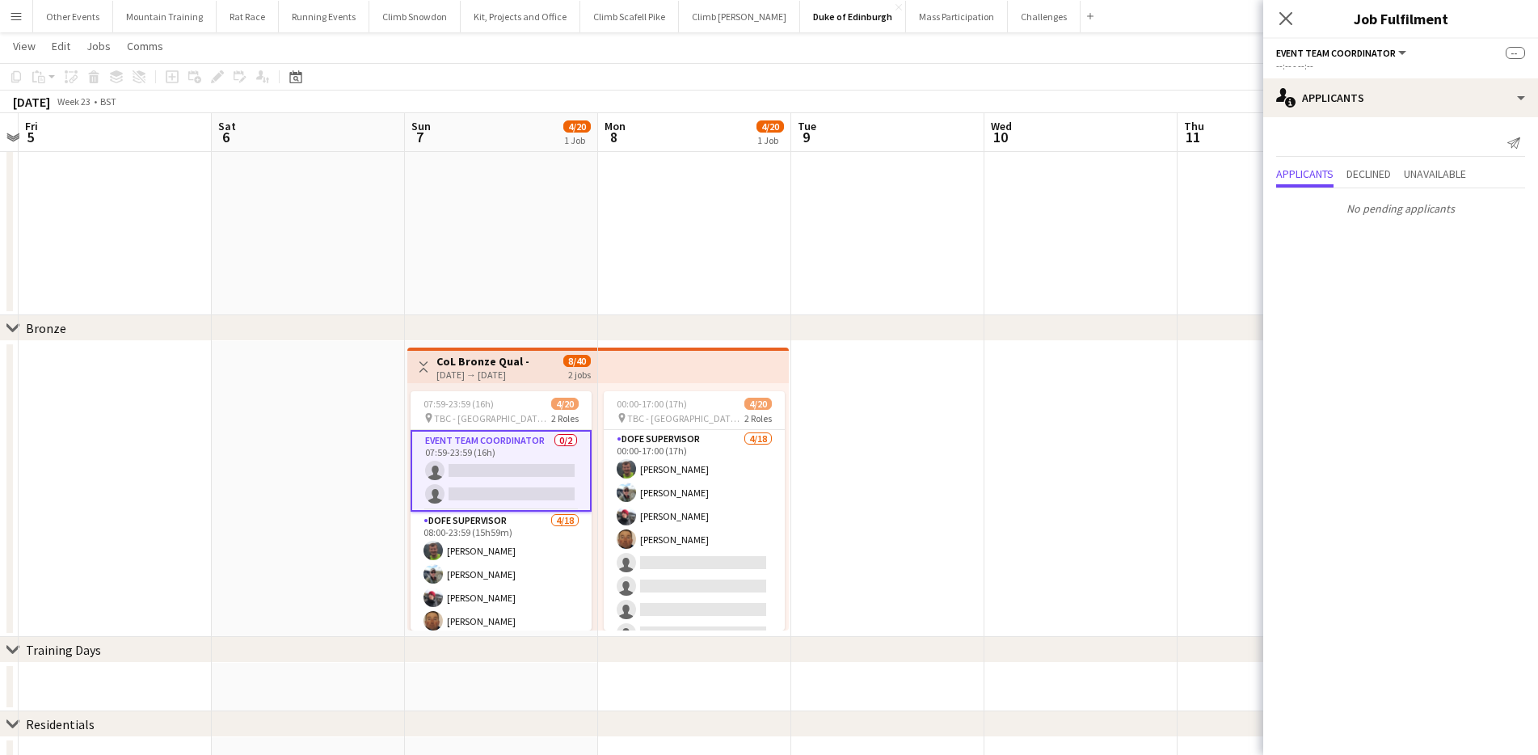
drag, startPoint x: 1180, startPoint y: 254, endPoint x: 501, endPoint y: 247, distance: 678.9
click at [501, 247] on app-calendar-viewport "Tue 2 Wed 3 Thu 4 Fri 5 Sat 6 Sun 7 4/20 1 Job Mon 8 4/20 1 Job Tue 9 Wed 10 Th…" at bounding box center [769, 493] width 1538 height 1977
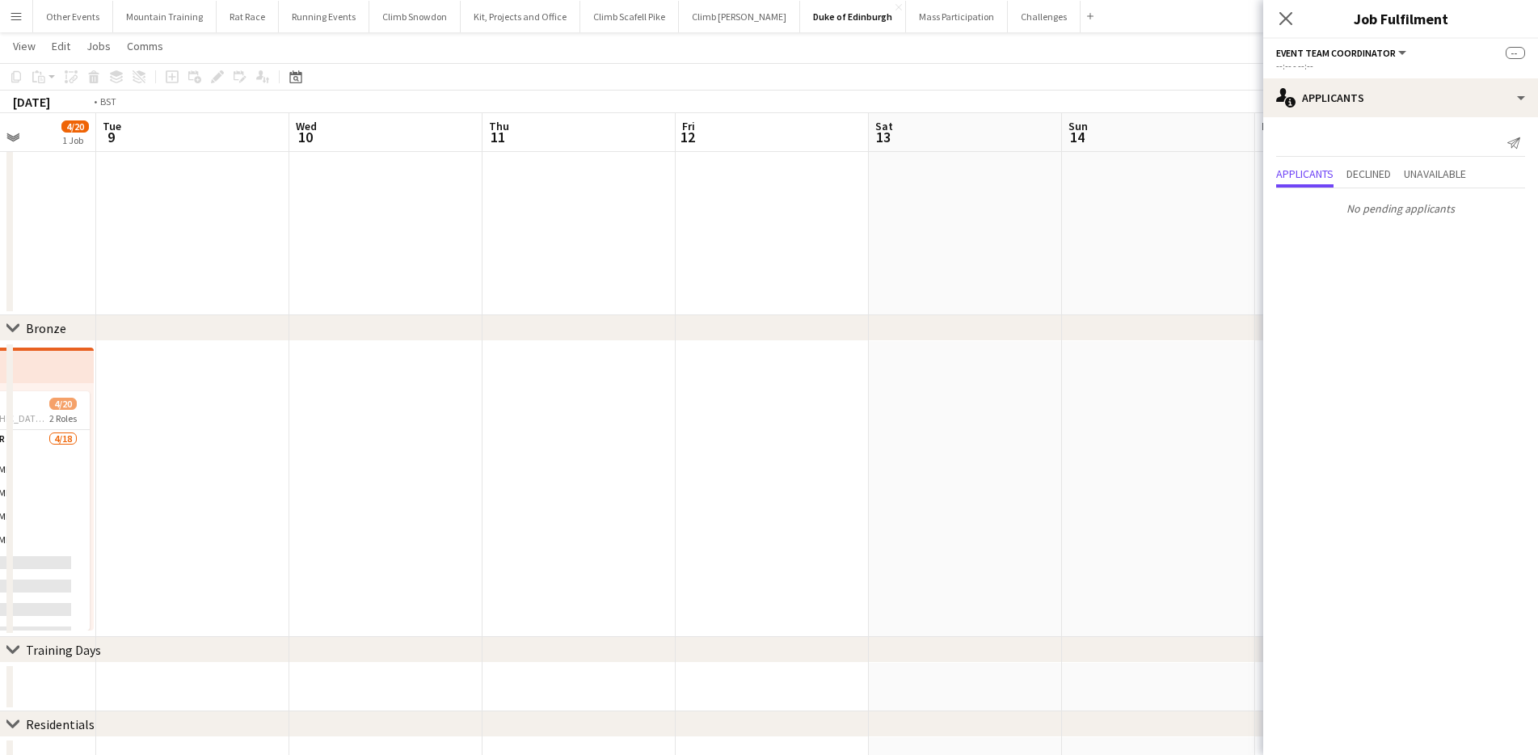
drag, startPoint x: 1065, startPoint y: 230, endPoint x: 500, endPoint y: 214, distance: 565.2
click at [499, 215] on app-calendar-viewport "Fri 5 Sat 6 Sun 7 4/20 1 Job Mon 8 4/20 1 Job Tue 9 Wed 10 Thu 11 Fri 12 Sat 13…" at bounding box center [769, 493] width 1538 height 1977
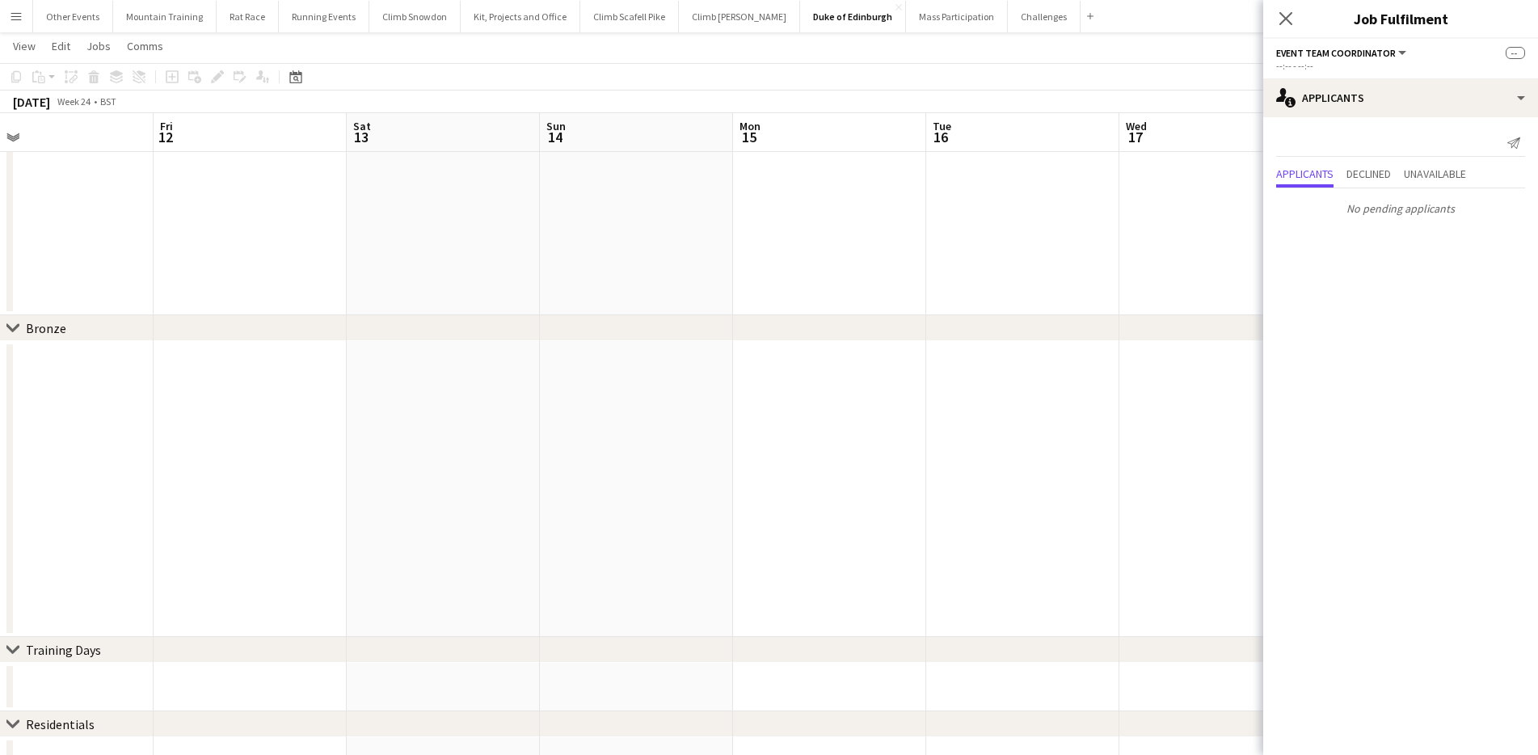
drag, startPoint x: 1052, startPoint y: 233, endPoint x: 478, endPoint y: 217, distance: 574.0
click at [478, 217] on app-calendar-viewport "Mon 8 4/20 1 Job Tue 9 Wed 10 Thu 11 Fri 12 Sat 13 Sun 14 Mon 15 Tue 16 Wed 17 …" at bounding box center [769, 493] width 1538 height 1977
drag, startPoint x: 760, startPoint y: 228, endPoint x: 476, endPoint y: 217, distance: 283.9
click at [476, 217] on app-calendar-viewport "Sat 13 Sun 14 Mon 15 Tue 16 Wed 17 Thu 18 Fri 19 Sat 20 Sun 21 2/6 1 Job Mon 22…" at bounding box center [769, 493] width 1538 height 1977
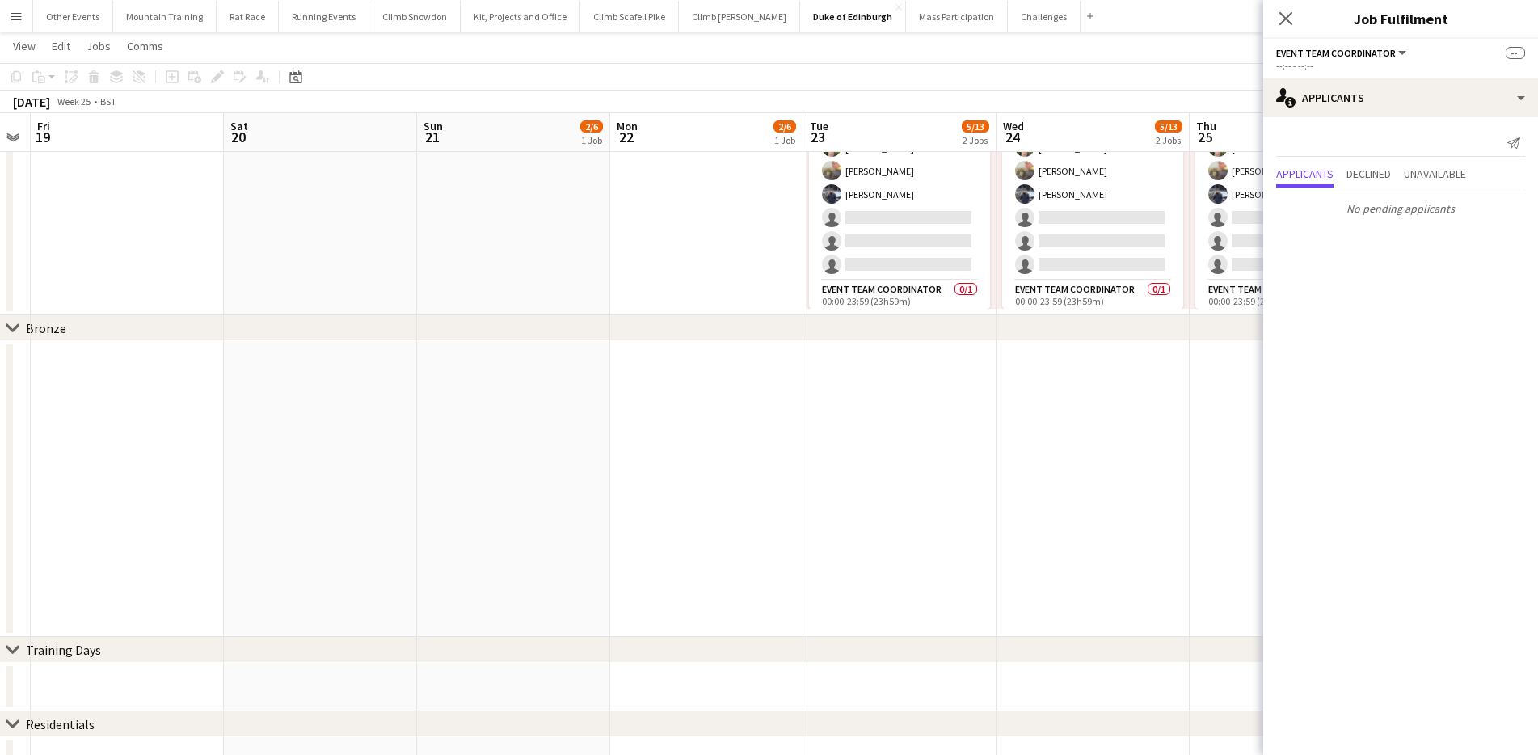
drag, startPoint x: 849, startPoint y: 236, endPoint x: 566, endPoint y: 221, distance: 283.3
click at [566, 221] on app-calendar-viewport "Tue 16 Wed 17 Thu 18 Fri 19 Sat 20 Sun 21 2/6 1 Job Mon 22 2/6 1 Job Tue 23 5/1…" at bounding box center [769, 493] width 1538 height 1977
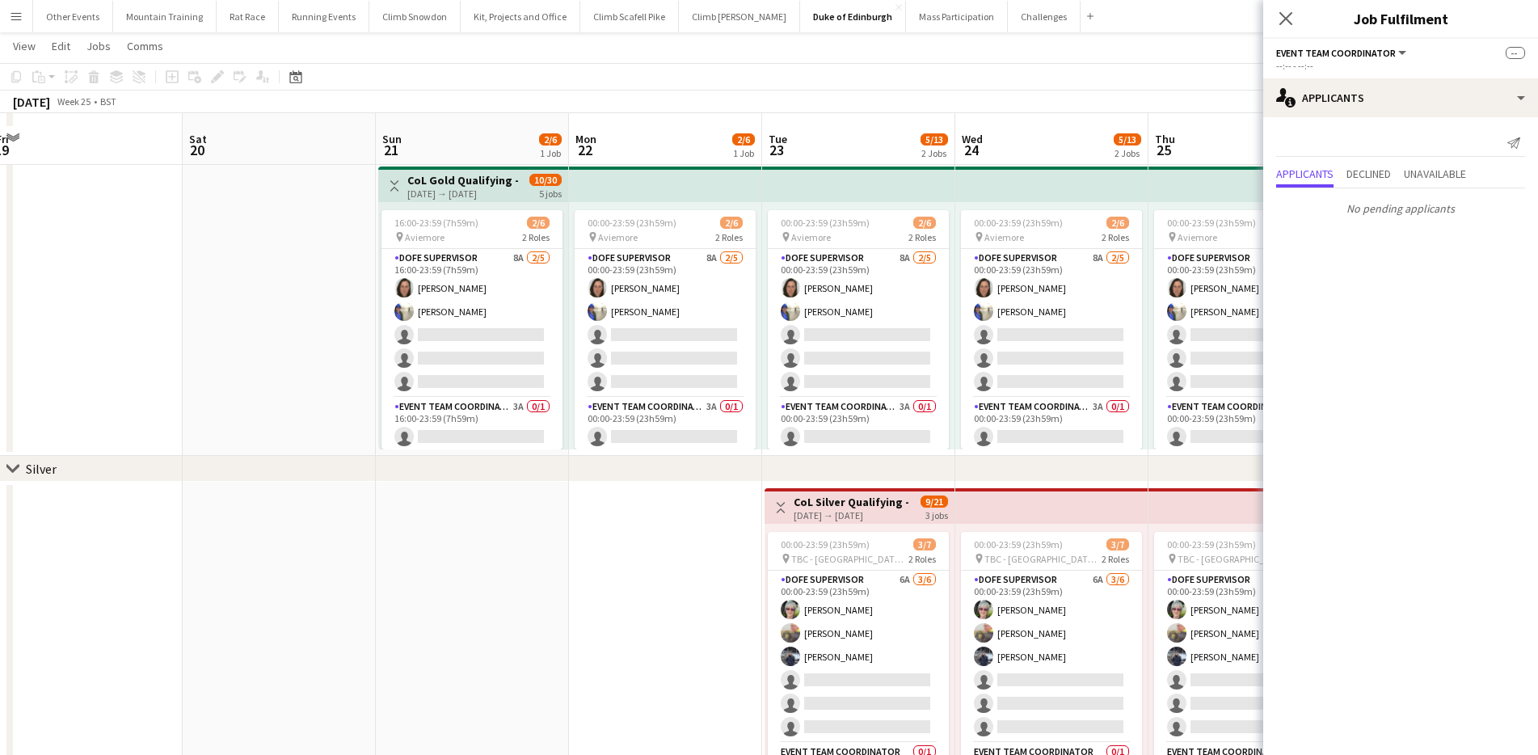
scroll to position [74, 0]
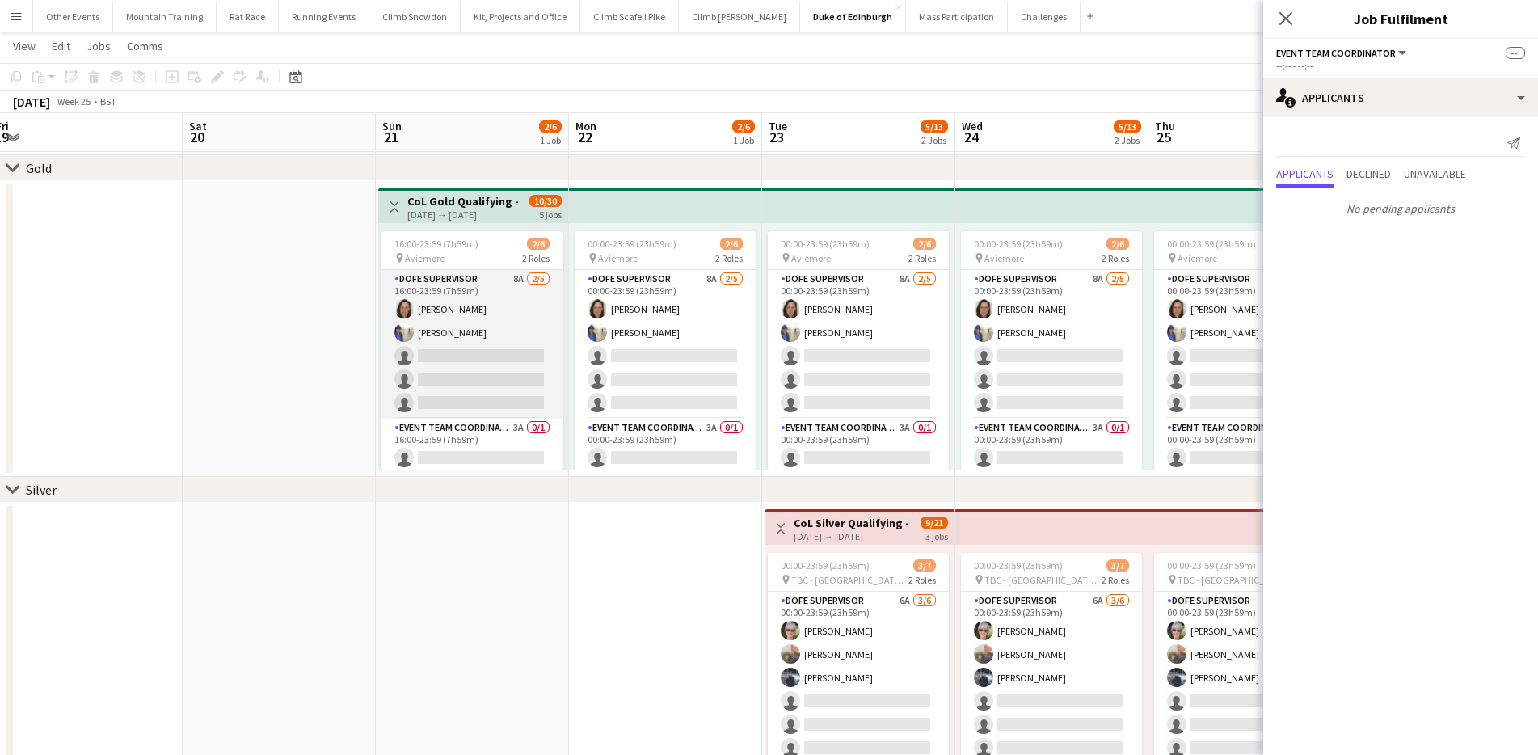
click at [445, 362] on app-card-role "DofE Supervisor 8A [DATE] 16:00-23:59 (7h59m) [PERSON_NAME] [PERSON_NAME] singl…" at bounding box center [471, 344] width 181 height 149
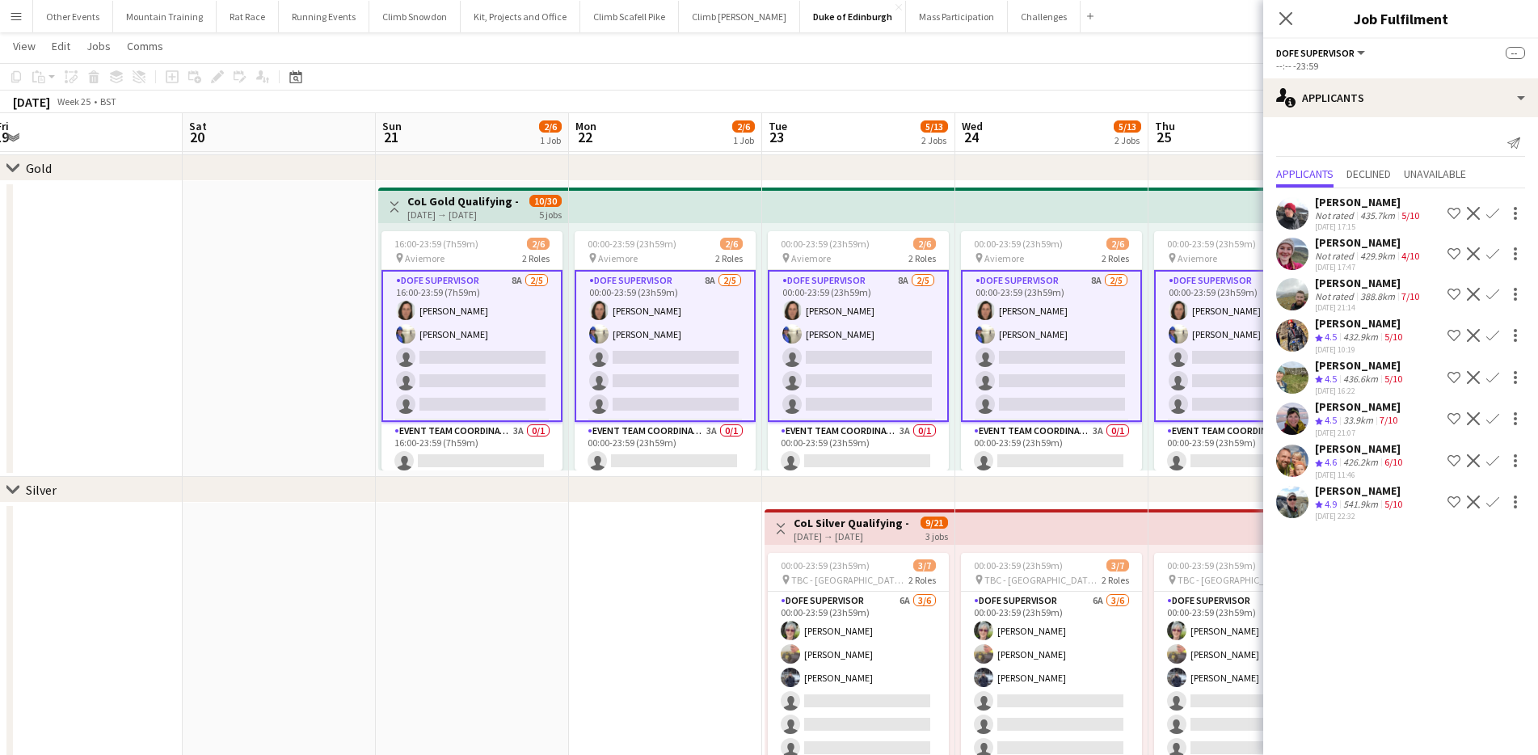
click at [1496, 415] on app-icon "Confirm" at bounding box center [1492, 418] width 13 height 13
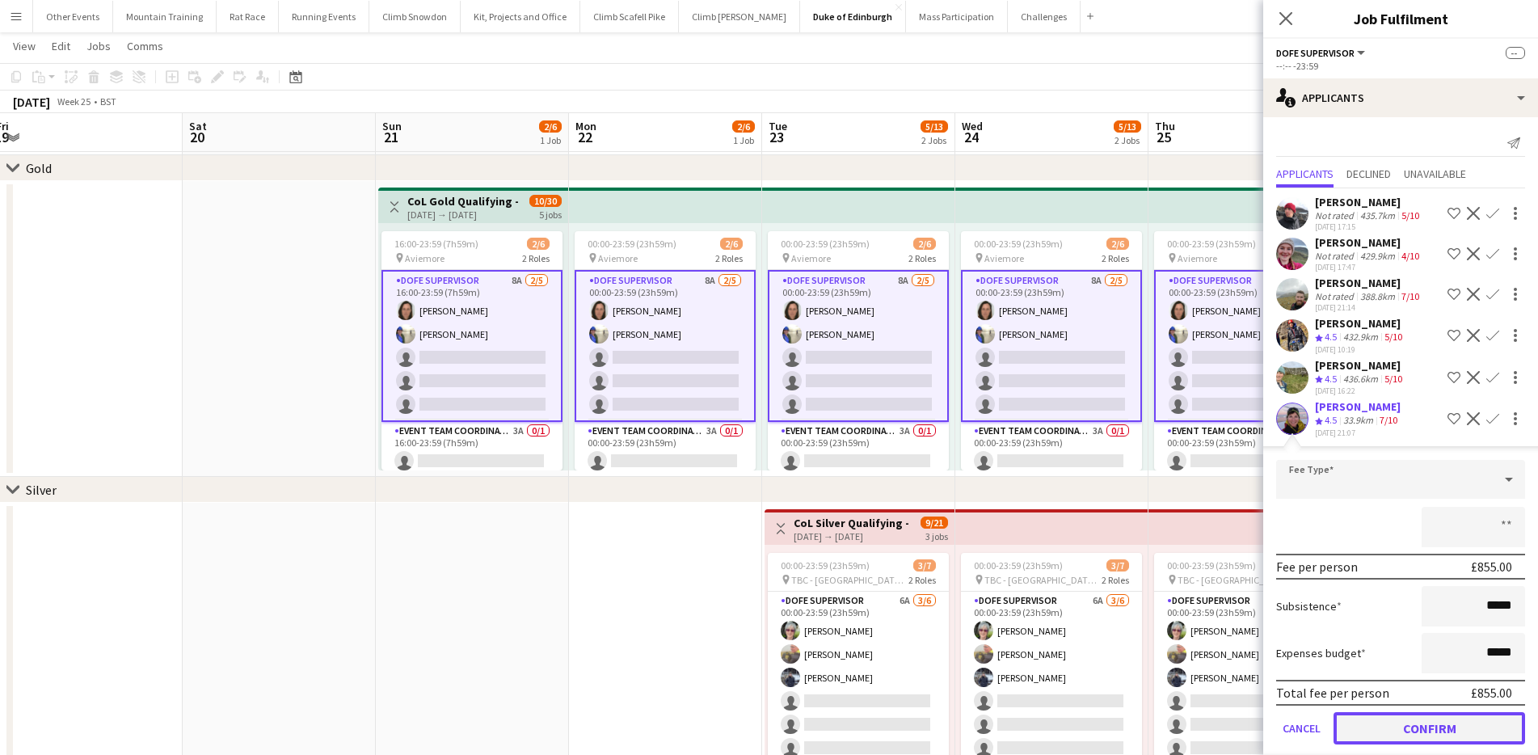
click at [1477, 736] on button "Confirm" at bounding box center [1430, 728] width 192 height 32
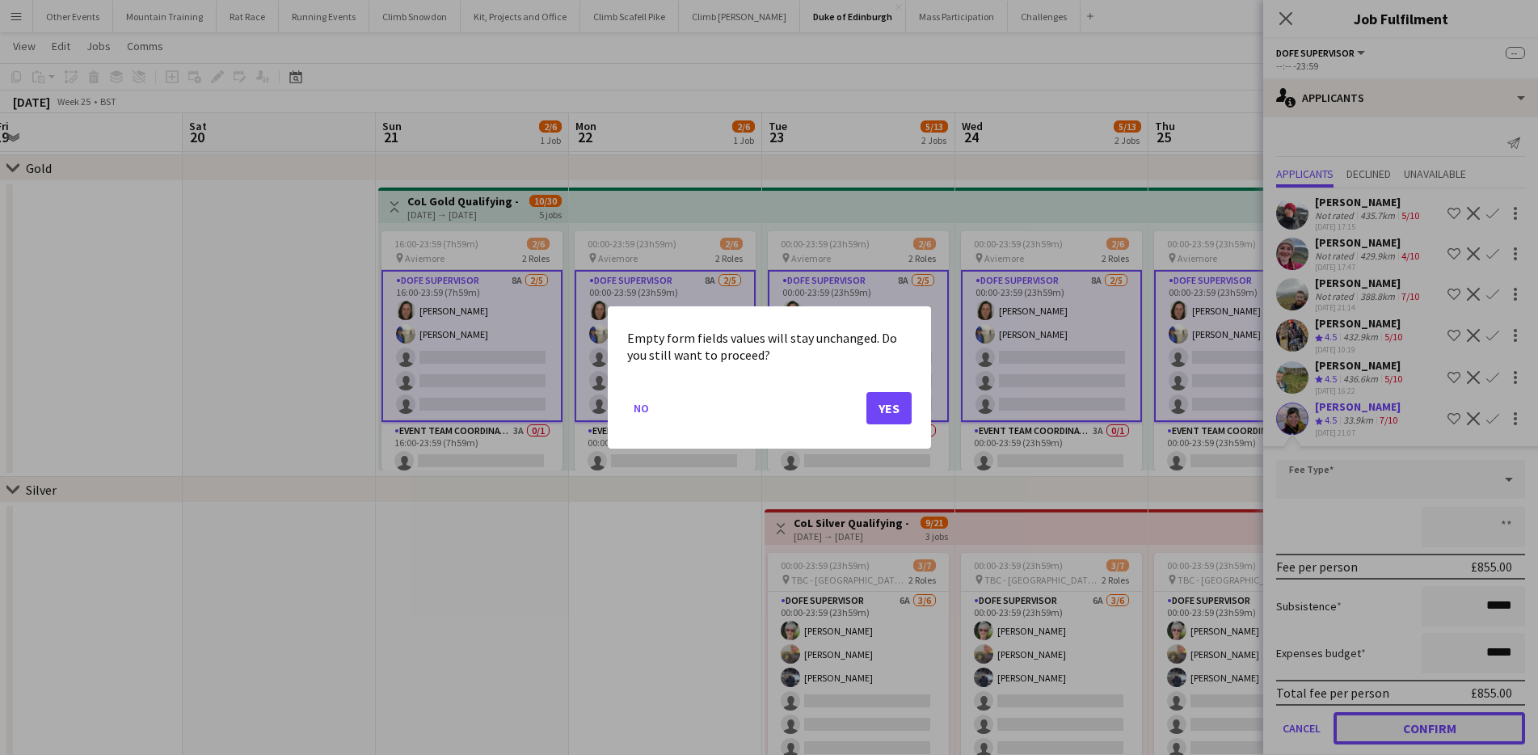
scroll to position [0, 0]
click at [899, 402] on button "Yes" at bounding box center [888, 408] width 45 height 32
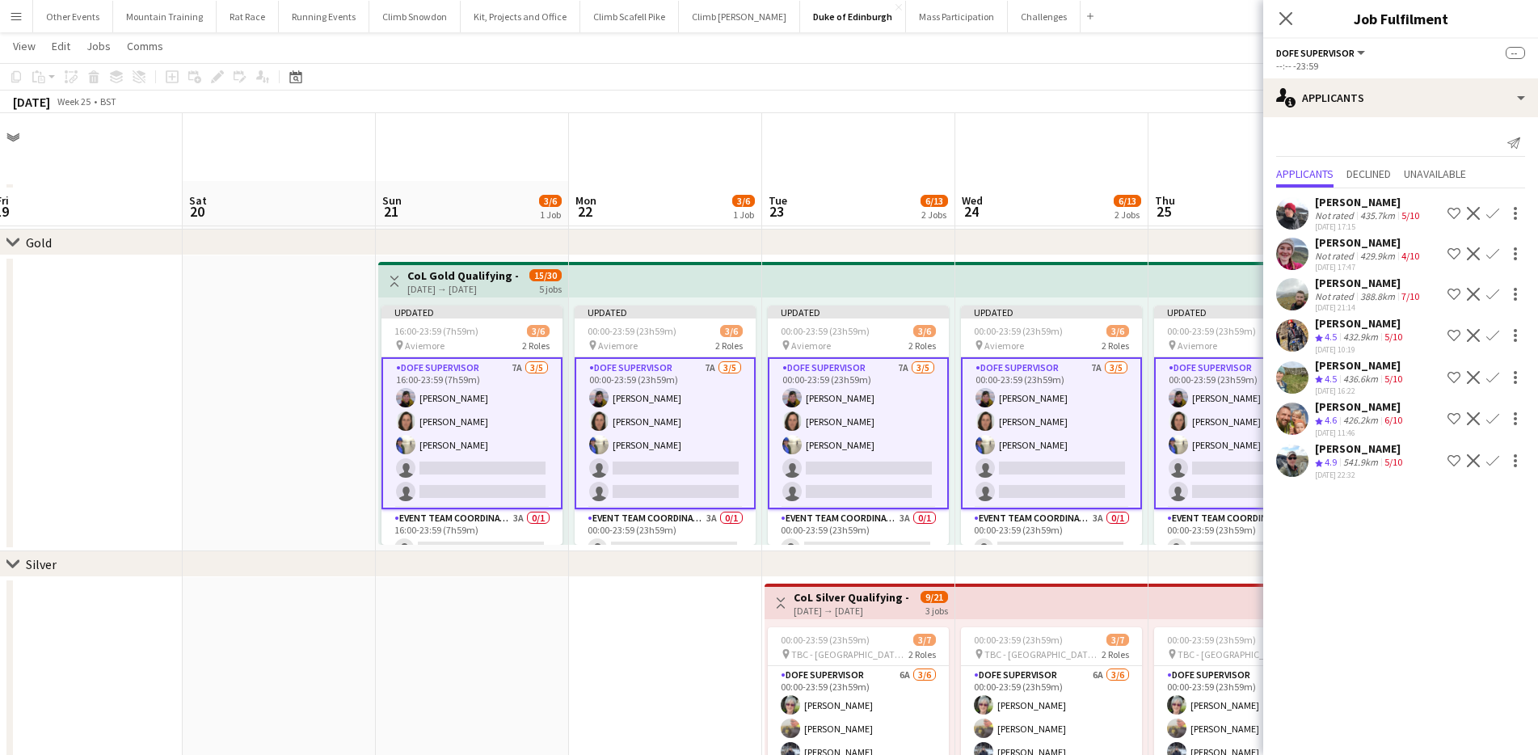
scroll to position [74, 0]
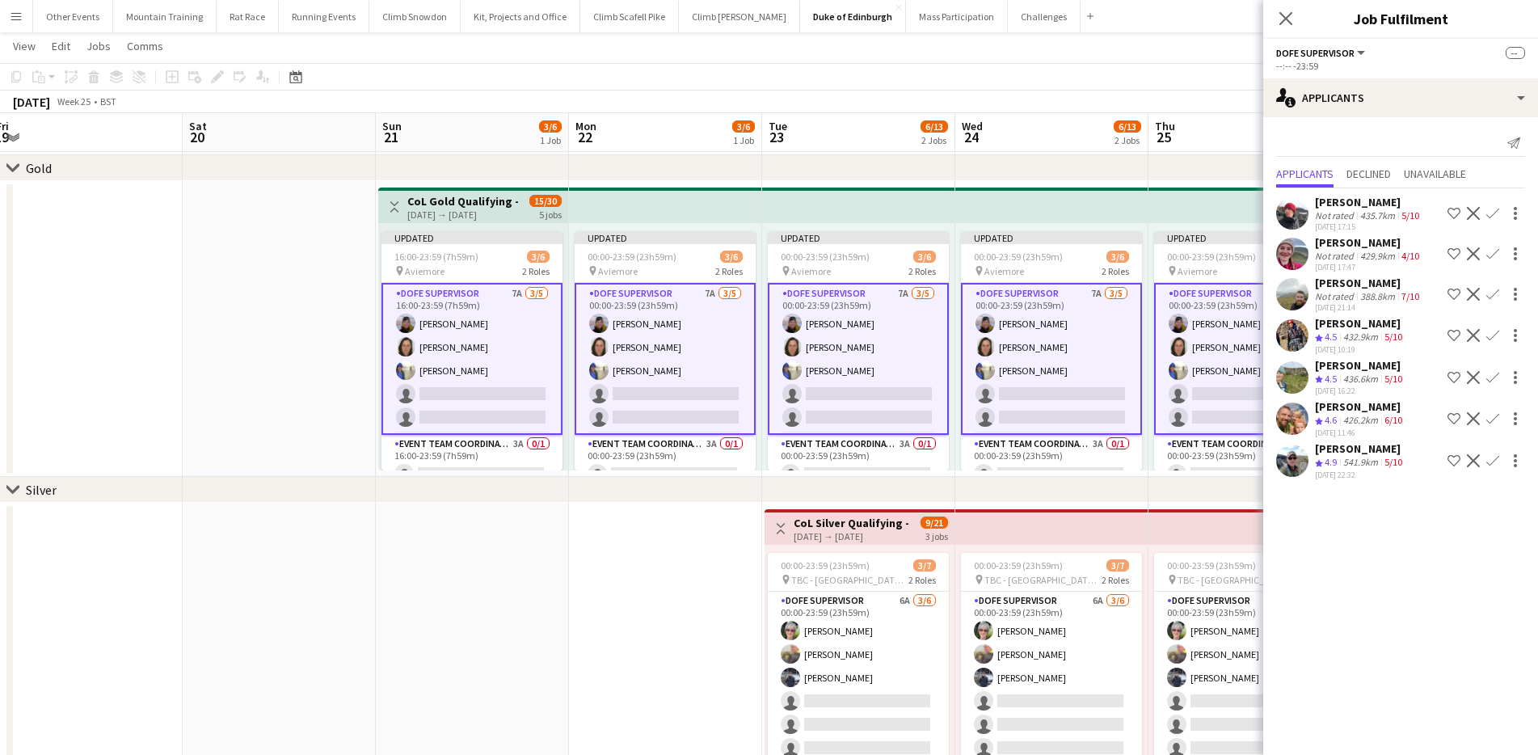
click at [1182, 83] on app-toolbar "Copy Paste Paste Command V Paste with crew Command Shift V Paste linked Job [GE…" at bounding box center [769, 76] width 1538 height 27
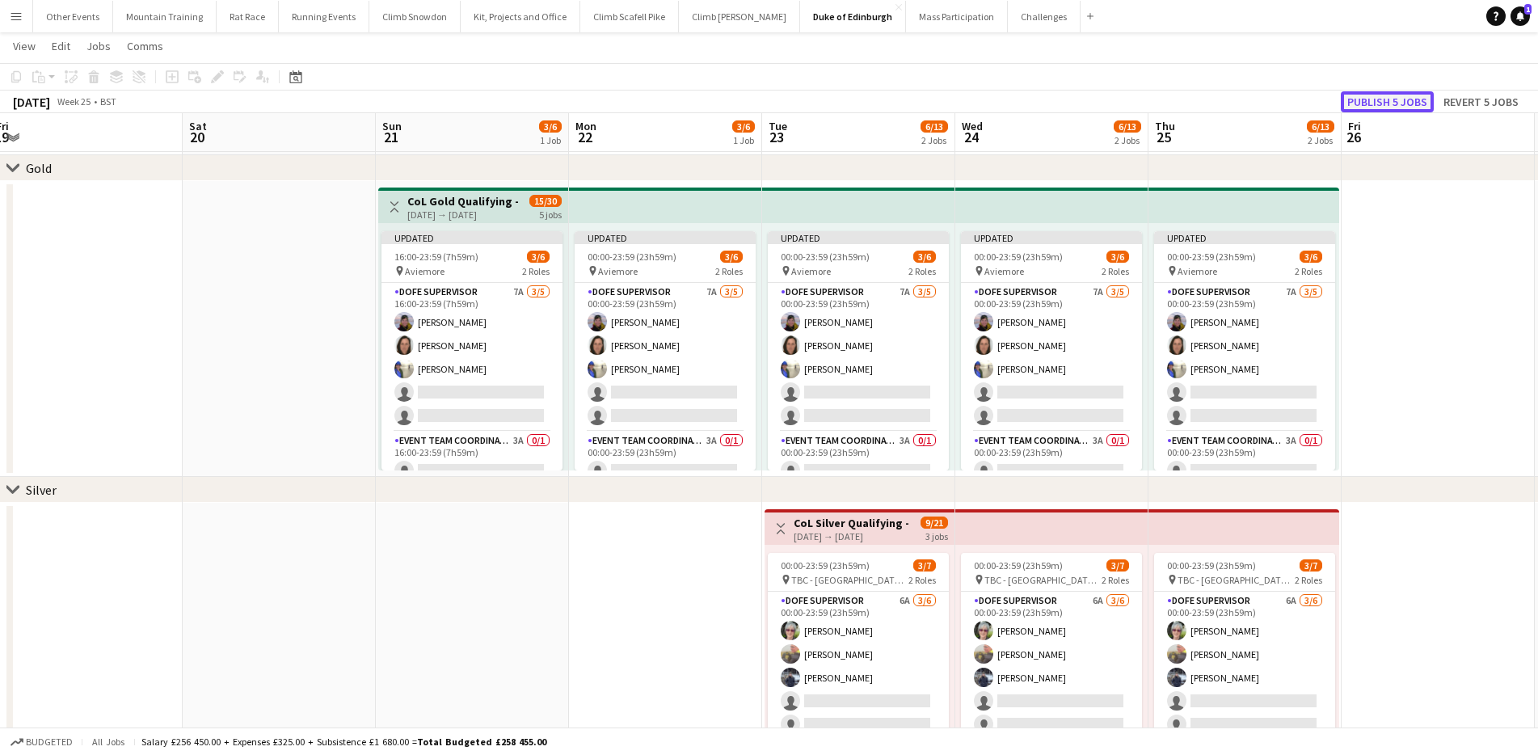
click at [1416, 104] on button "Publish 5 jobs" at bounding box center [1387, 101] width 93 height 21
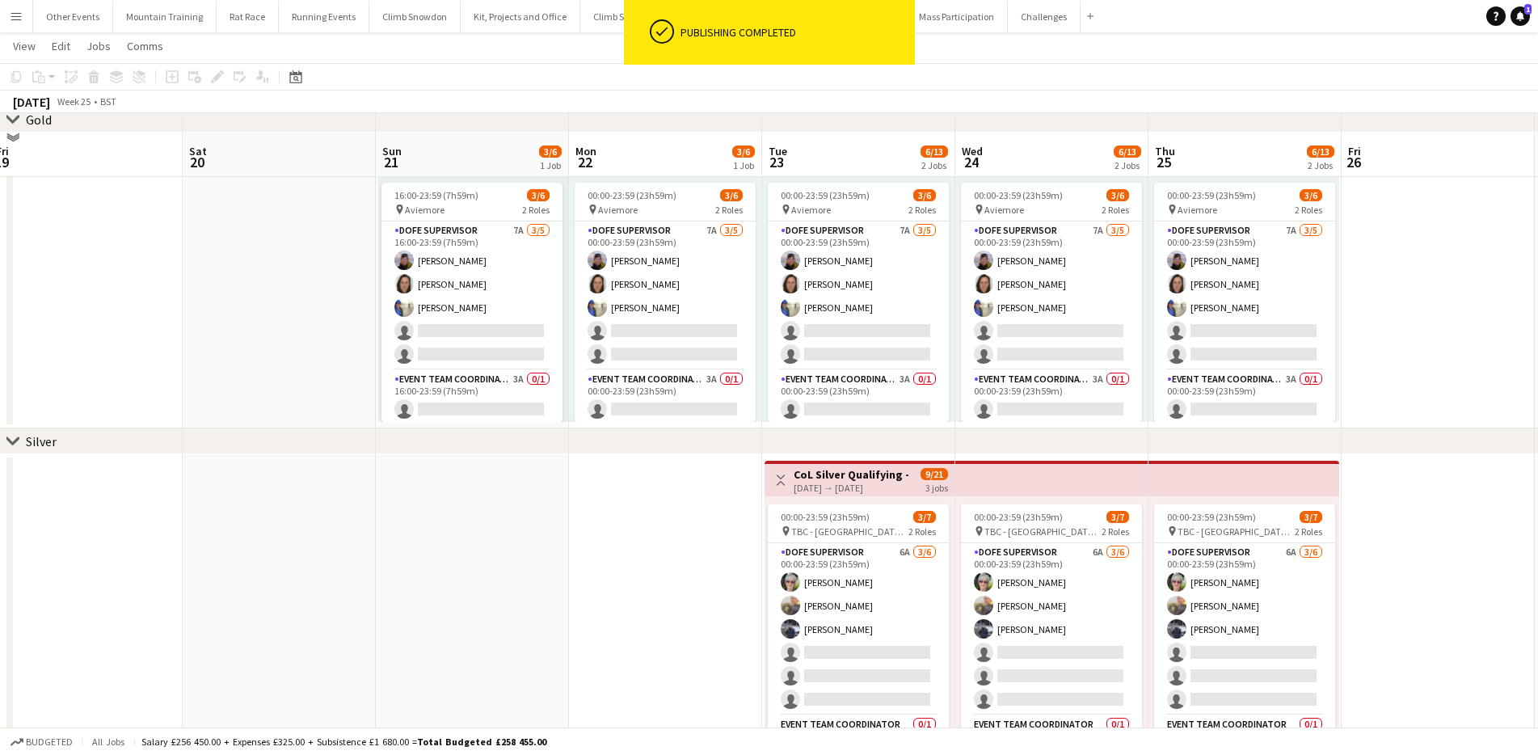
scroll to position [149, 0]
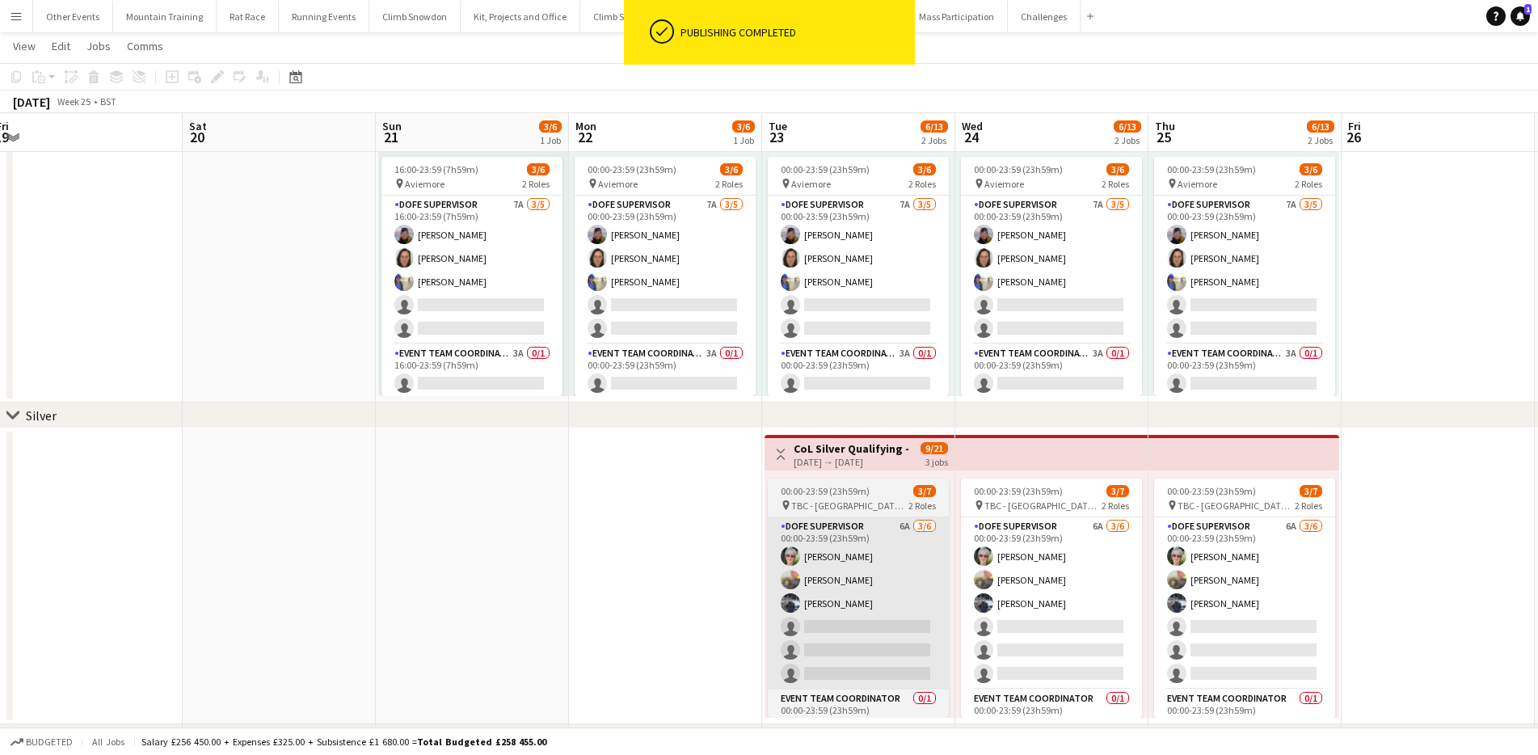
click at [864, 593] on app-card-role "DofE Supervisor 6A [DATE] 00:00-23:59 (23h59m) [PERSON_NAME] [PERSON_NAME] [PER…" at bounding box center [858, 603] width 181 height 172
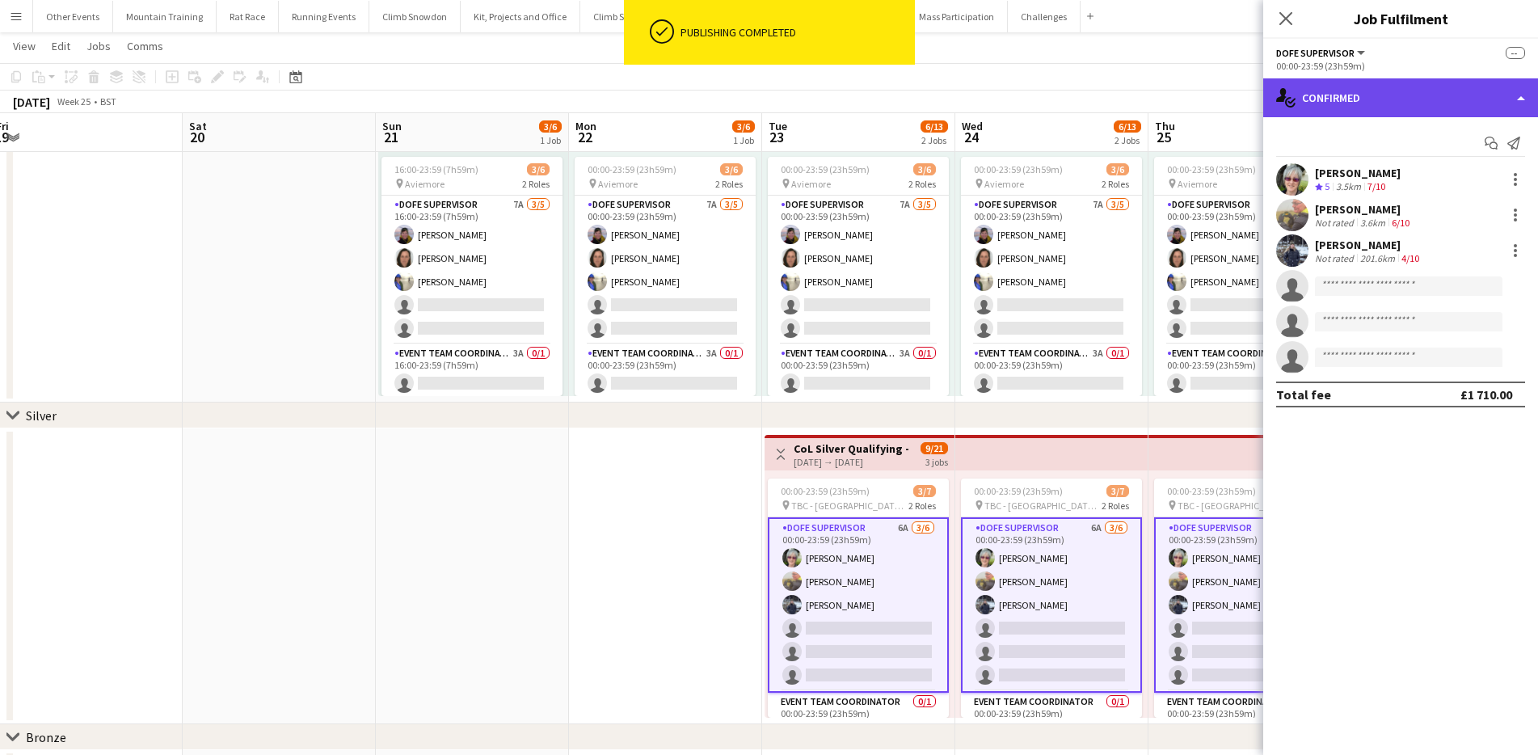
click at [1355, 104] on div "single-neutral-actions-check-2 Confirmed" at bounding box center [1400, 97] width 275 height 39
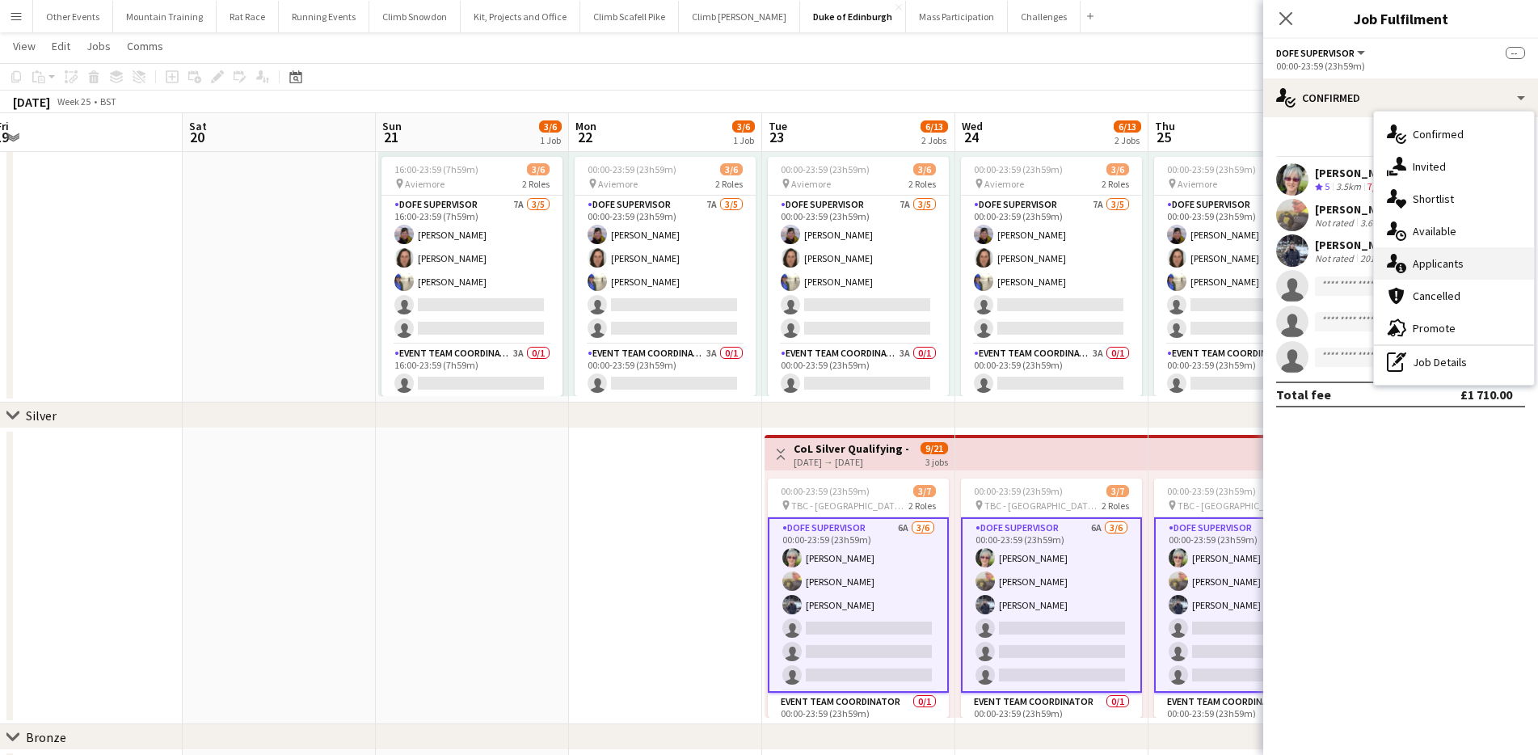
click at [1462, 270] on div "single-neutral-actions-information Applicants" at bounding box center [1454, 263] width 160 height 32
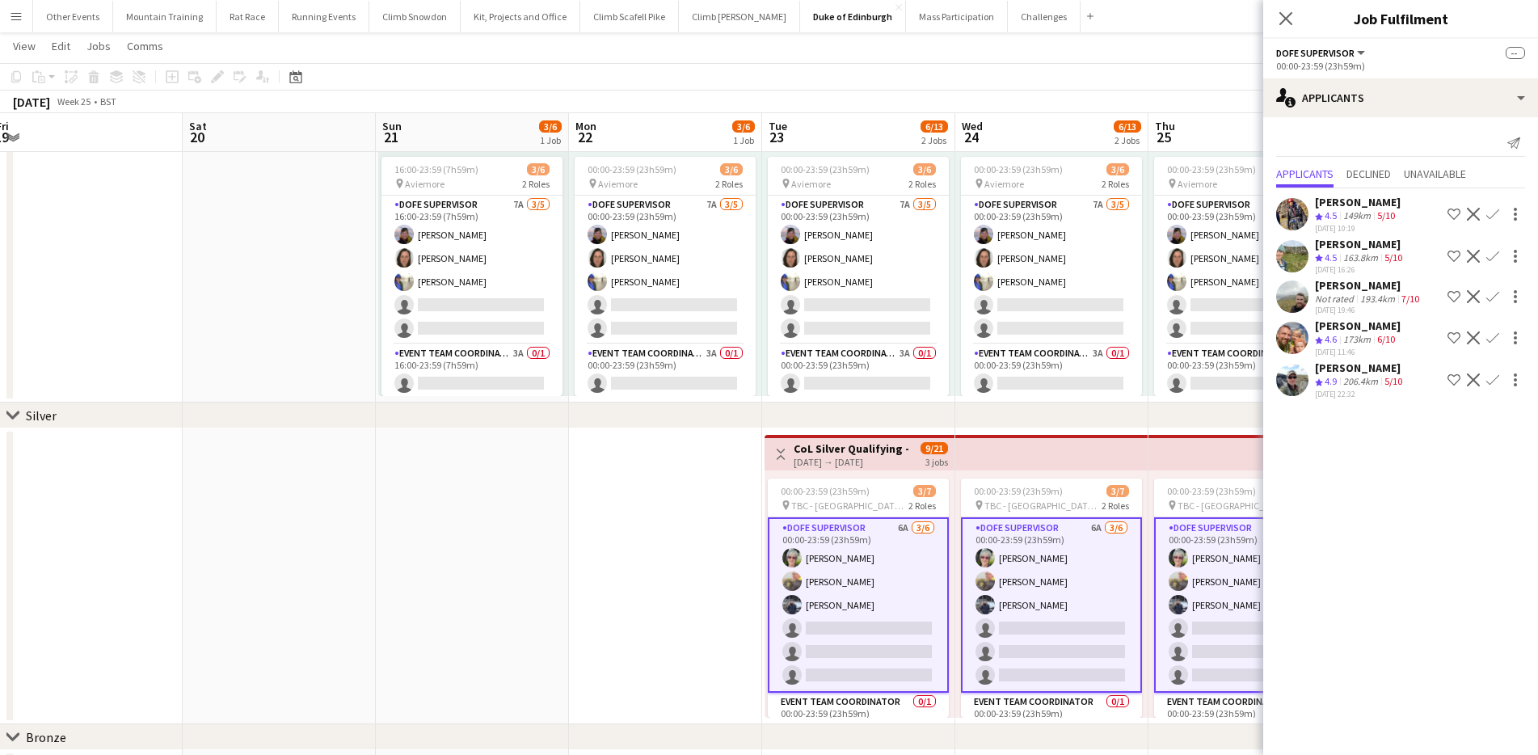
click at [1495, 378] on app-icon "Confirm" at bounding box center [1492, 379] width 13 height 13
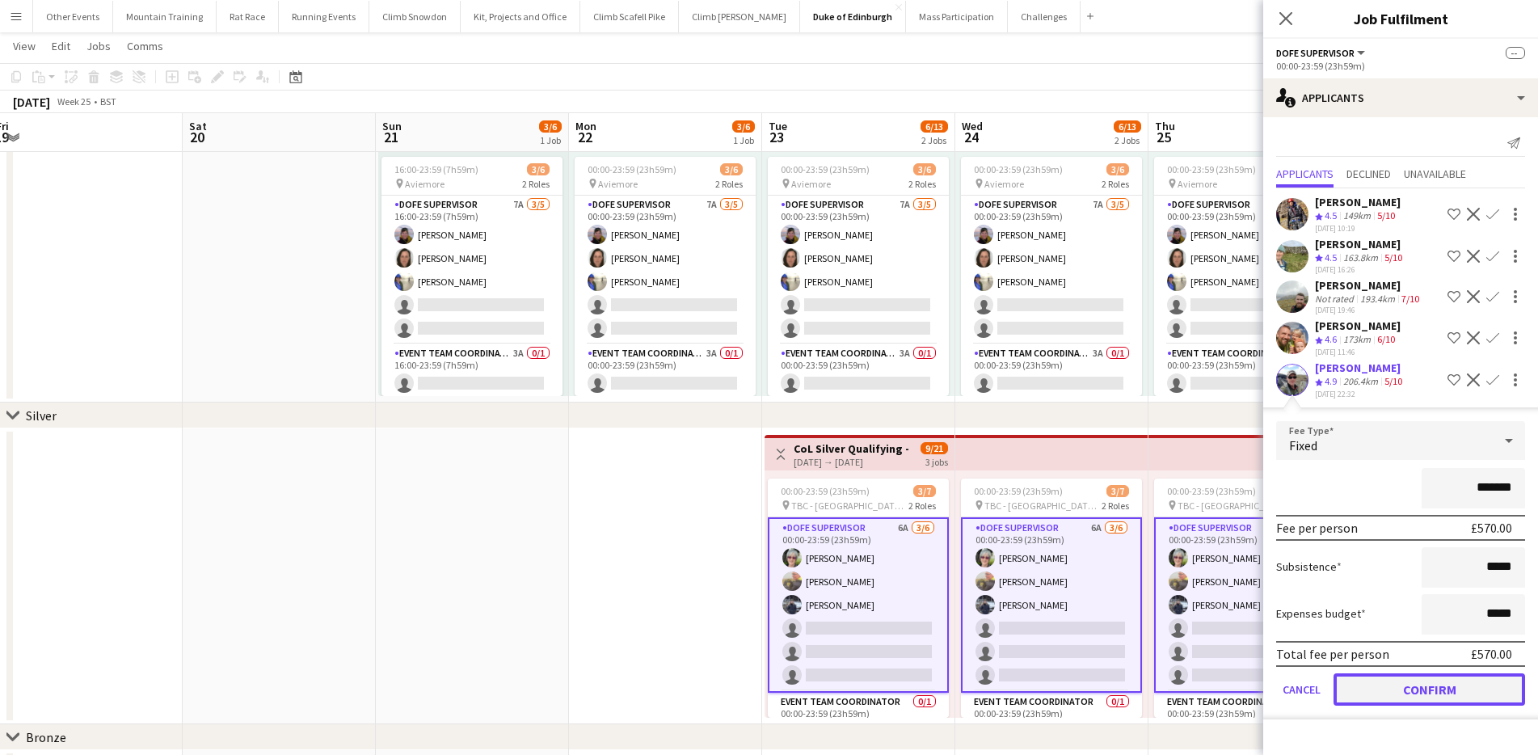
click at [1465, 678] on button "Confirm" at bounding box center [1430, 689] width 192 height 32
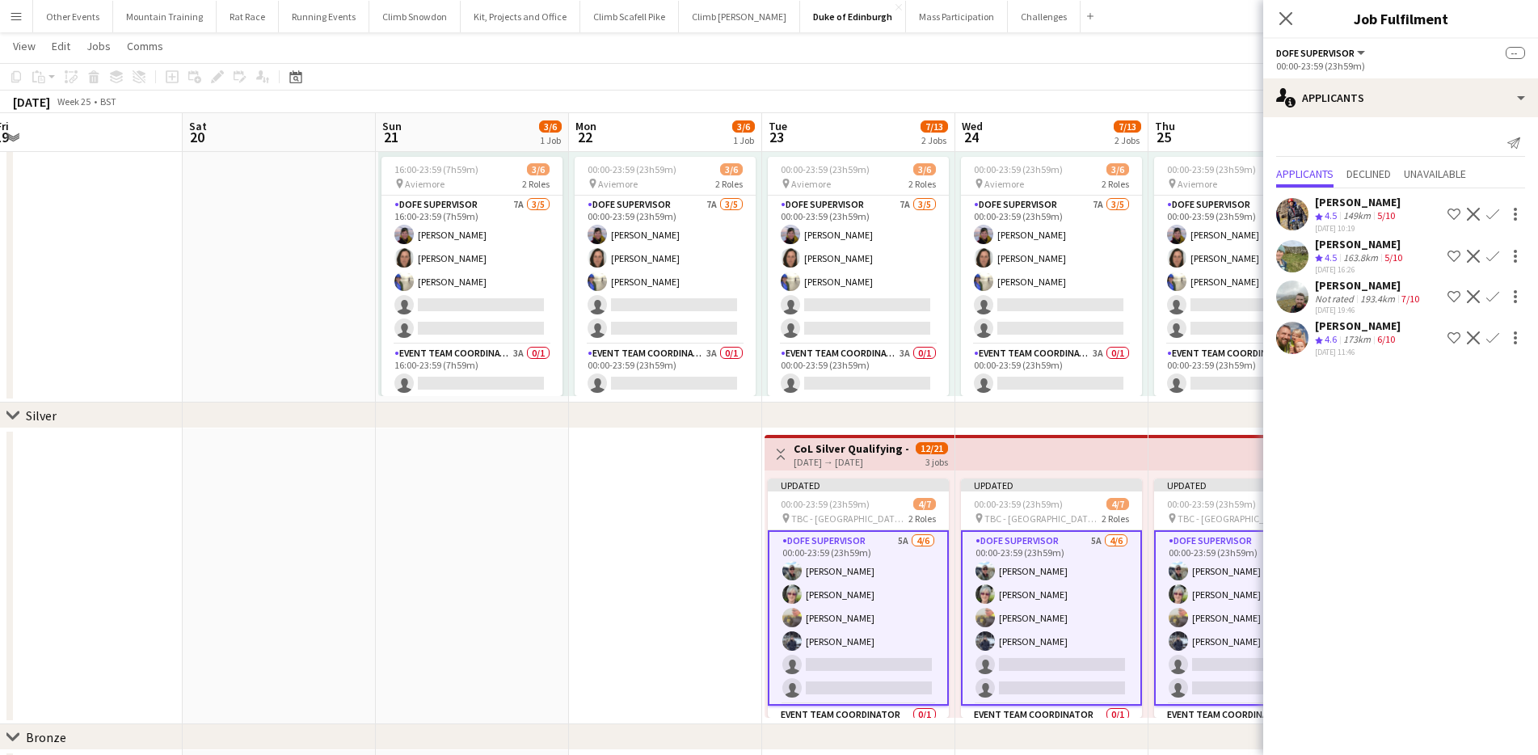
click at [1491, 251] on app-icon "Confirm" at bounding box center [1492, 256] width 13 height 13
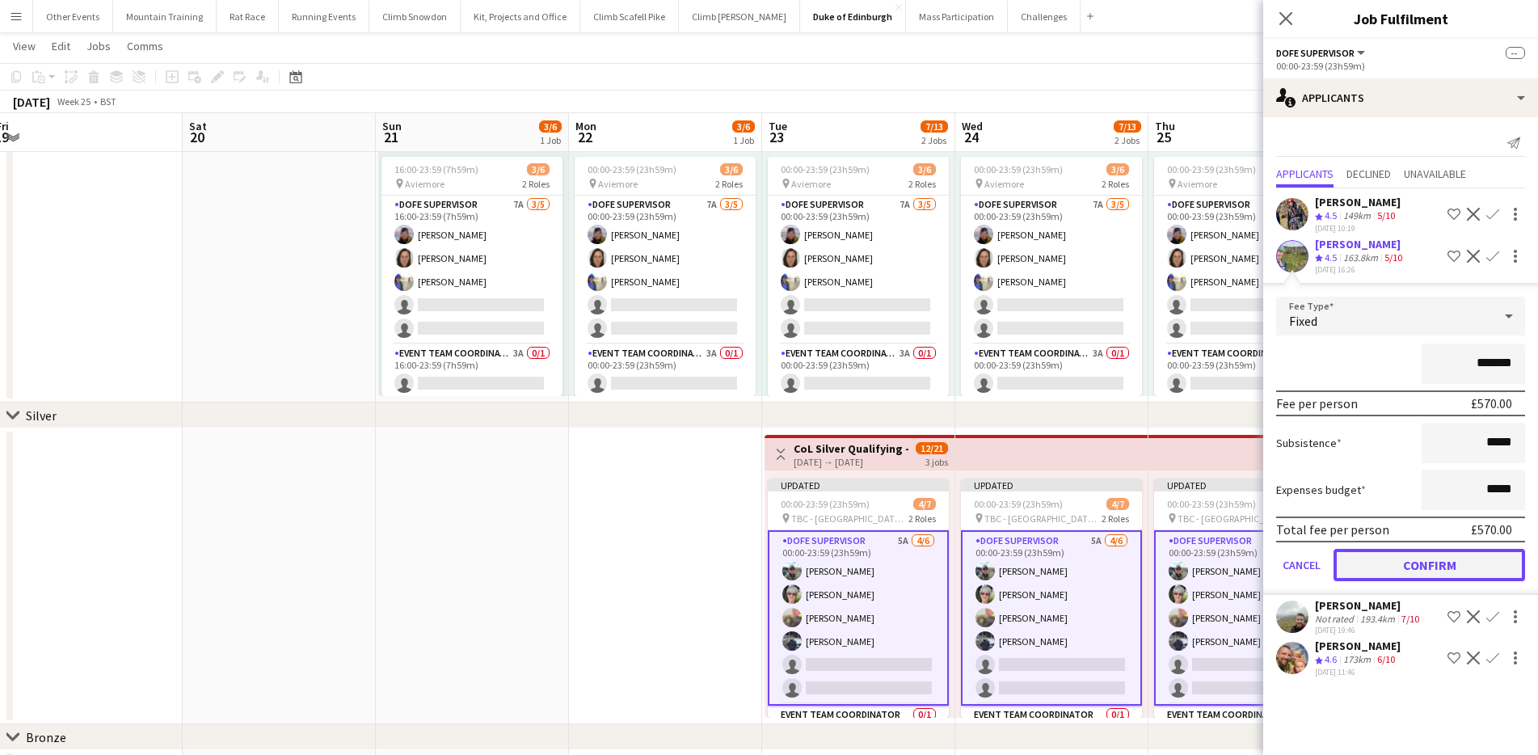
click at [1470, 561] on button "Confirm" at bounding box center [1430, 565] width 192 height 32
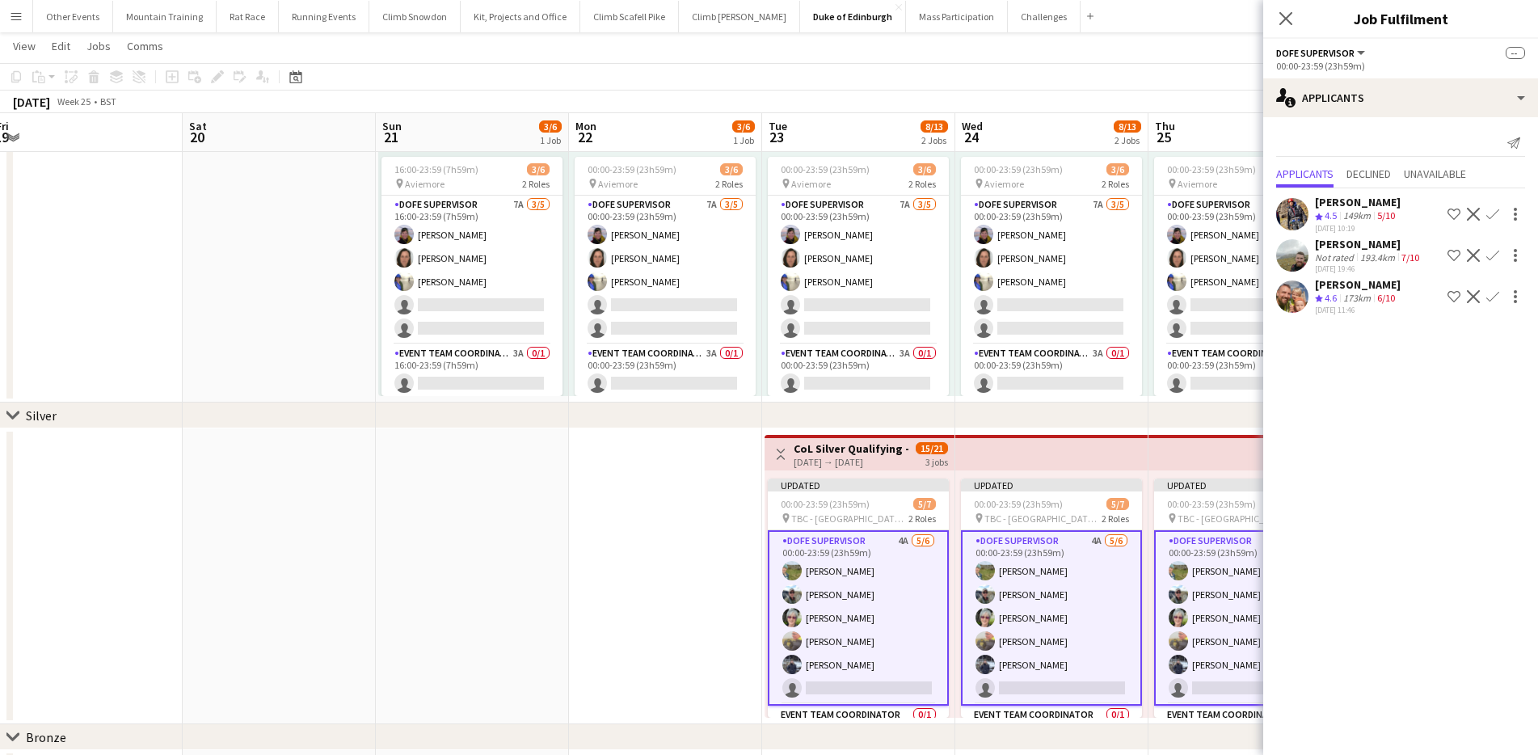
click at [1127, 57] on app-page-menu "View Day view expanded Day view collapsed Month view Date picker Jump to [DATE]…" at bounding box center [769, 47] width 1538 height 31
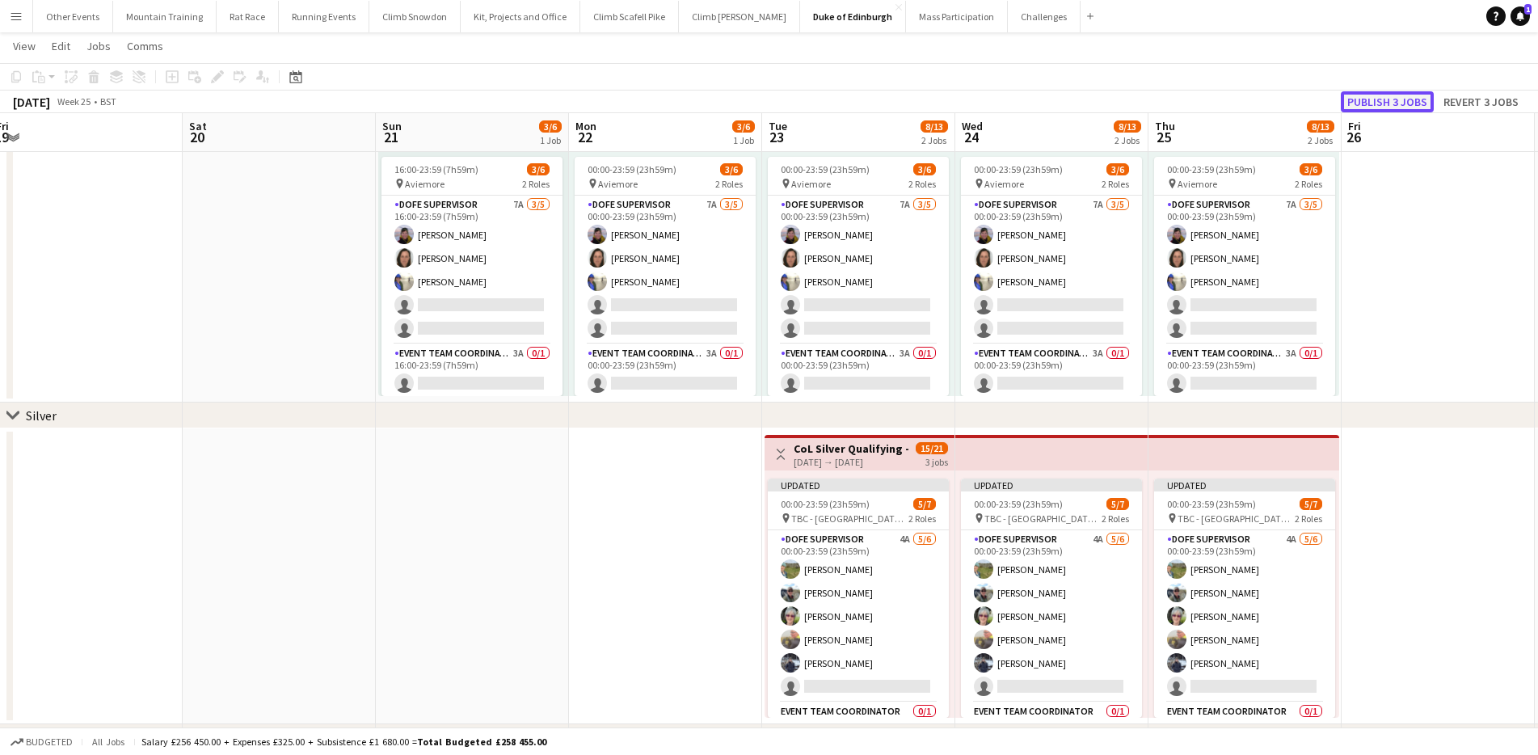
click at [1391, 99] on button "Publish 3 jobs" at bounding box center [1387, 101] width 93 height 21
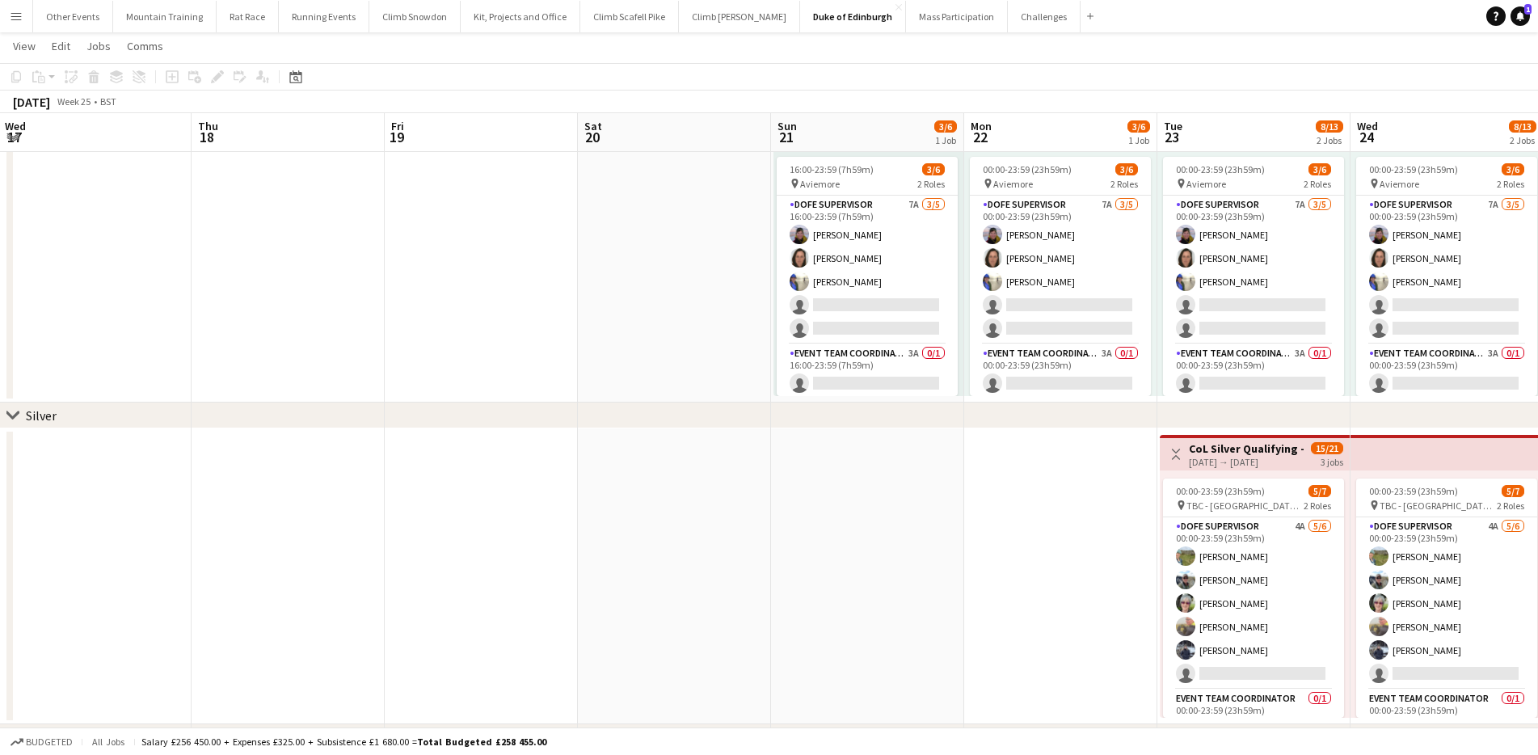
drag, startPoint x: 249, startPoint y: 513, endPoint x: 649, endPoint y: 478, distance: 401.6
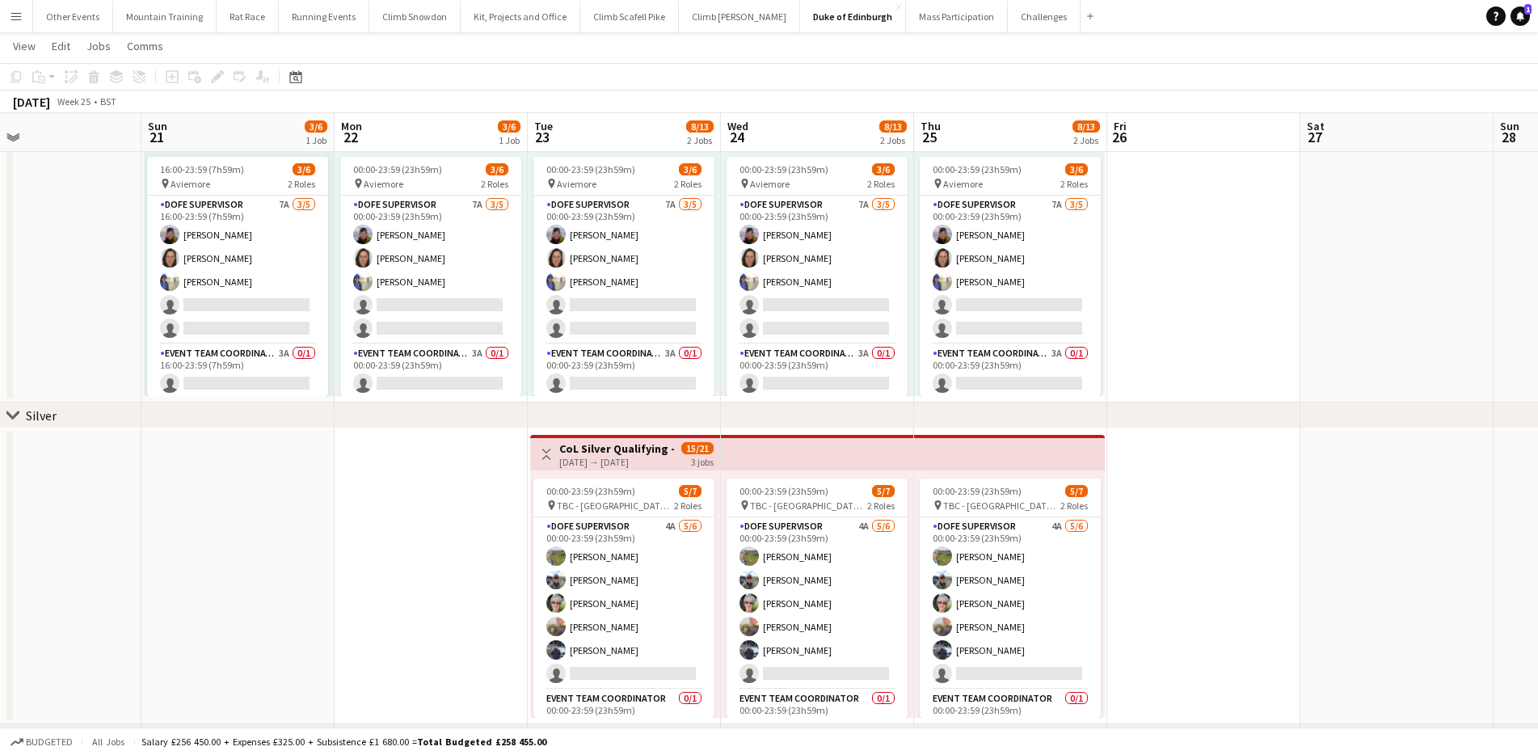
drag, startPoint x: 782, startPoint y: 493, endPoint x: 409, endPoint y: 449, distance: 375.1
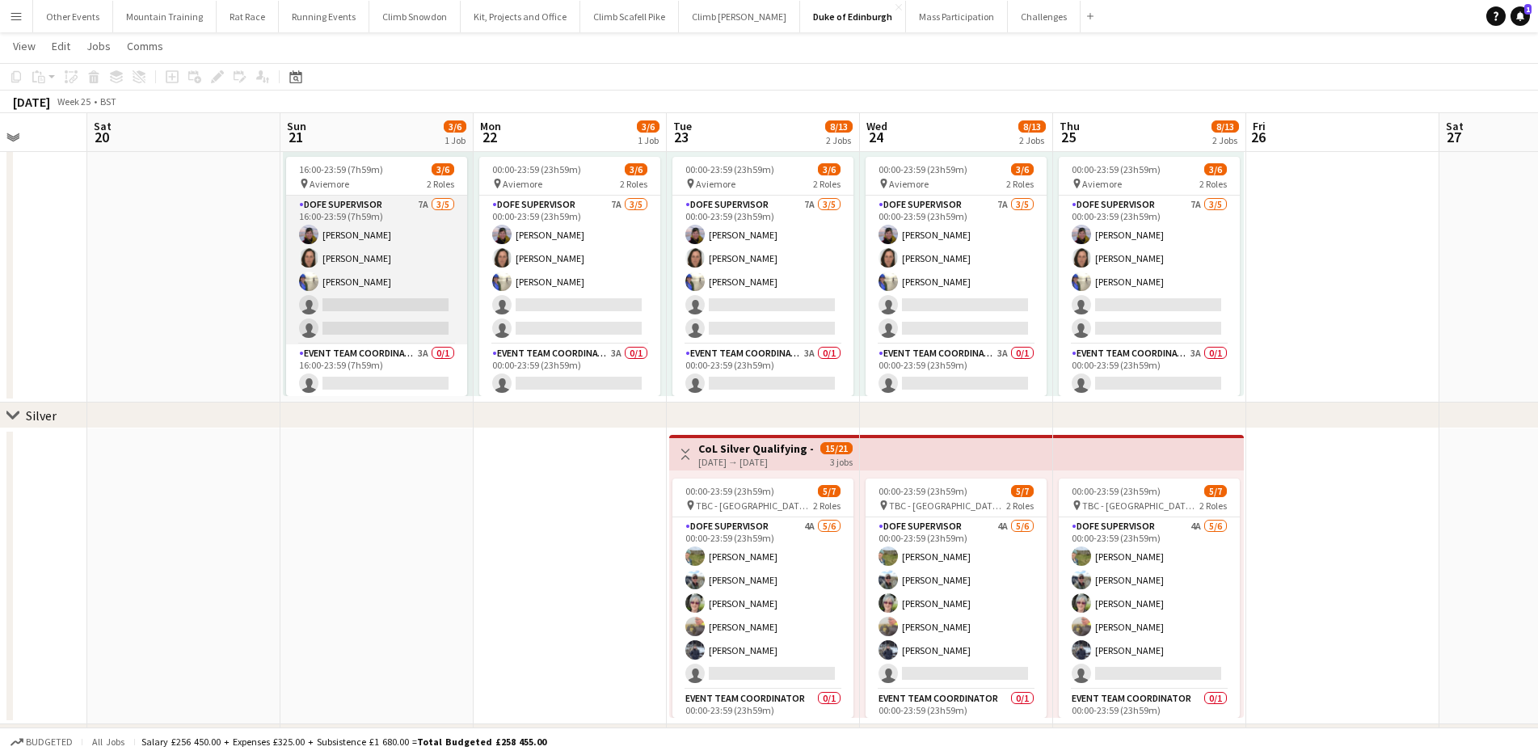
click at [391, 272] on app-card-role "DofE Supervisor 7A [DATE] 16:00-23:59 (7h59m) Cat [PERSON_NAME] [PERSON_NAME] […" at bounding box center [376, 270] width 181 height 149
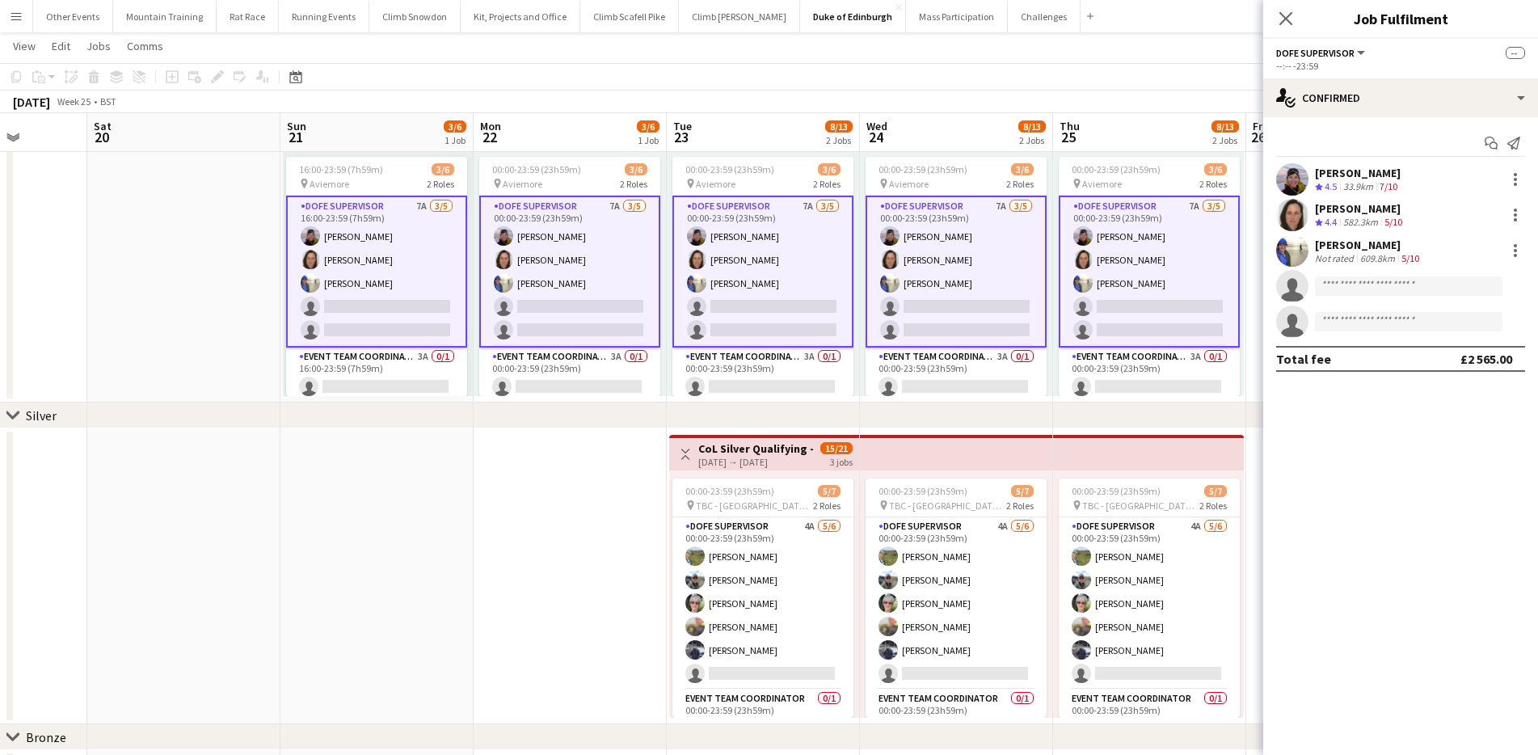
click at [6, 10] on button "Menu" at bounding box center [16, 16] width 32 height 32
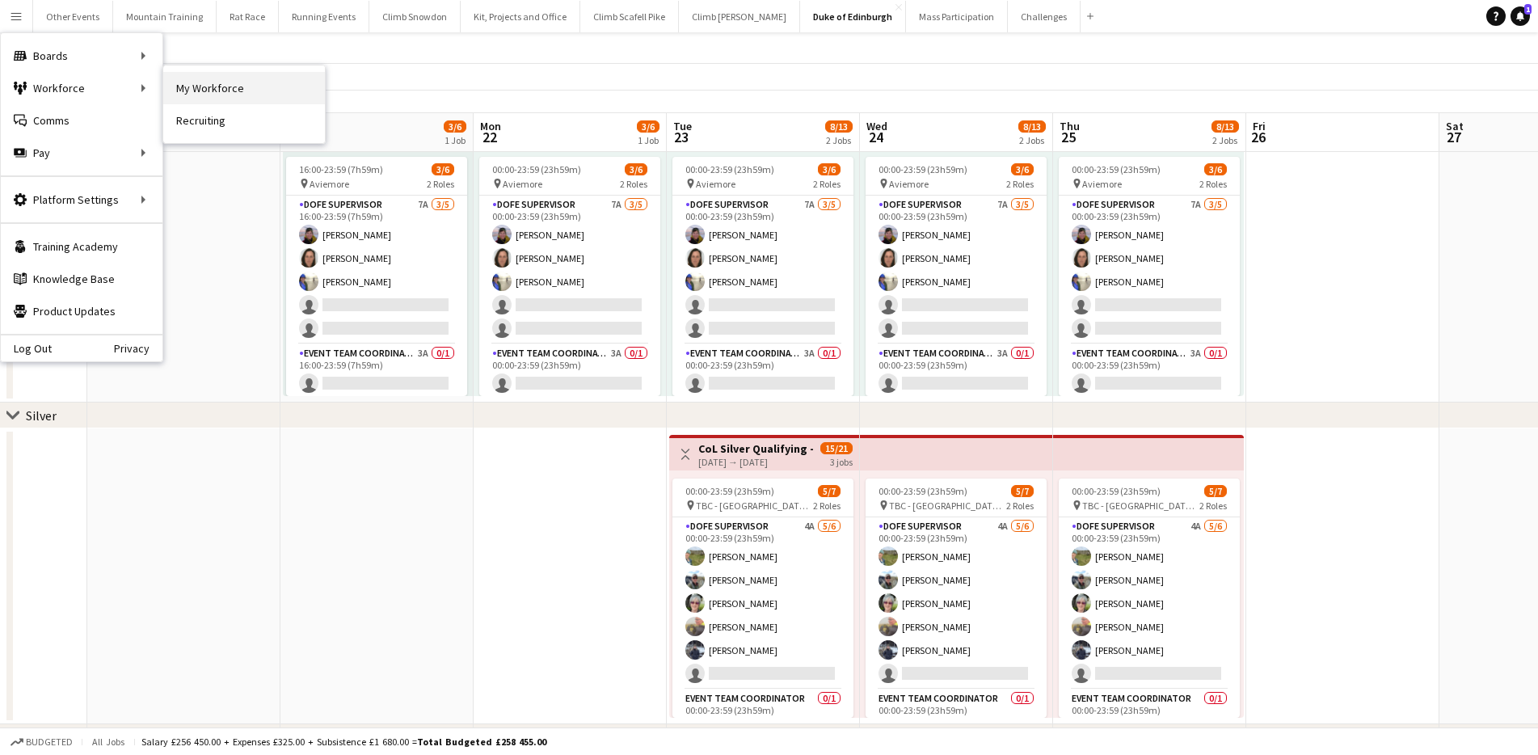
click at [234, 87] on link "My Workforce" at bounding box center [244, 88] width 162 height 32
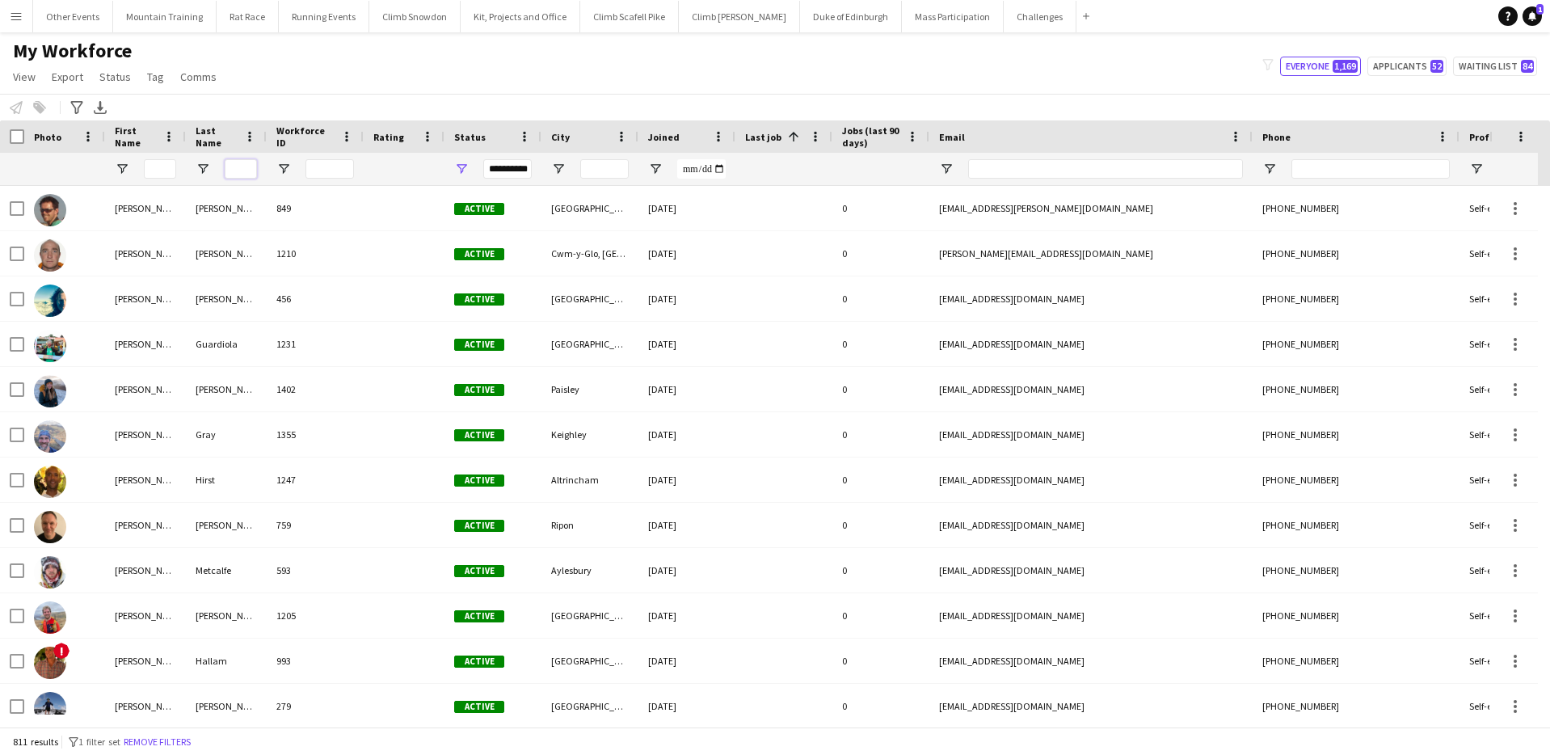
click at [238, 167] on input "Last Name Filter Input" at bounding box center [241, 168] width 32 height 19
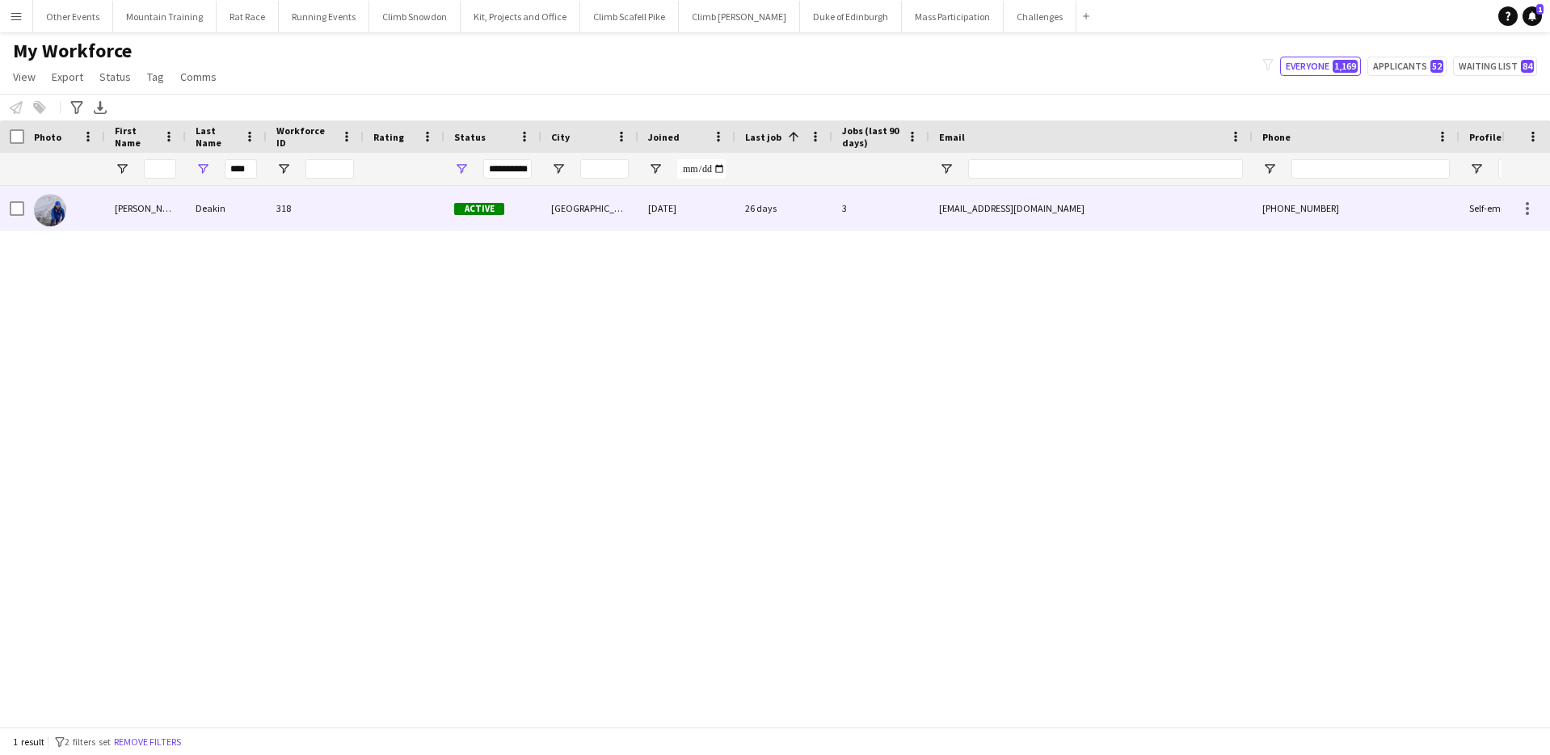
click at [237, 198] on div "Deakin" at bounding box center [226, 208] width 81 height 44
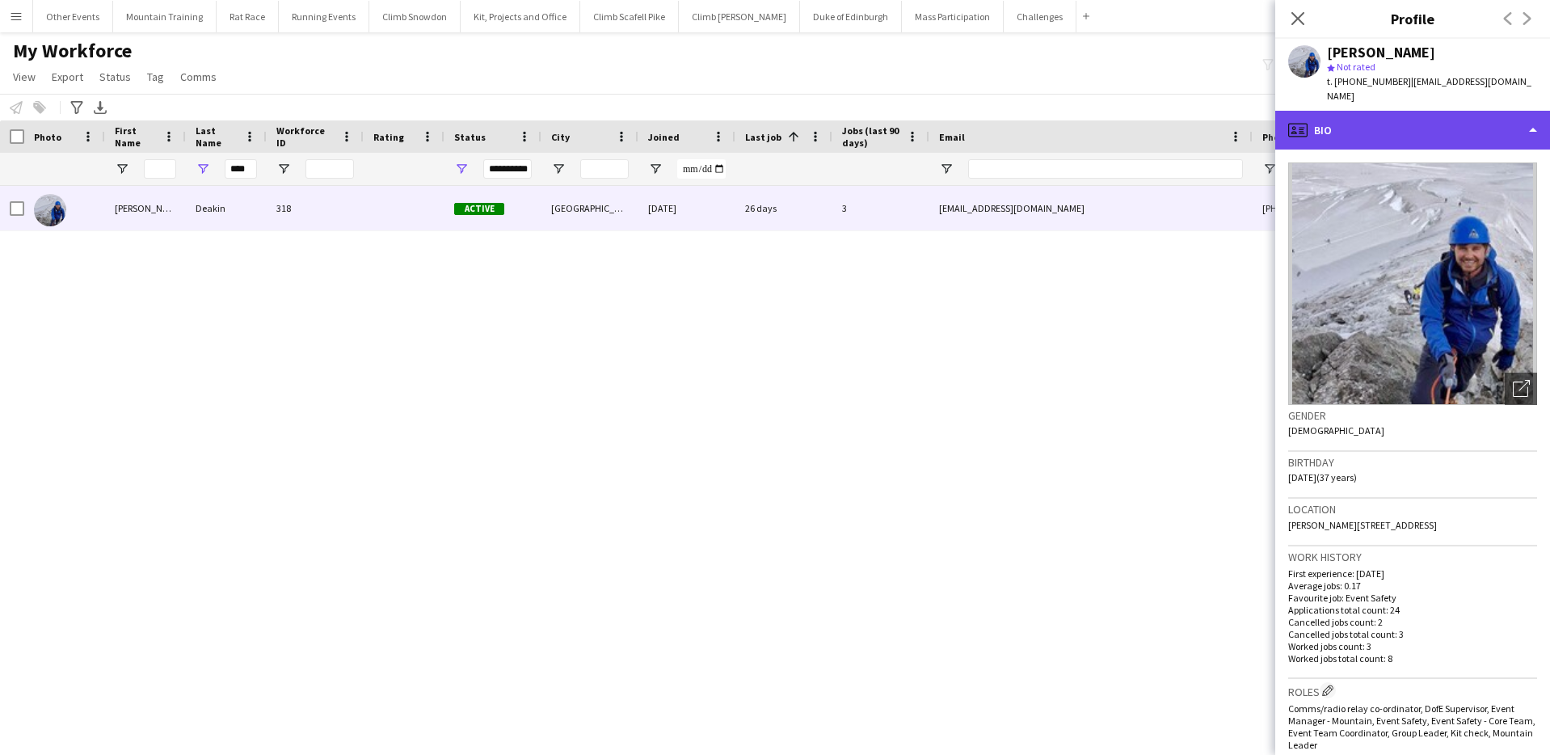
click at [1490, 122] on div "profile Bio" at bounding box center [1412, 130] width 275 height 39
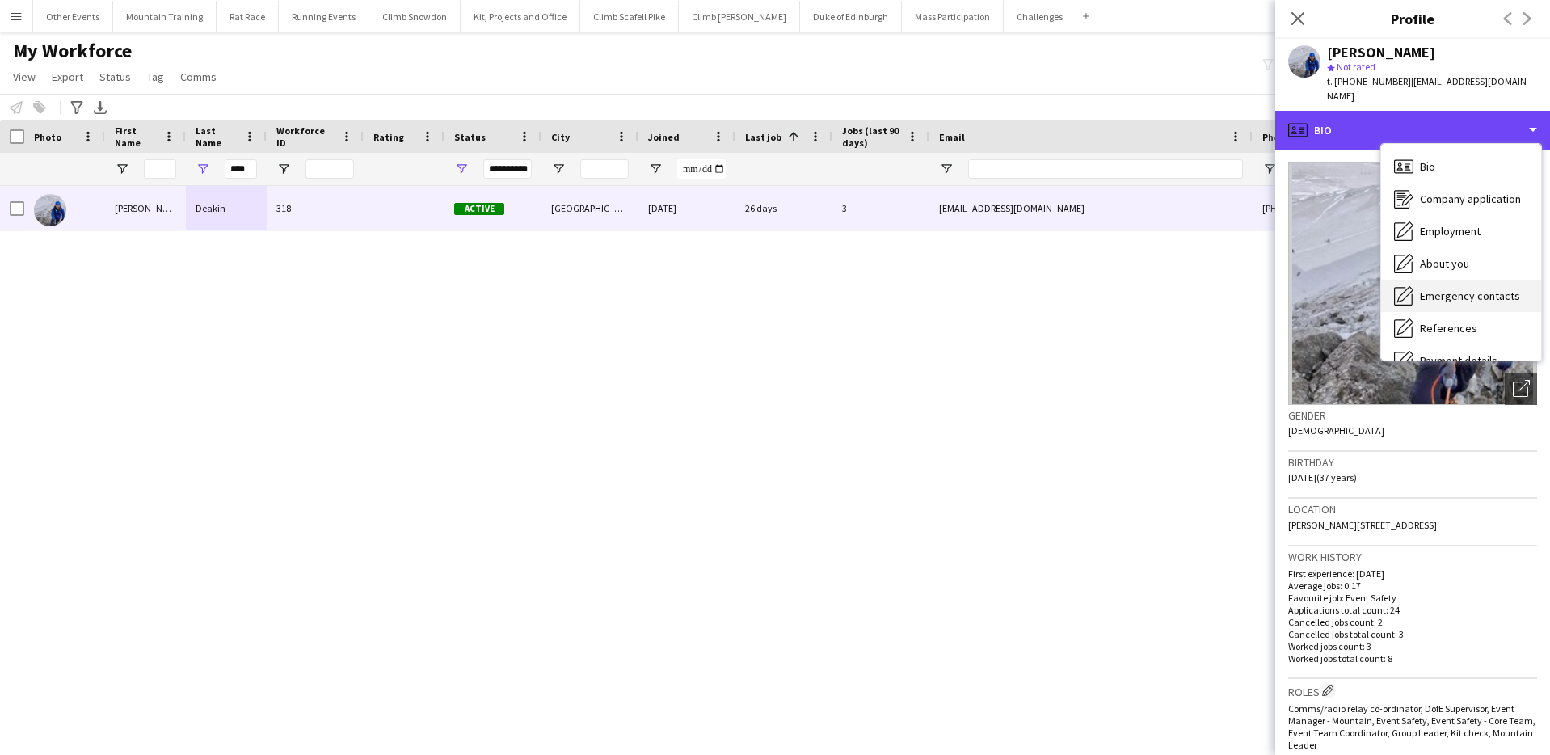
scroll to position [184, 0]
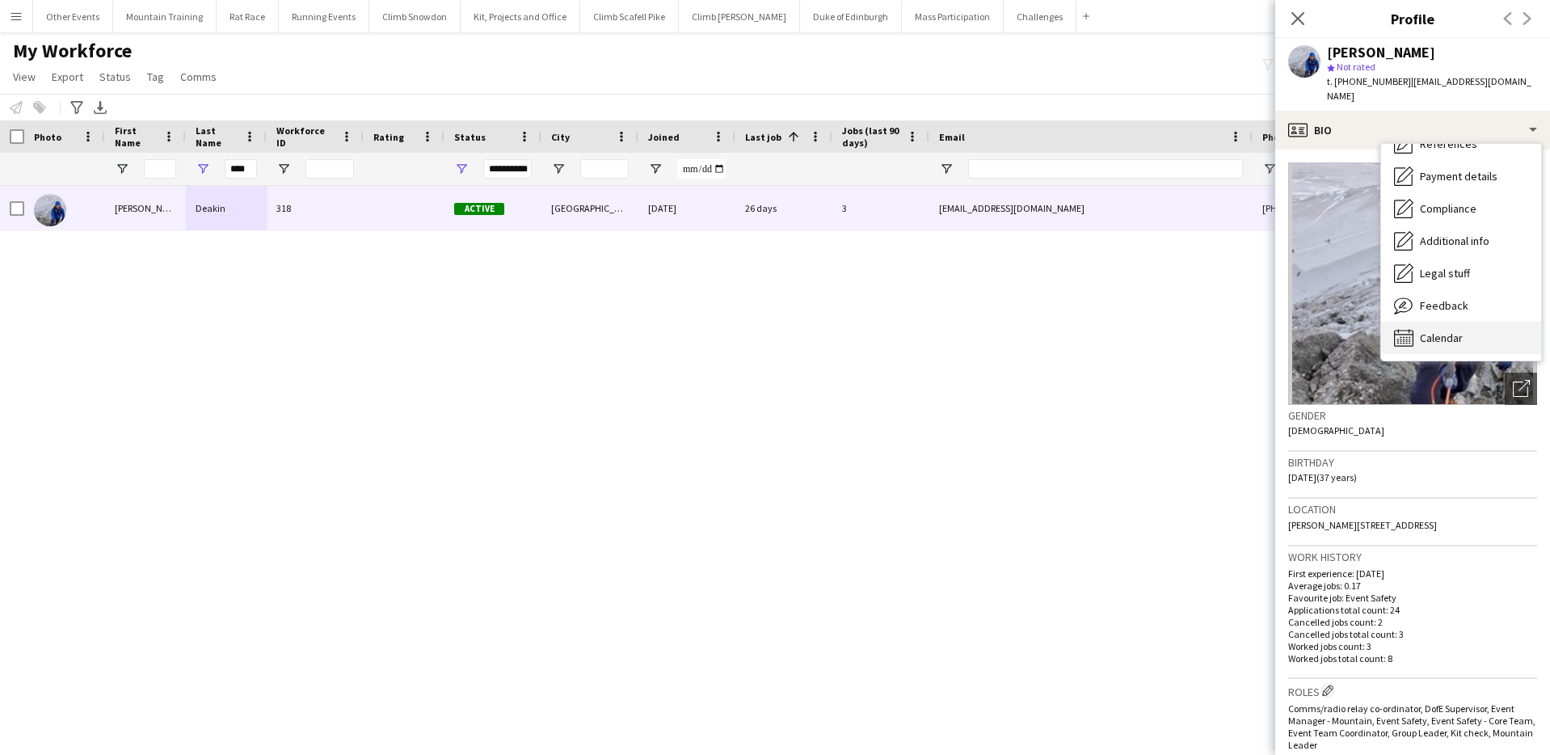
click at [1460, 322] on div "Calendar Calendar" at bounding box center [1461, 338] width 160 height 32
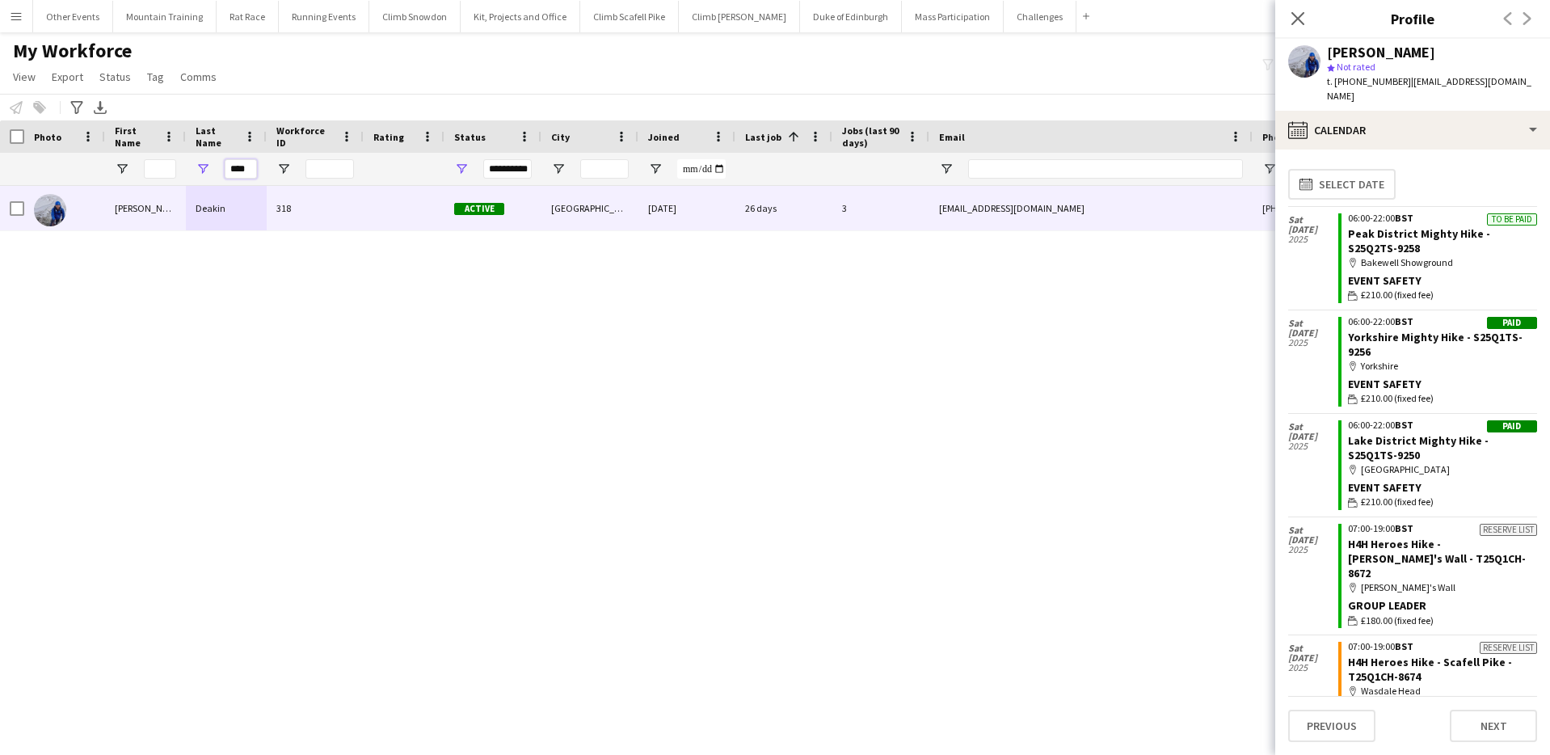
click at [247, 171] on input "****" at bounding box center [241, 168] width 32 height 19
type input "*"
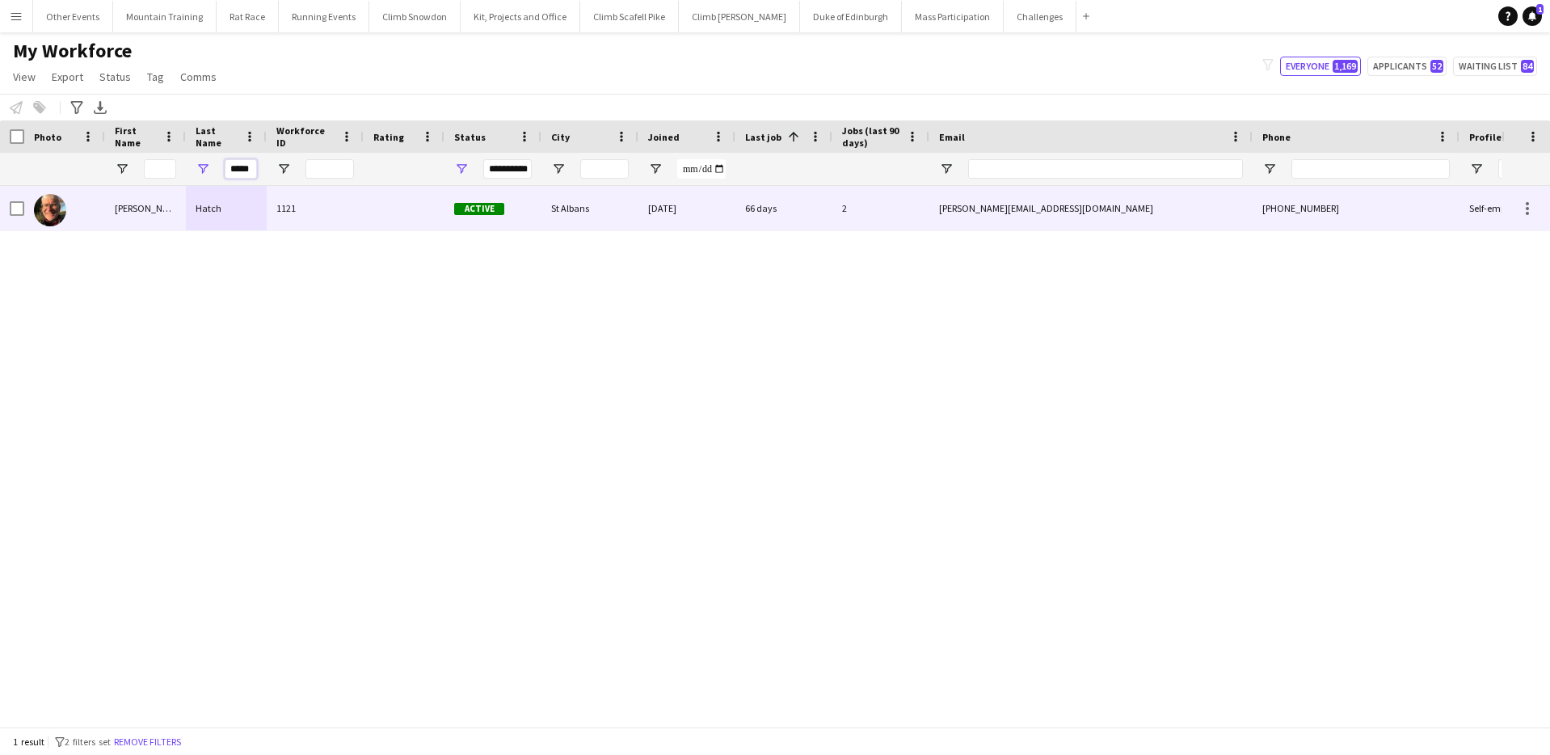
type input "*****"
click at [289, 193] on div "1121" at bounding box center [315, 208] width 97 height 44
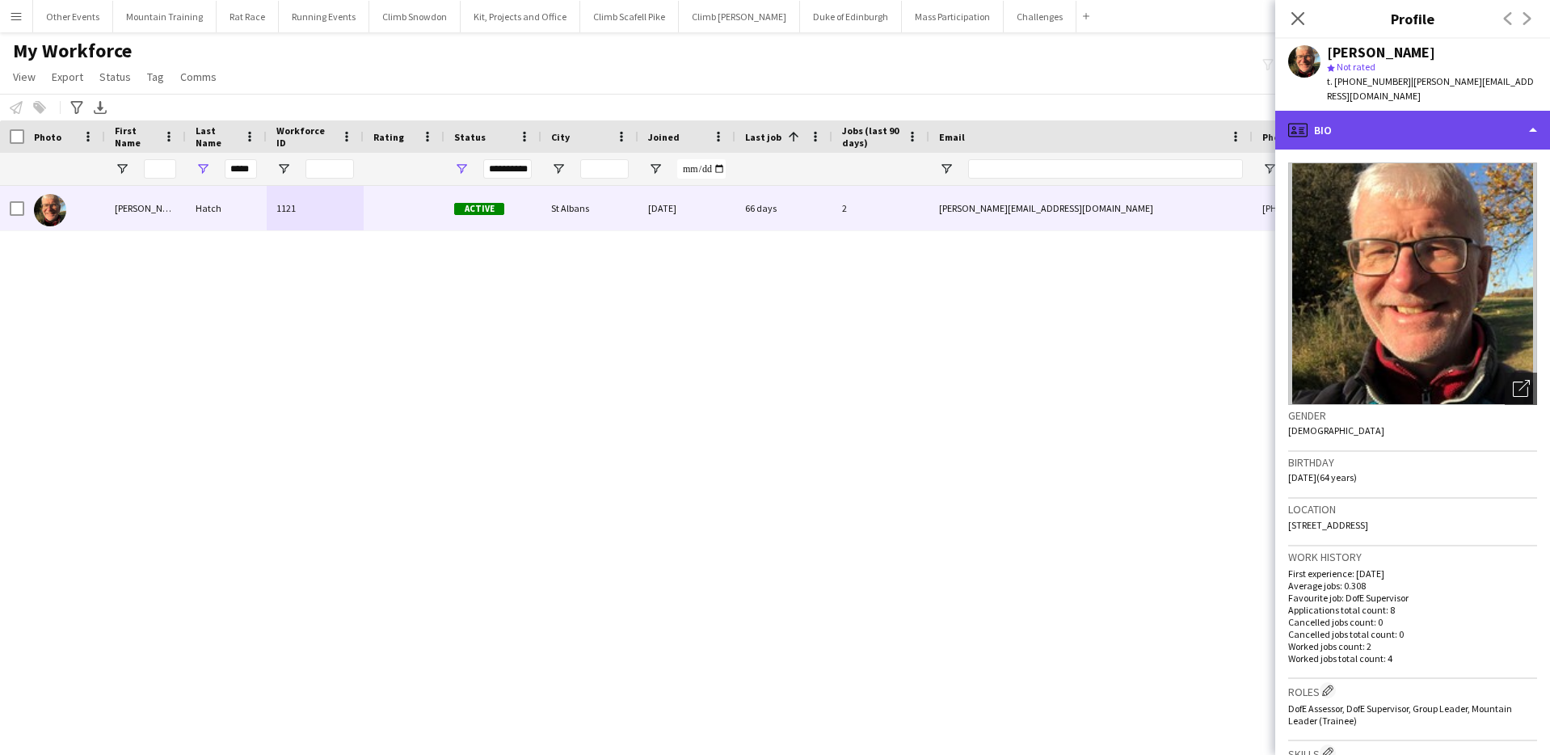
click at [1401, 133] on div "profile Bio" at bounding box center [1412, 130] width 275 height 39
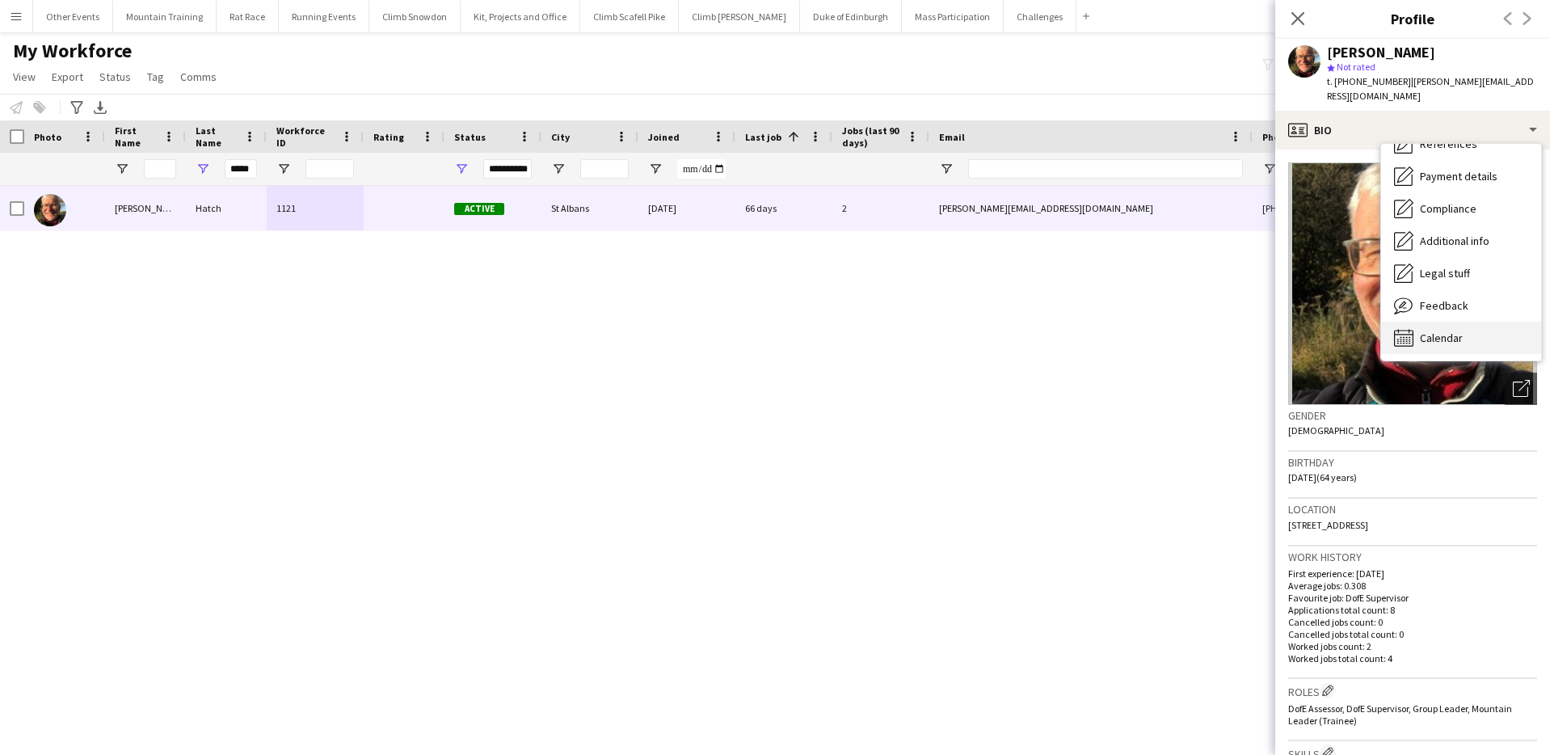
click at [1460, 331] on span "Calendar" at bounding box center [1441, 338] width 43 height 15
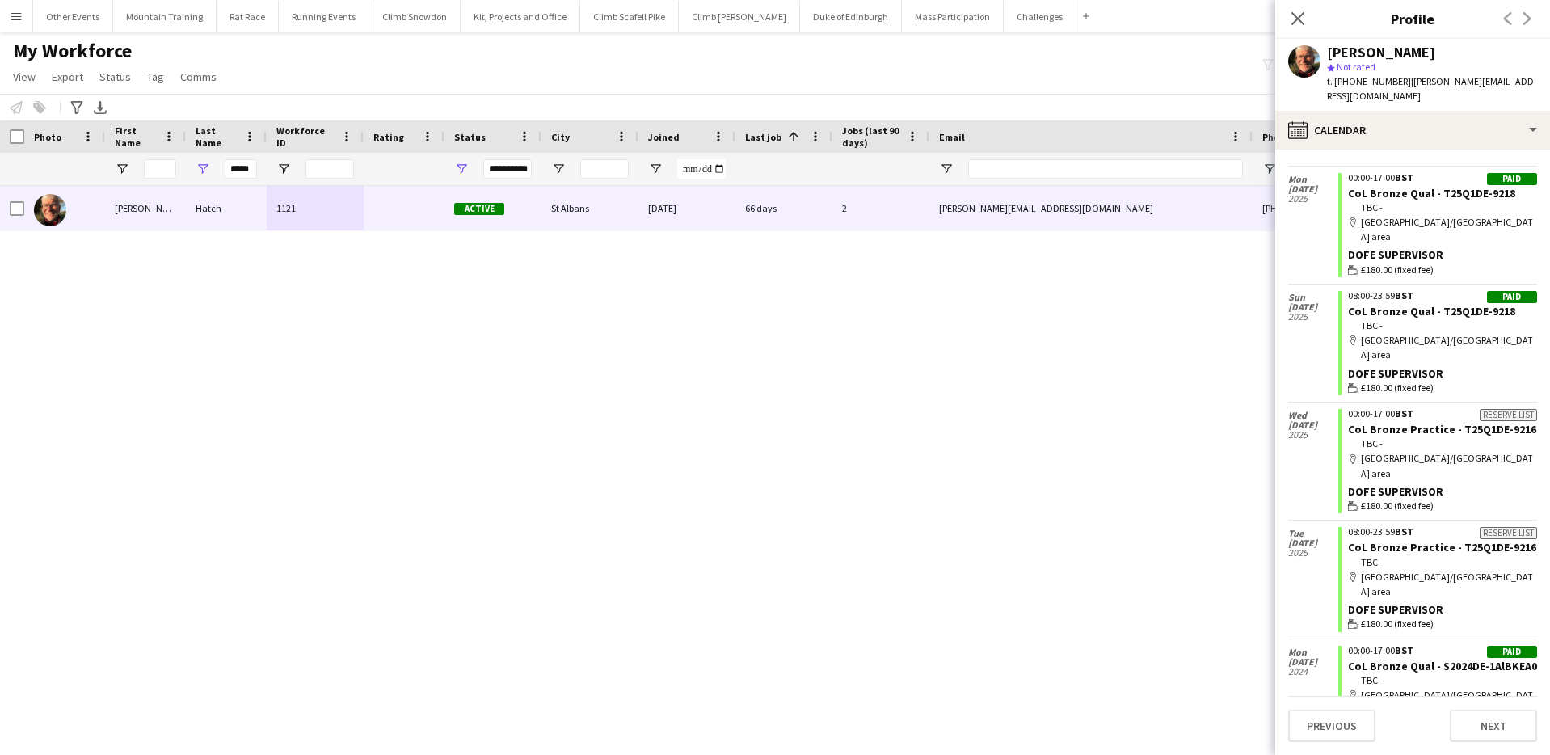
scroll to position [308, 0]
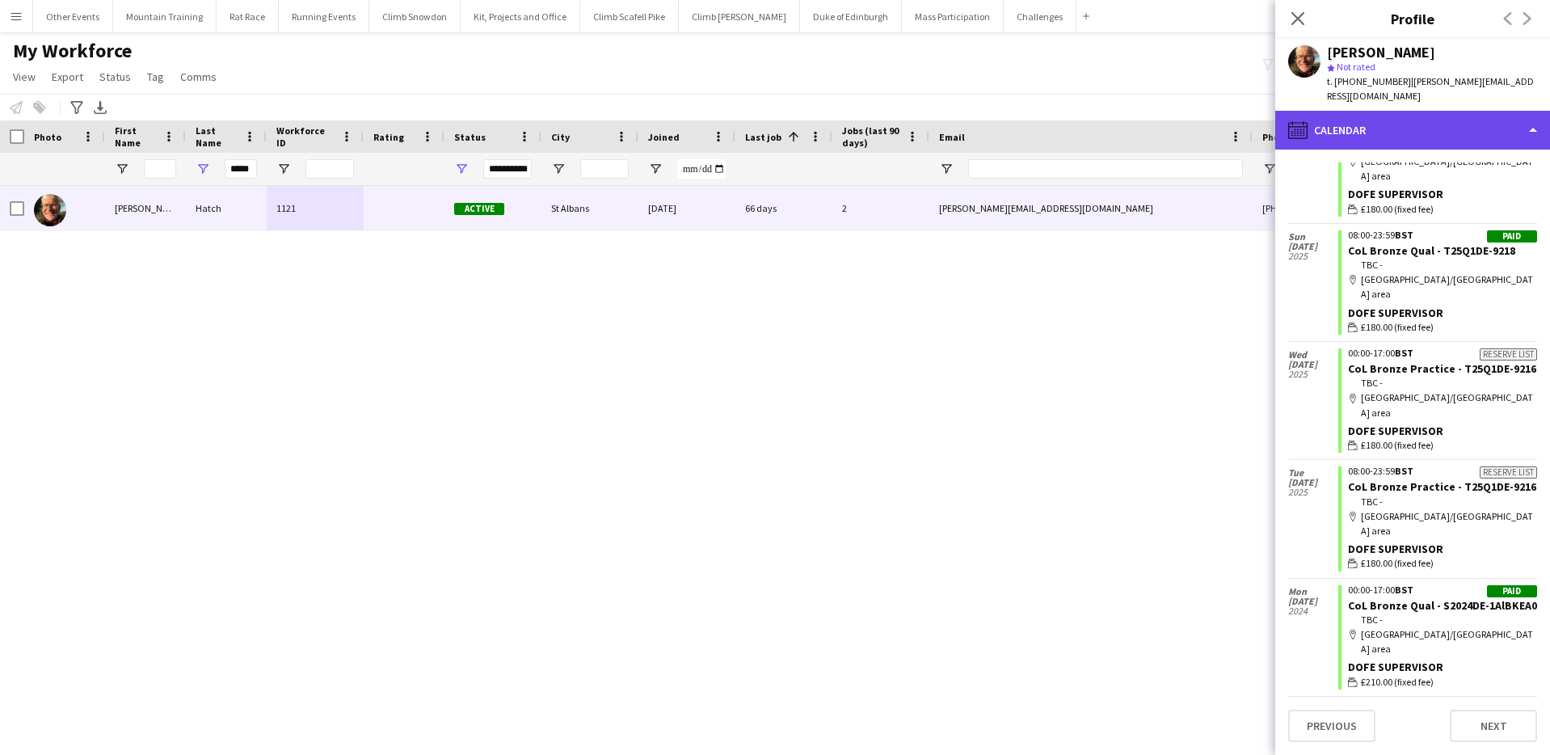
click at [1412, 131] on div "calendar-full Calendar" at bounding box center [1412, 130] width 275 height 39
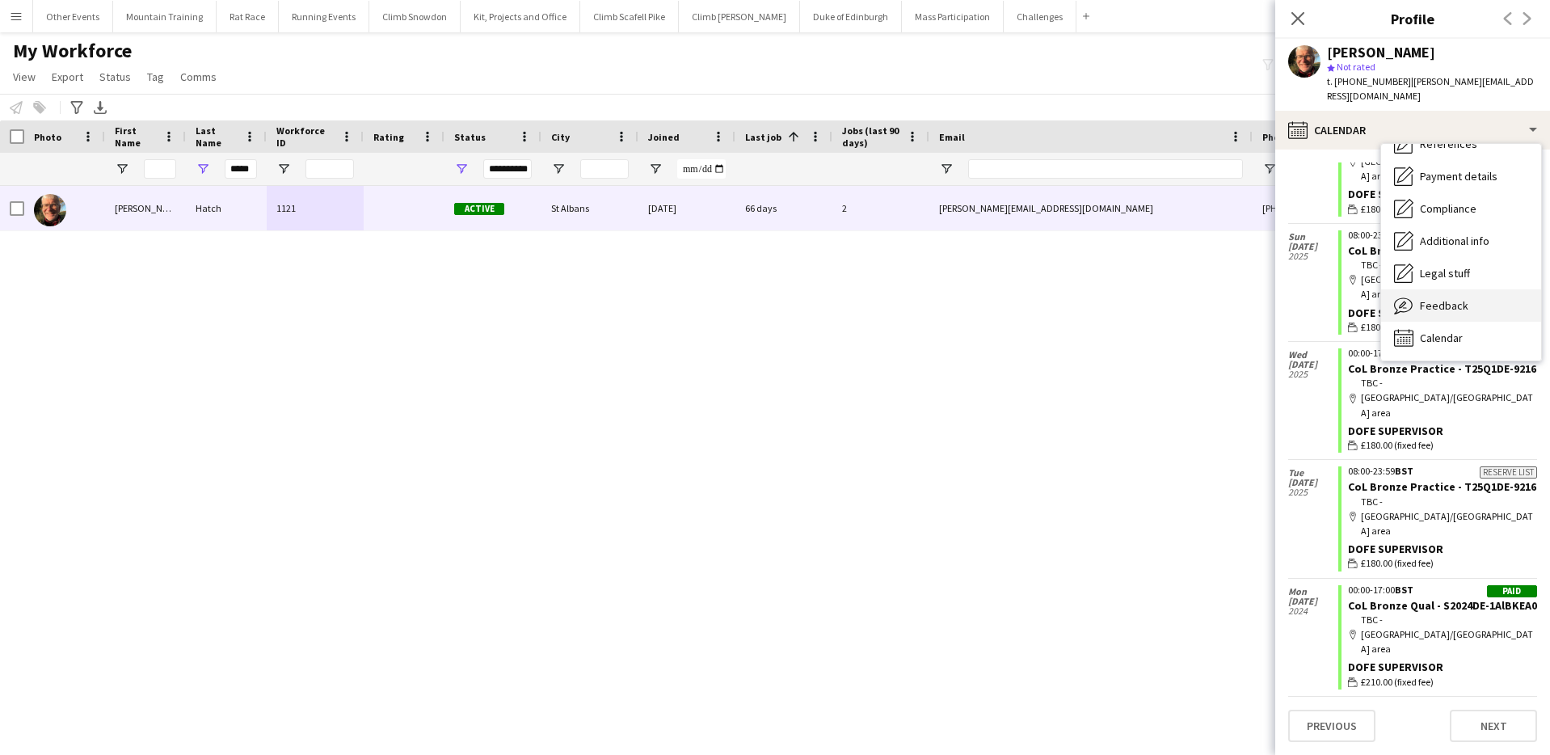
click at [1454, 298] on span "Feedback" at bounding box center [1444, 305] width 48 height 15
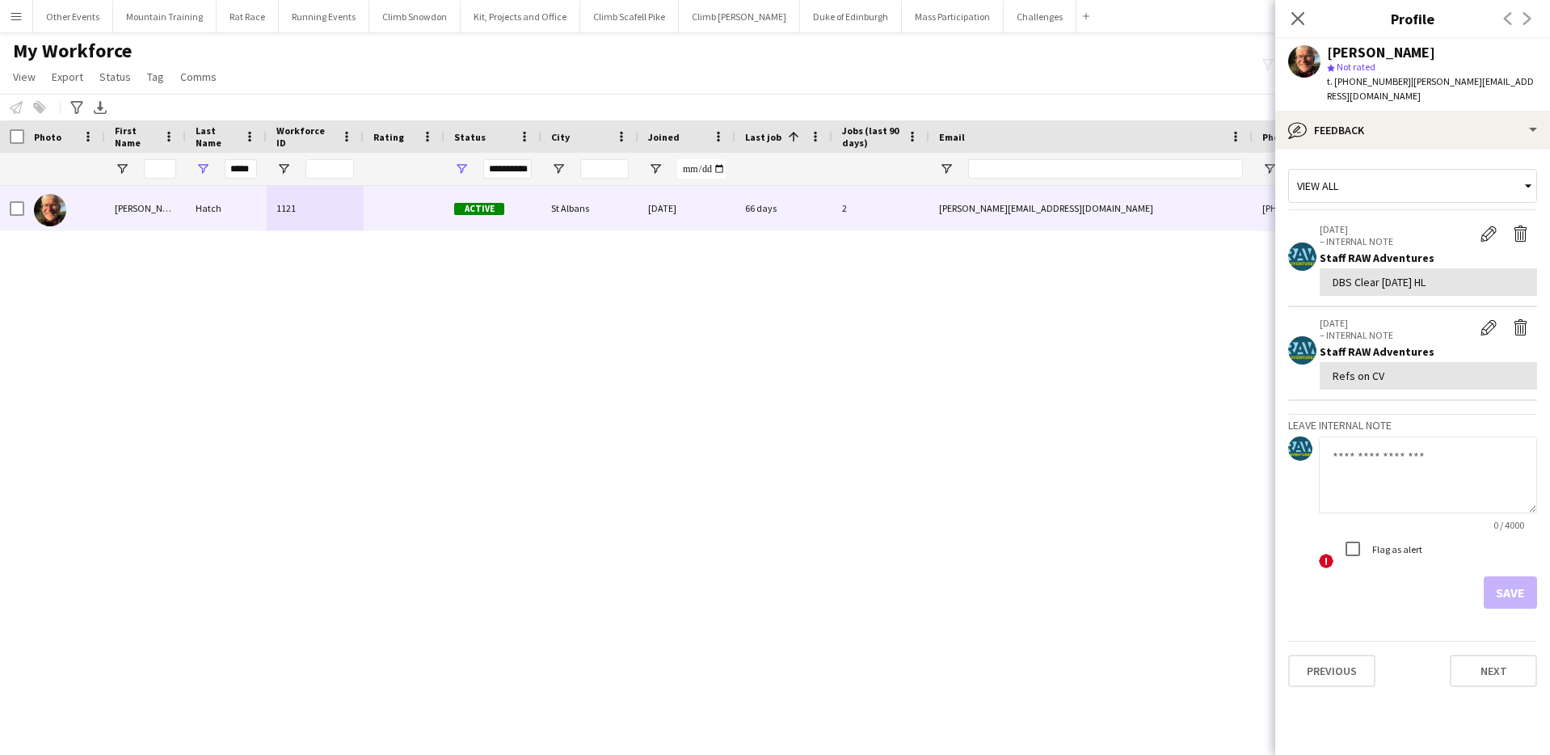
click at [1412, 443] on textarea at bounding box center [1428, 474] width 218 height 77
paste textarea "**********"
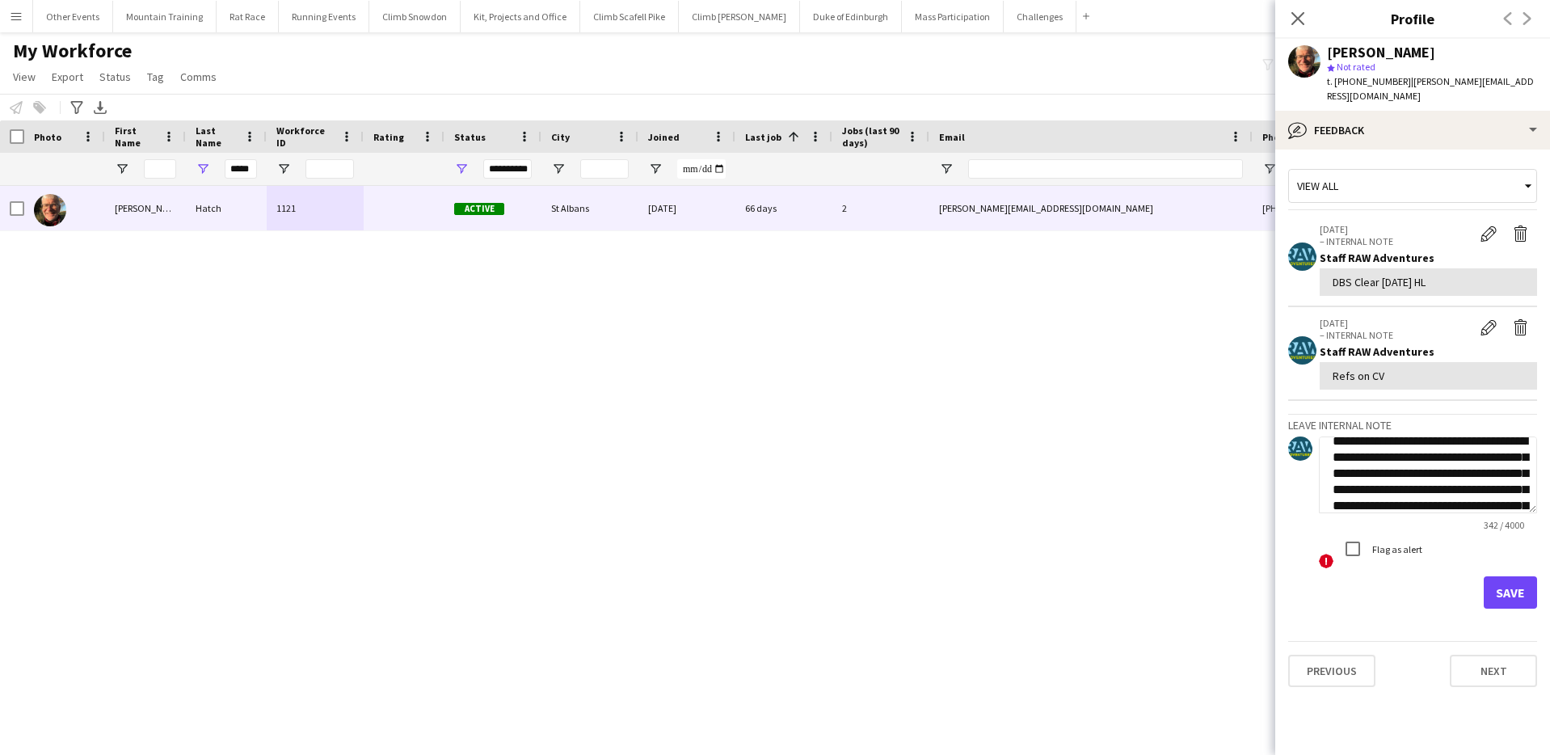
scroll to position [0, 0]
click at [1334, 459] on textarea "**********" at bounding box center [1428, 474] width 218 height 77
type textarea "**********"
click at [1411, 550] on label "Flag as alert" at bounding box center [1395, 548] width 53 height 12
click at [1530, 589] on button "Save" at bounding box center [1510, 592] width 53 height 32
